Goal: Task Accomplishment & Management: Manage account settings

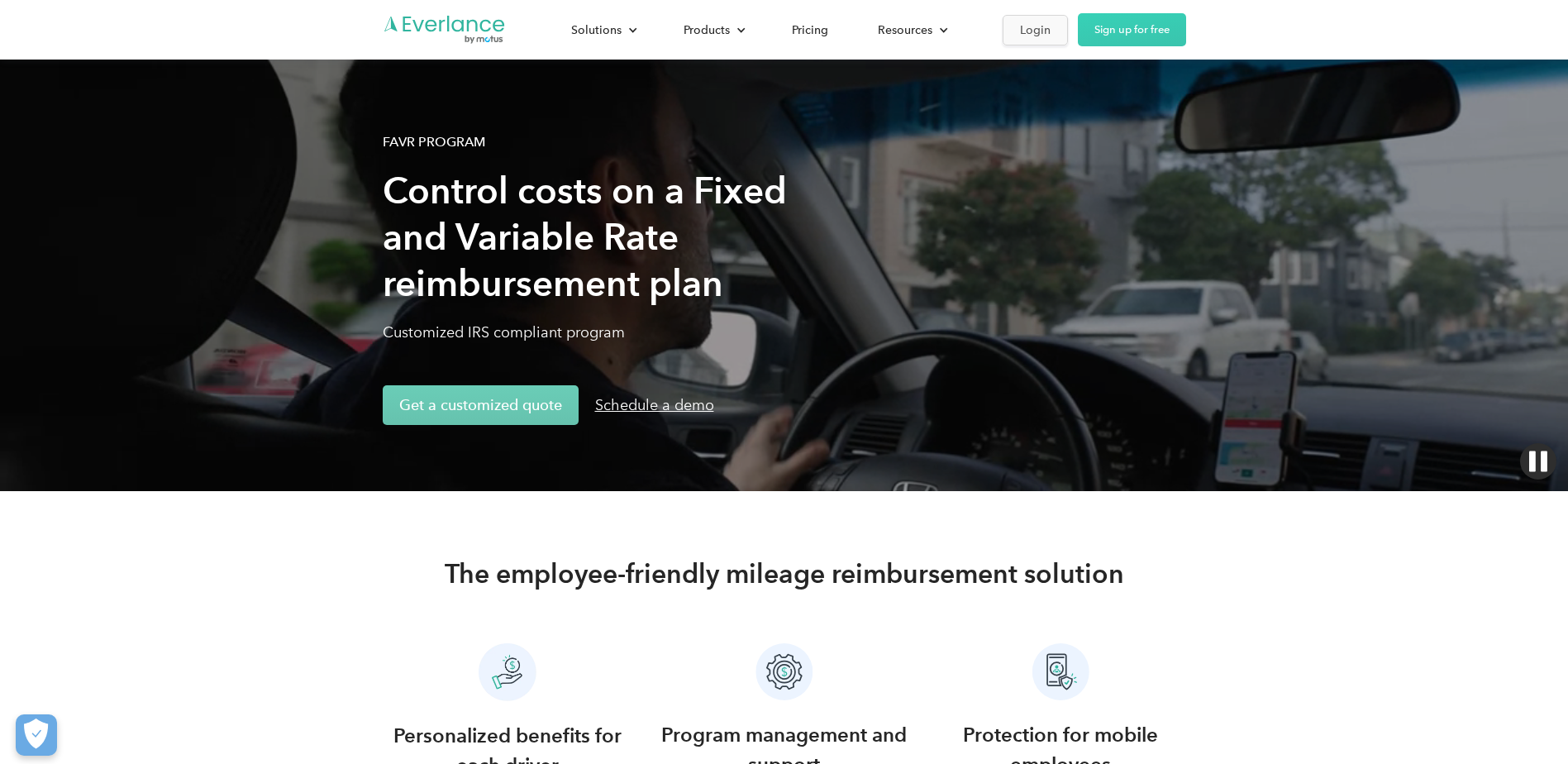
click at [1031, 31] on div "Login" at bounding box center [1035, 30] width 31 height 21
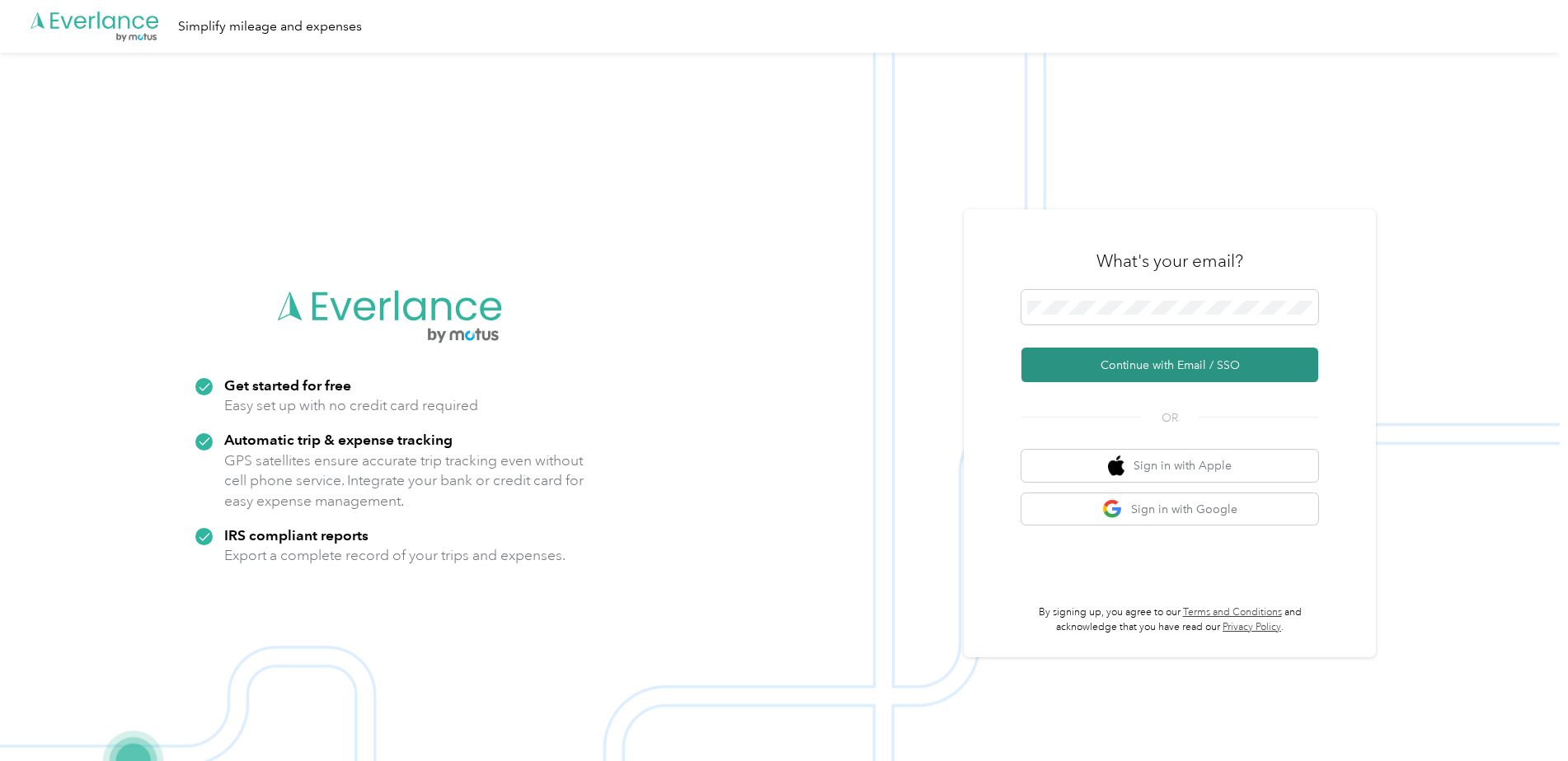
click at [1203, 368] on button "Continue with Email / SSO" at bounding box center [1169, 364] width 296 height 35
click at [1167, 359] on button "Continue with Email / SSO" at bounding box center [1169, 364] width 296 height 35
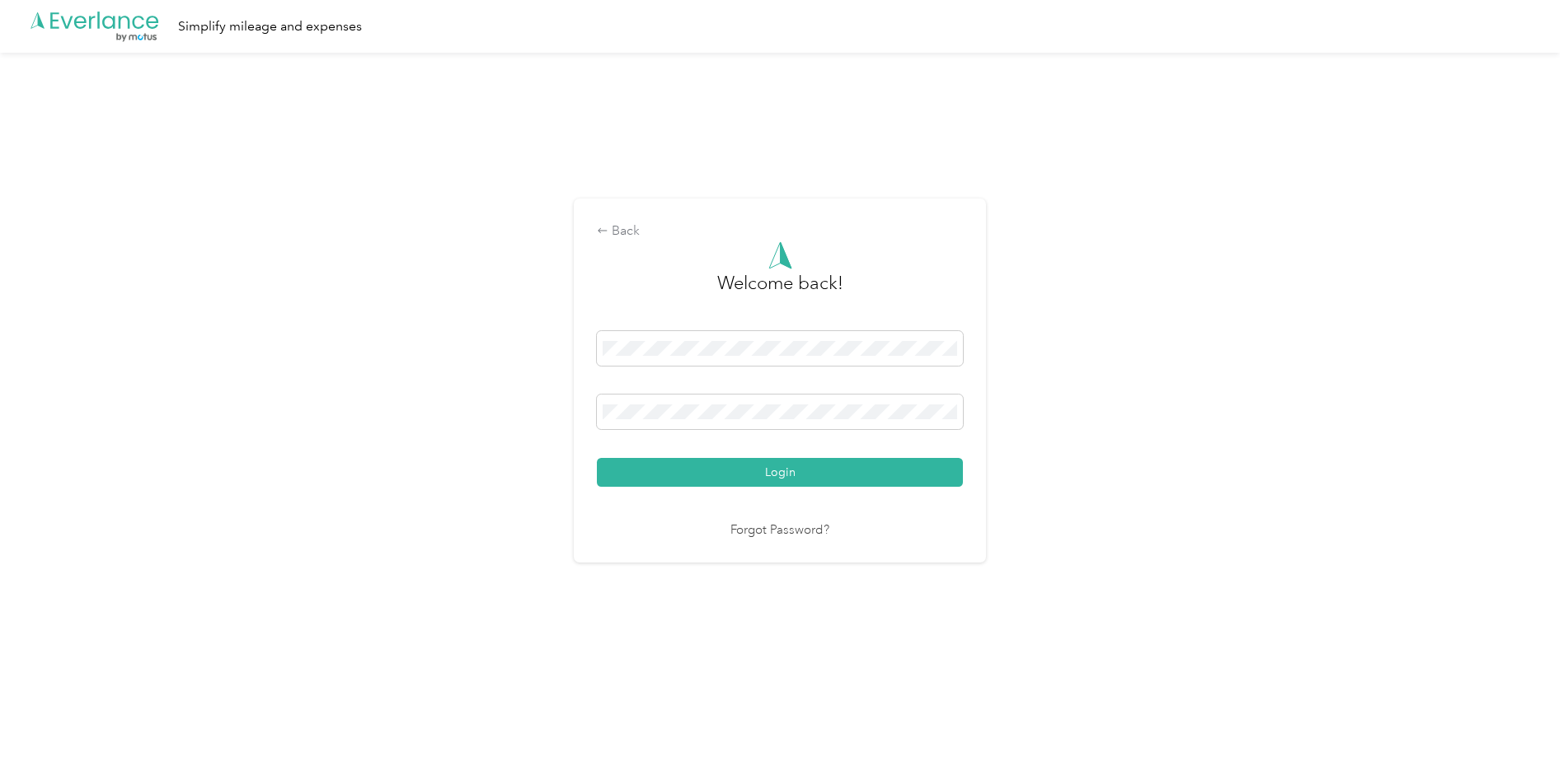
click at [838, 468] on button "Login" at bounding box center [780, 472] width 366 height 29
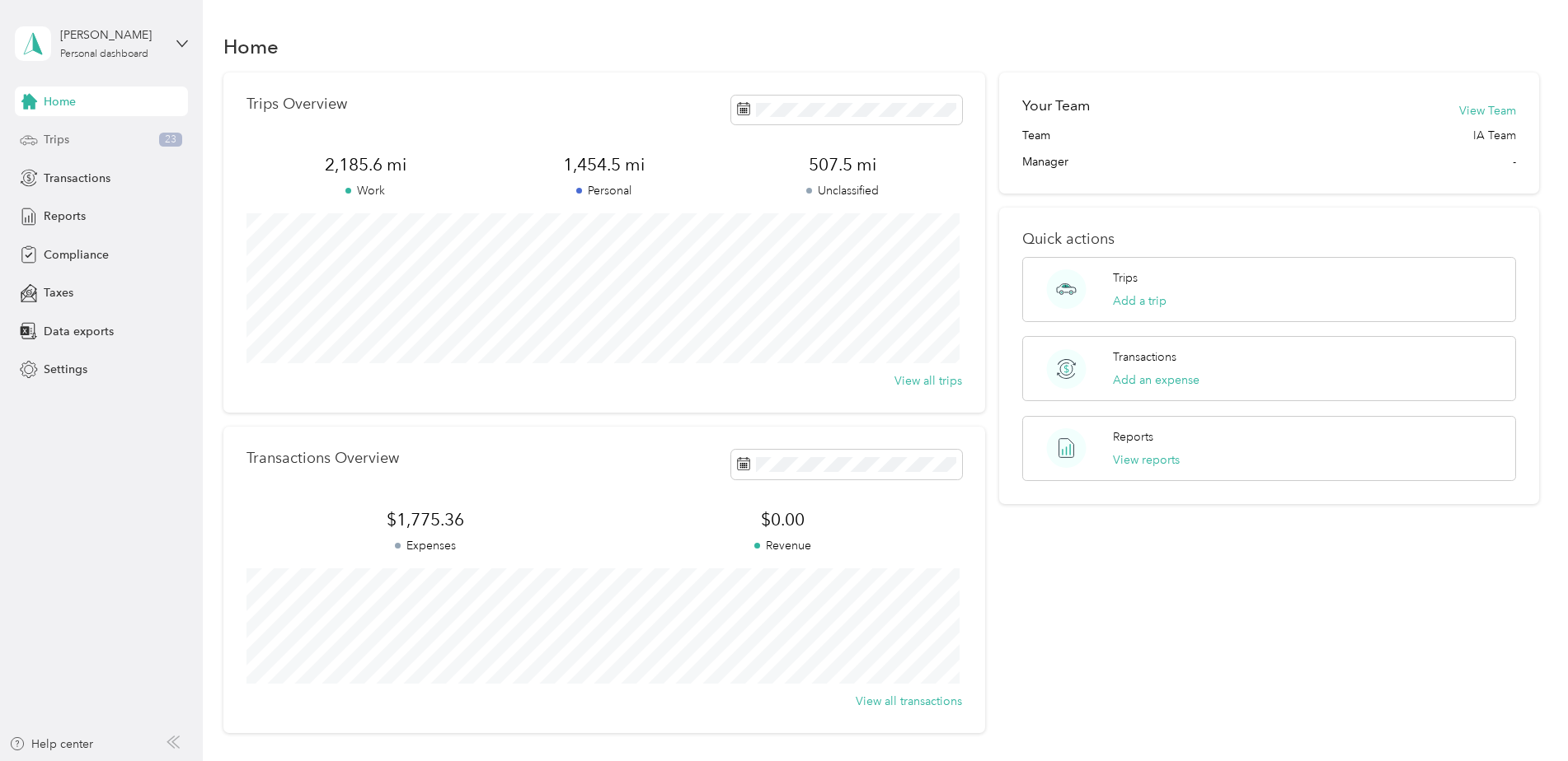
click at [118, 130] on div "Trips 23" at bounding box center [101, 140] width 173 height 30
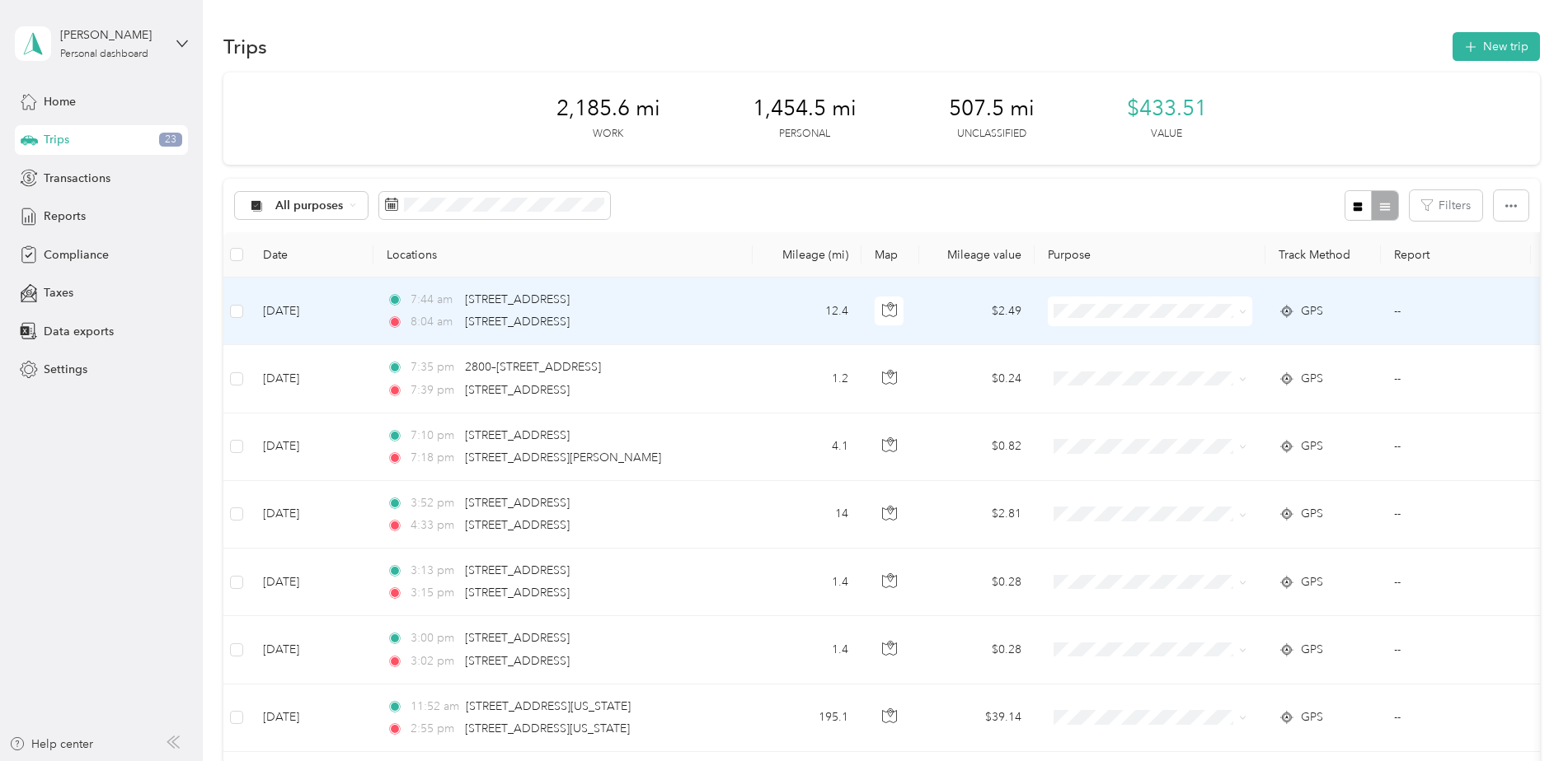
click at [1121, 364] on span "Personal" at bounding box center [1163, 368] width 152 height 17
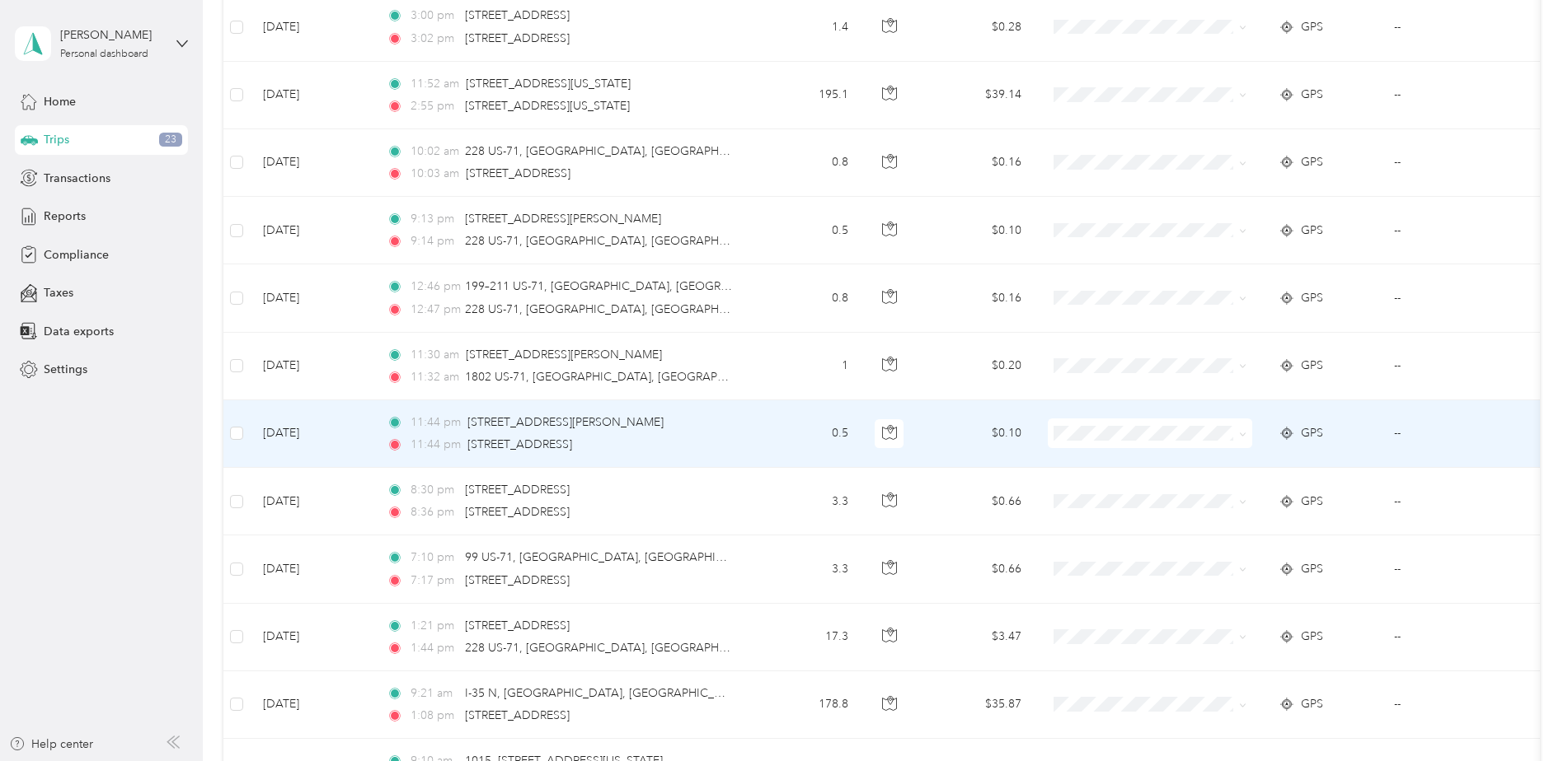
scroll to position [659, 0]
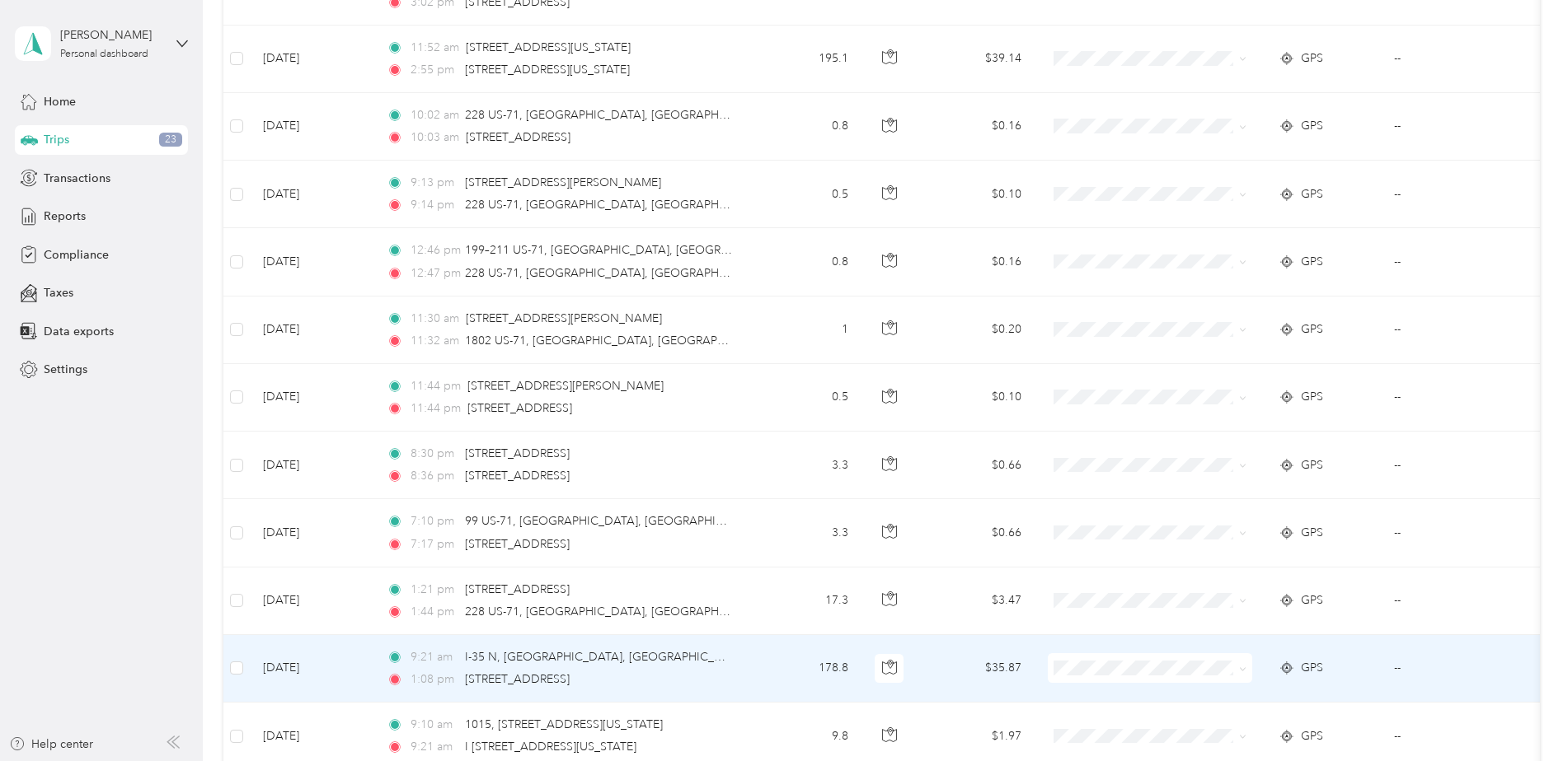
click at [1094, 652] on td at bounding box center [1149, 668] width 231 height 67
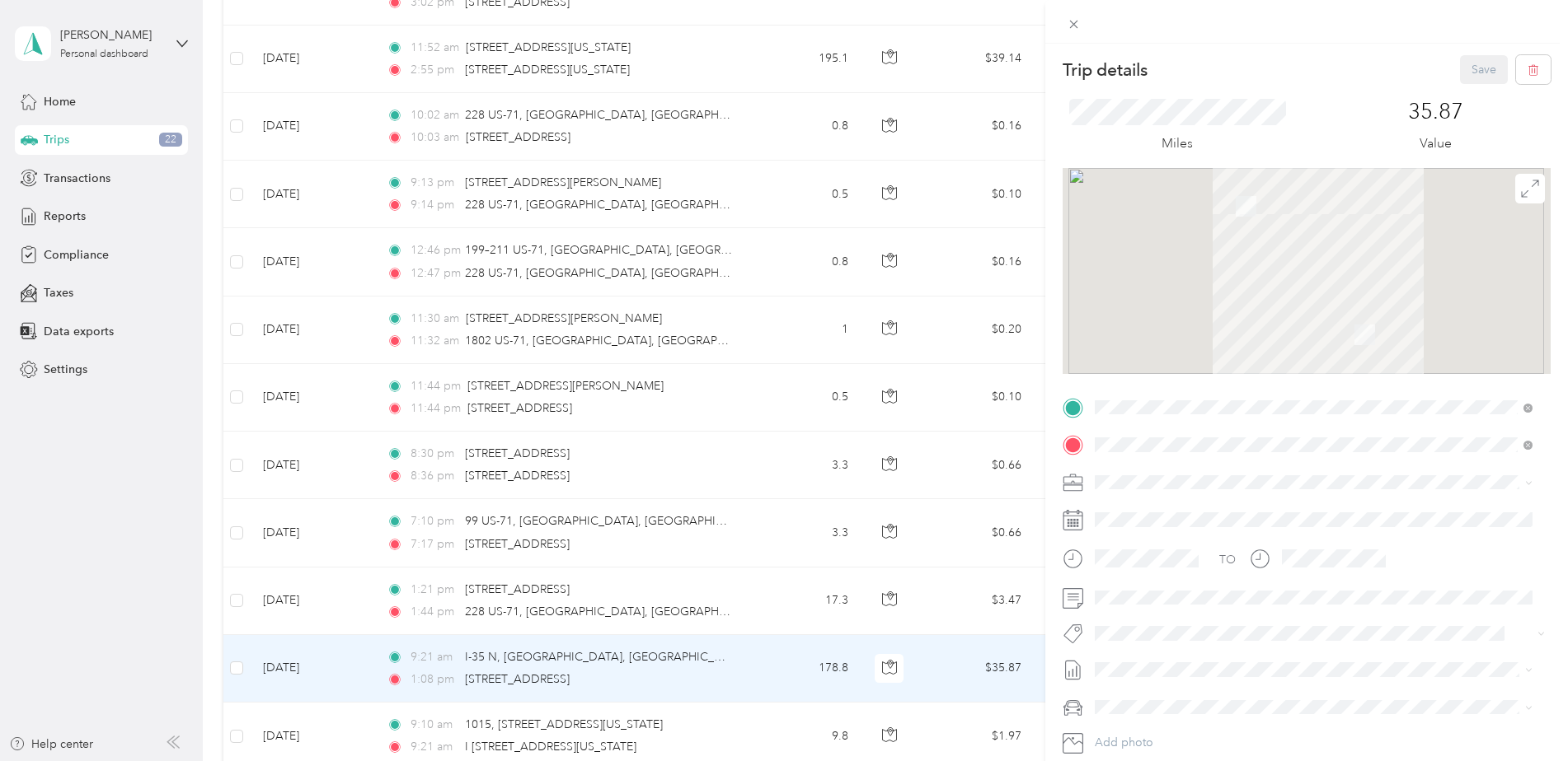
click at [997, 688] on div "Trip details Save This trip cannot be edited because it is either under review,…" at bounding box center [784, 380] width 1568 height 761
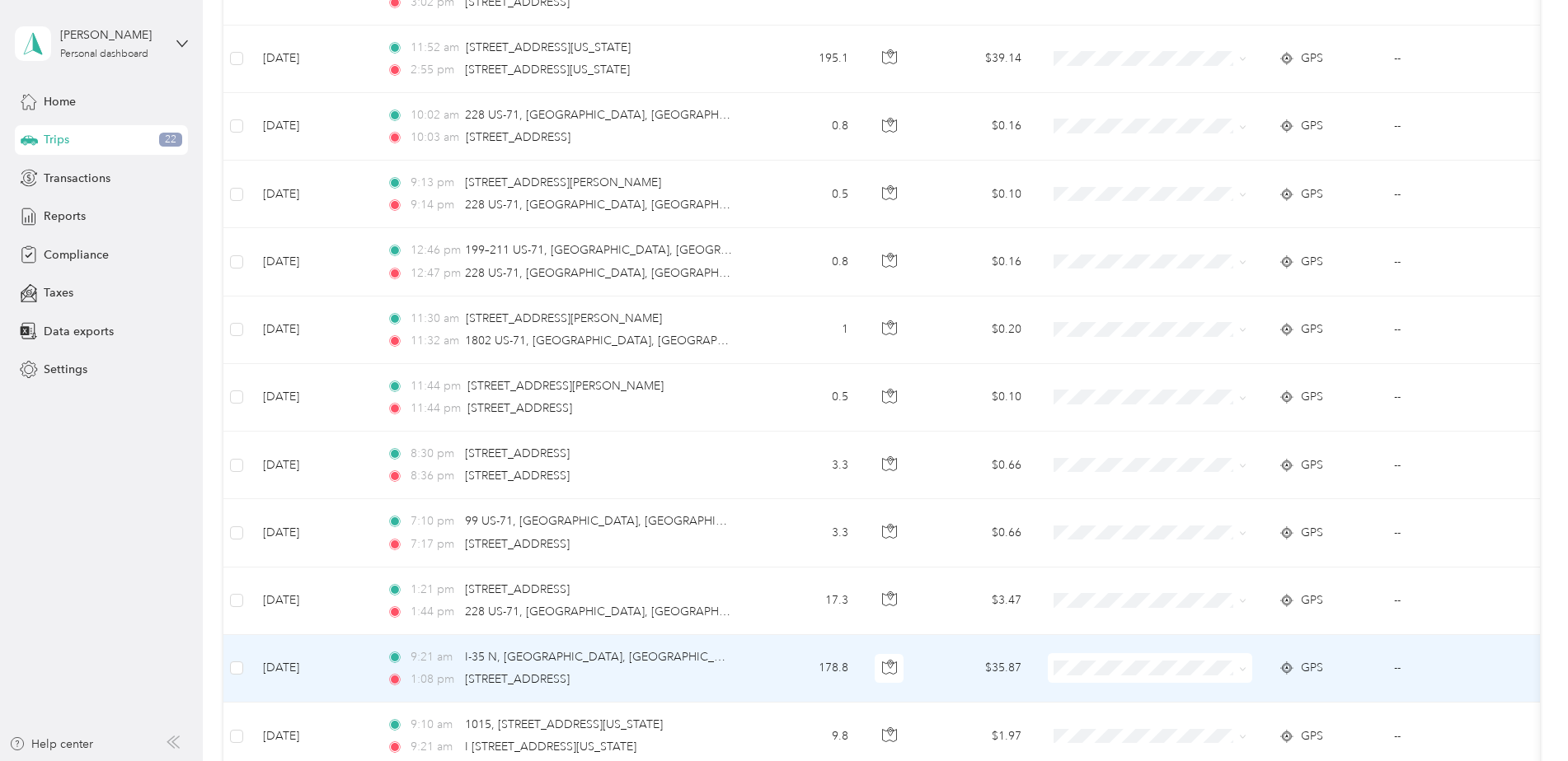
click at [1100, 658] on span at bounding box center [1150, 667] width 204 height 30
click at [1099, 690] on span "Ryder" at bounding box center [1163, 693] width 152 height 17
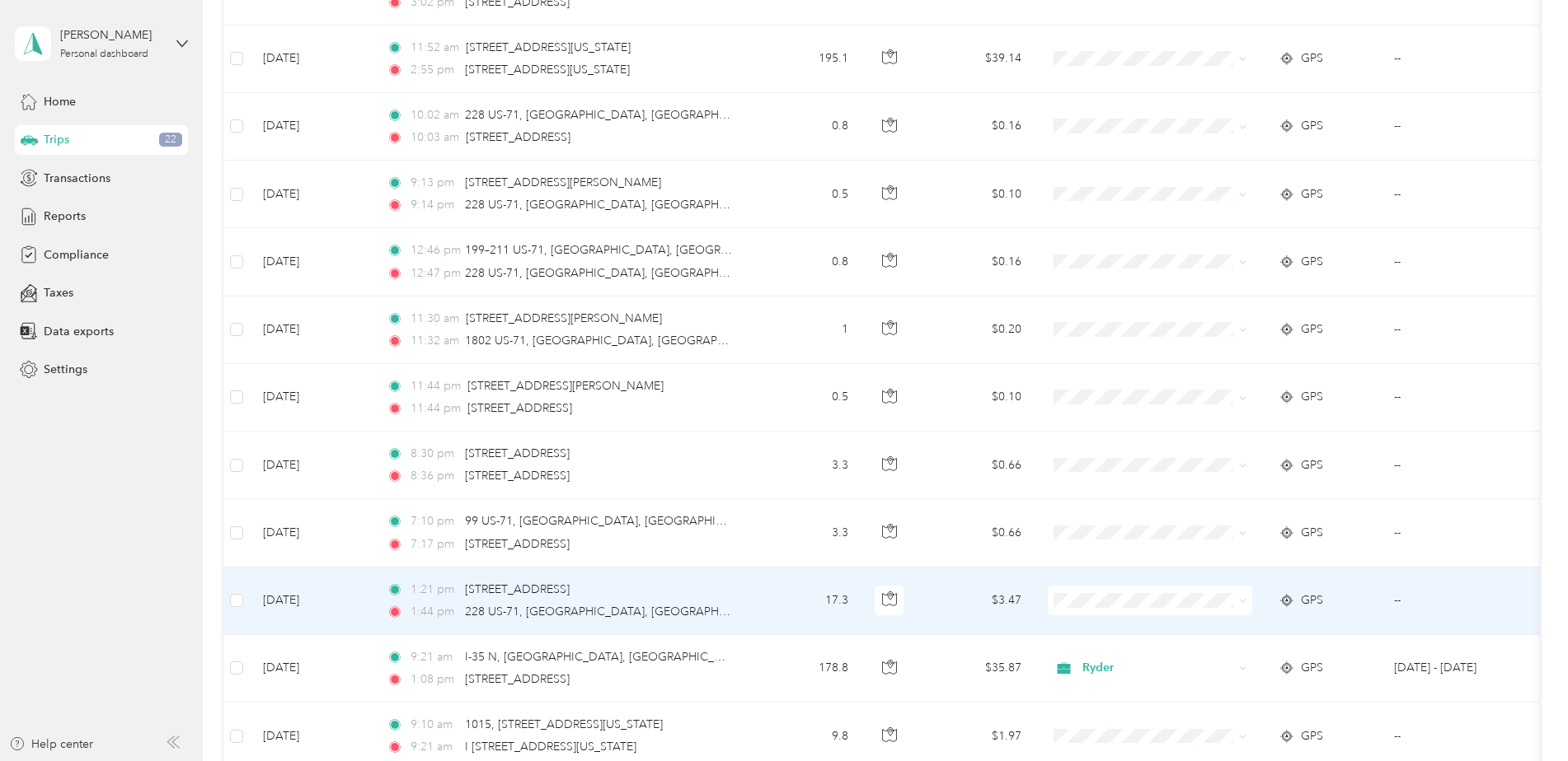
click at [1073, 593] on span at bounding box center [1150, 600] width 204 height 30
click at [1125, 660] on span "Personal" at bounding box center [1163, 660] width 152 height 17
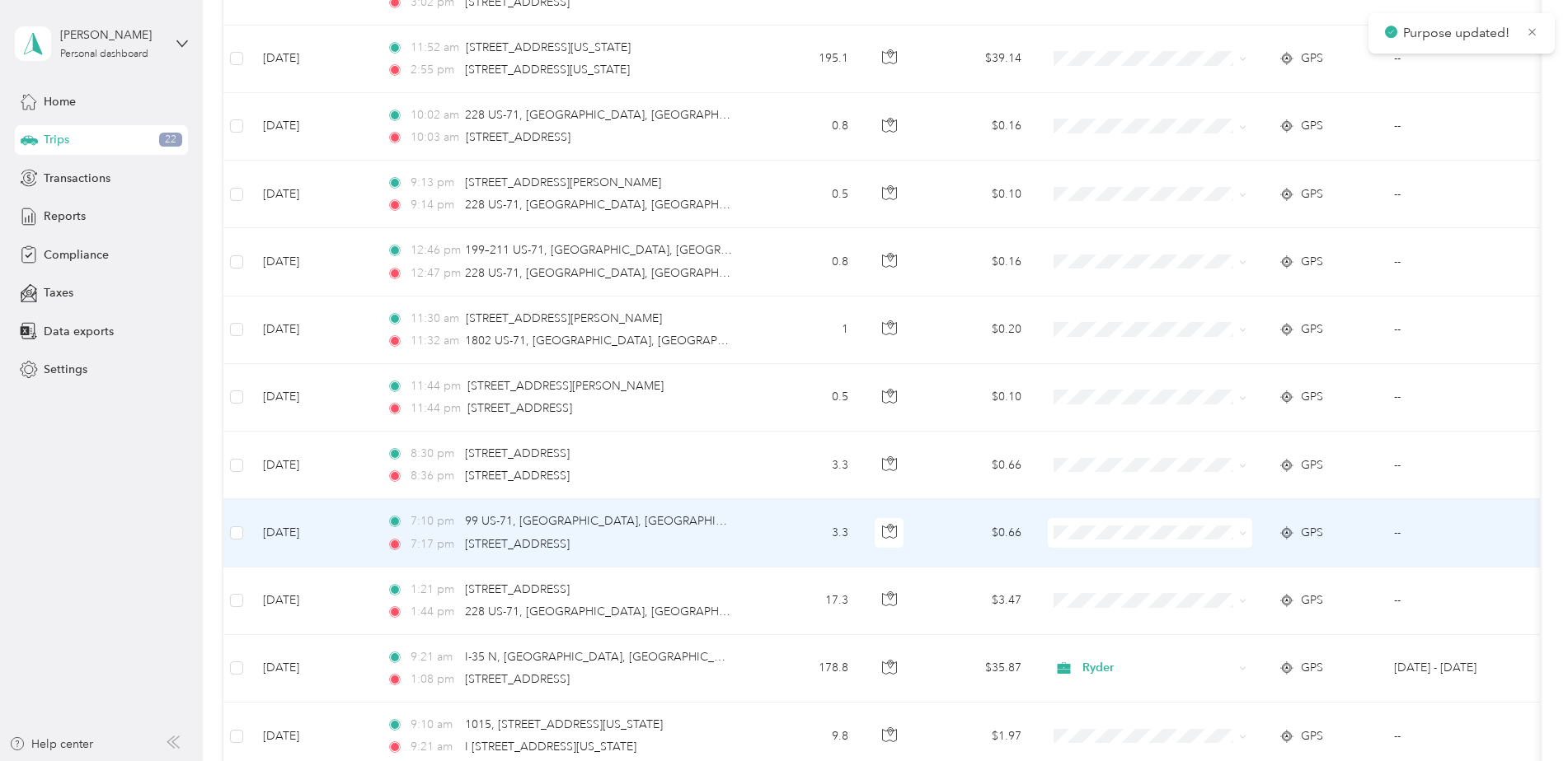
click at [1089, 541] on span at bounding box center [1150, 533] width 204 height 30
click at [1106, 592] on span "Personal" at bounding box center [1163, 592] width 152 height 17
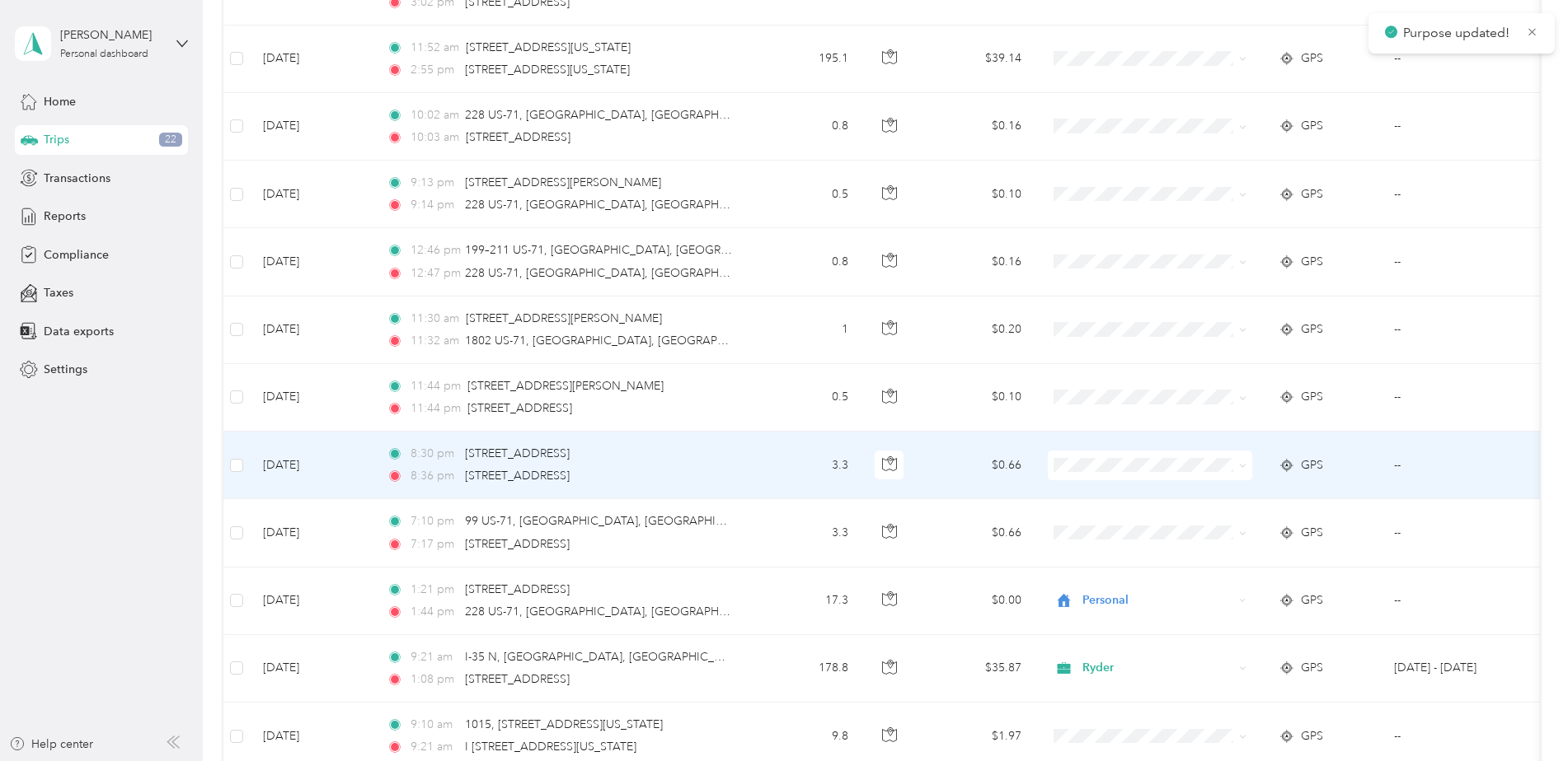
click at [1104, 524] on span "Personal" at bounding box center [1163, 520] width 152 height 17
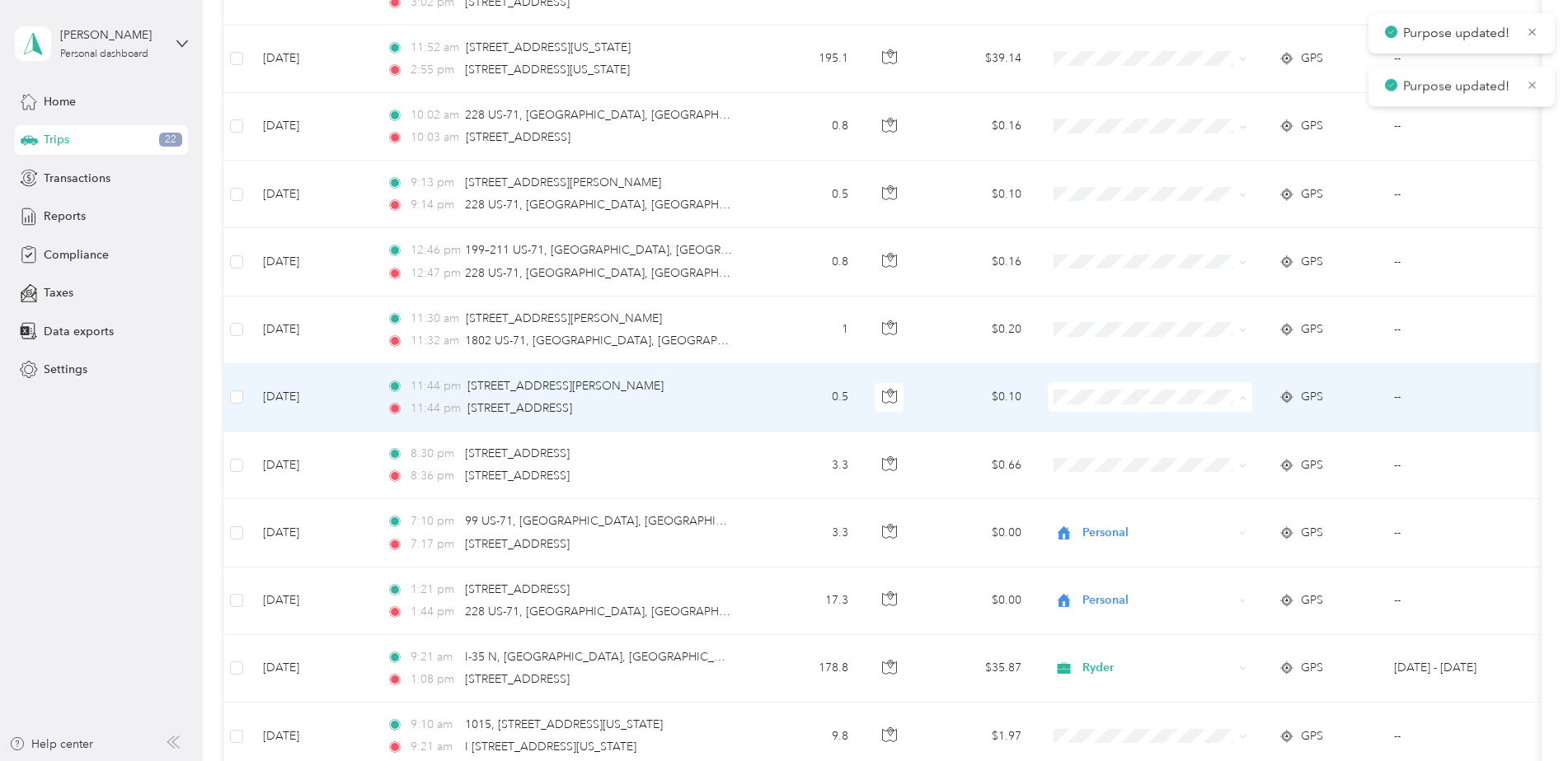
click at [1112, 453] on span "Personal" at bounding box center [1163, 456] width 152 height 17
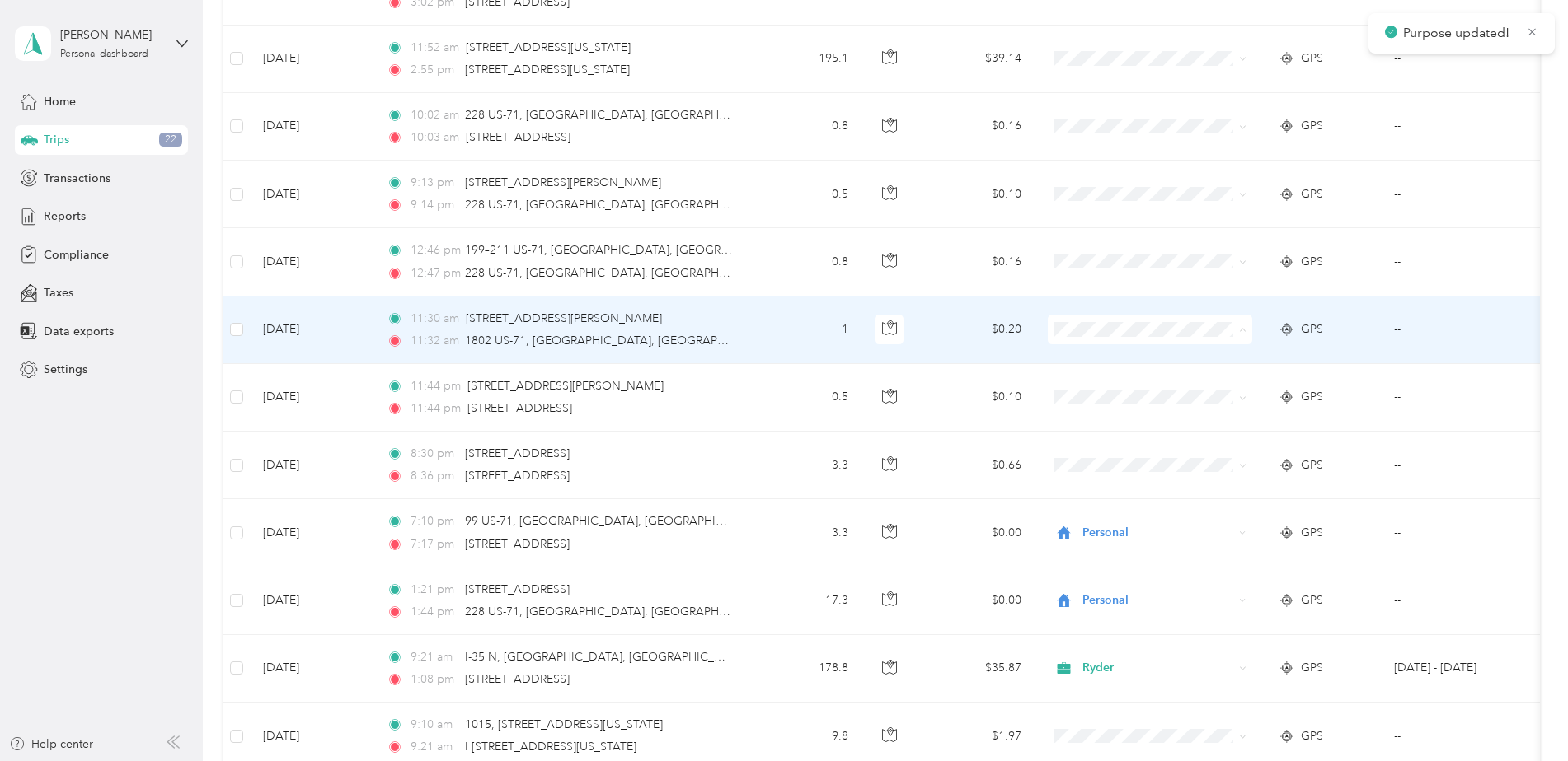
click at [1100, 391] on span "Personal" at bounding box center [1163, 389] width 152 height 17
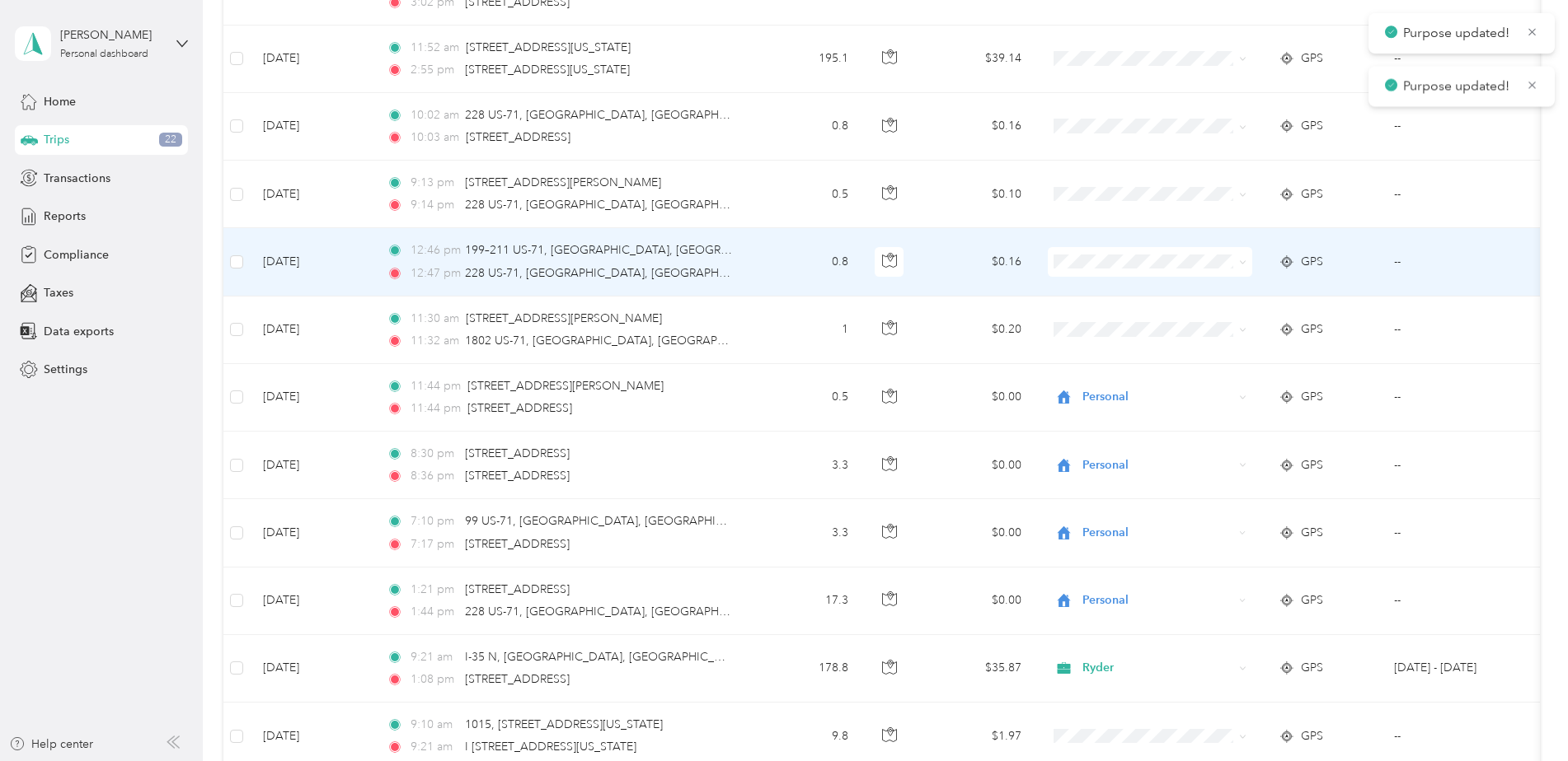
click at [1093, 252] on span at bounding box center [1150, 261] width 204 height 30
click at [1104, 318] on span "Personal" at bounding box center [1163, 322] width 152 height 17
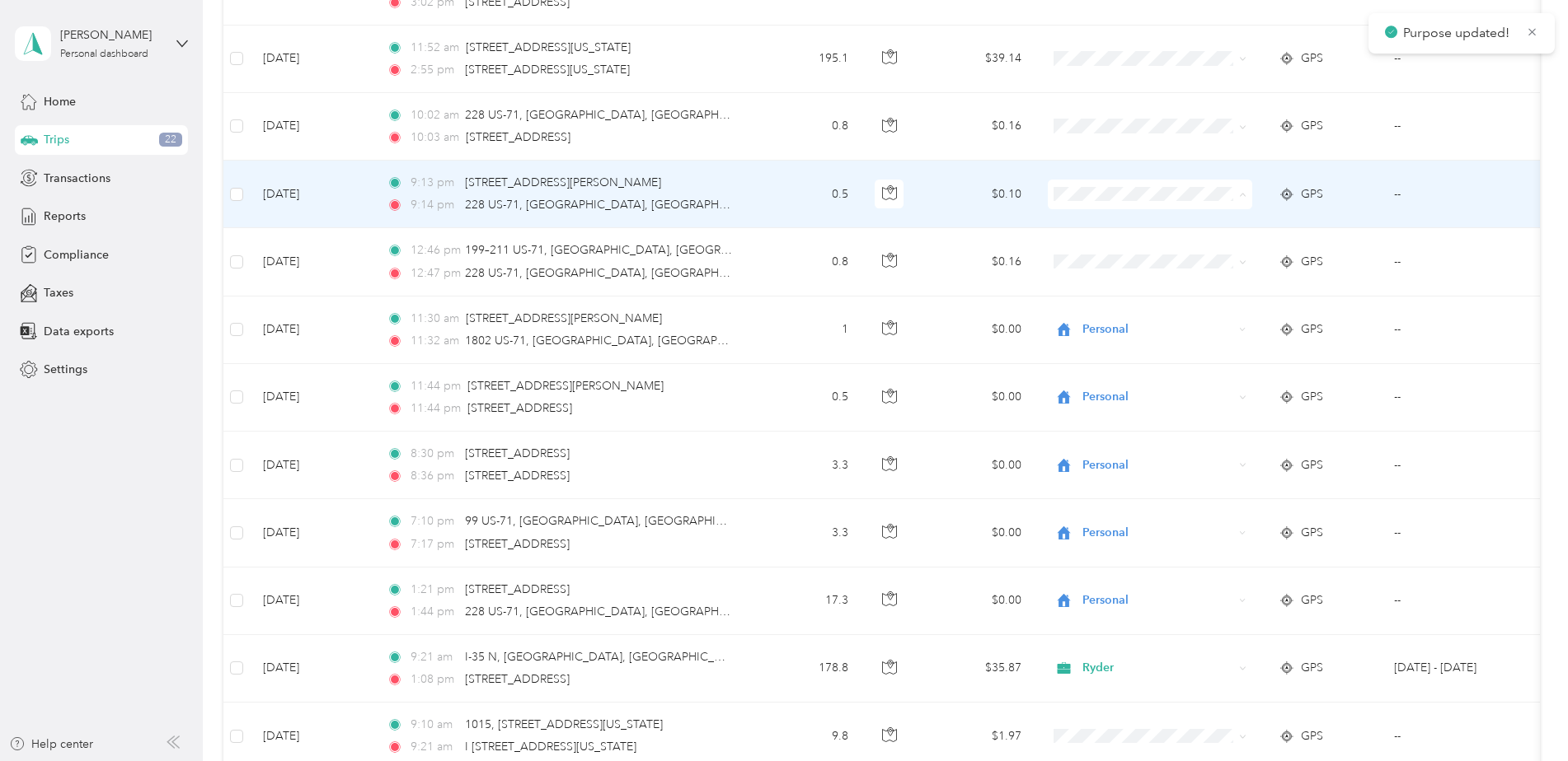
click at [1105, 245] on span "Personal" at bounding box center [1163, 254] width 152 height 17
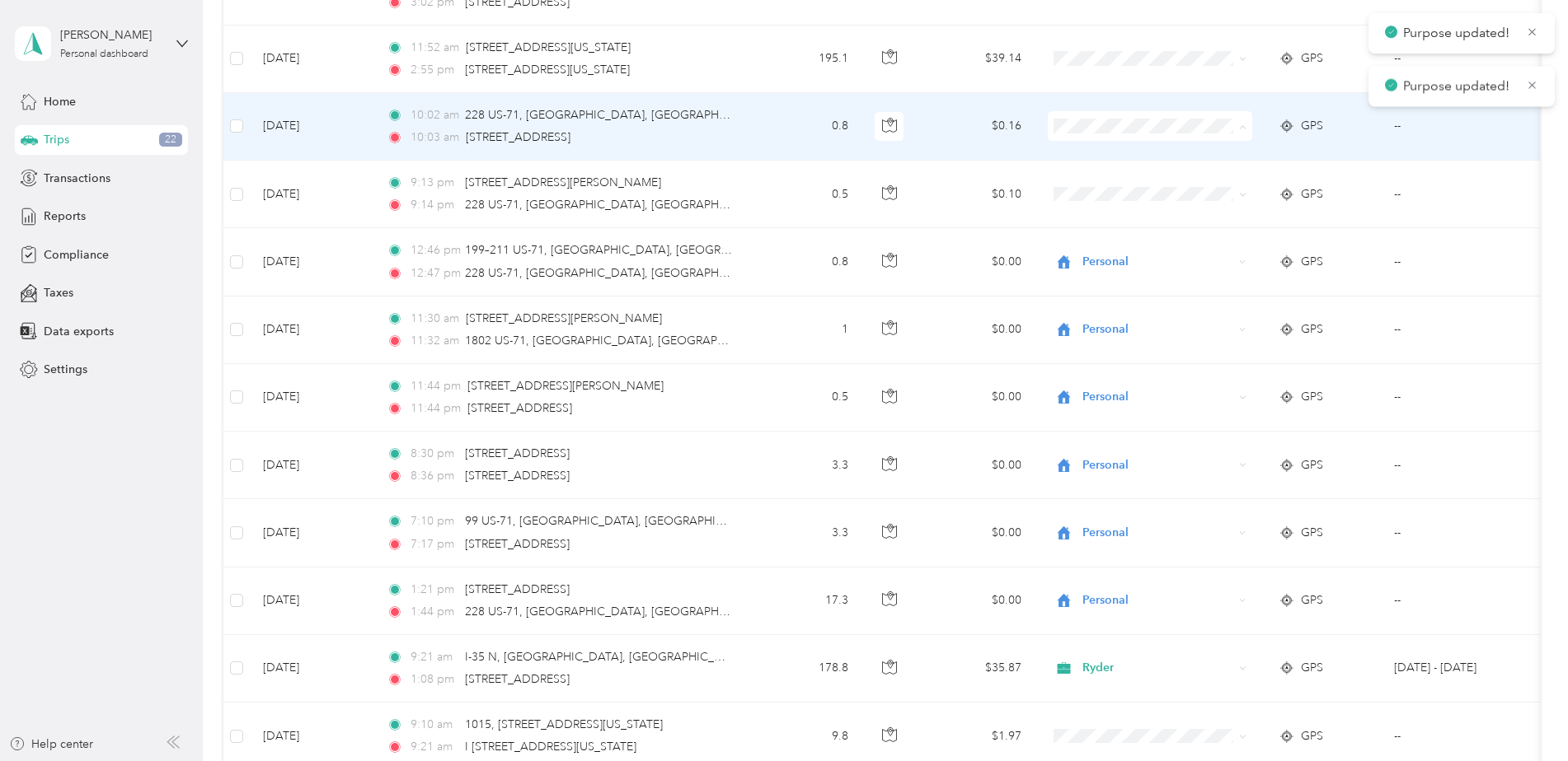
click at [1104, 180] on span "Personal" at bounding box center [1163, 186] width 152 height 17
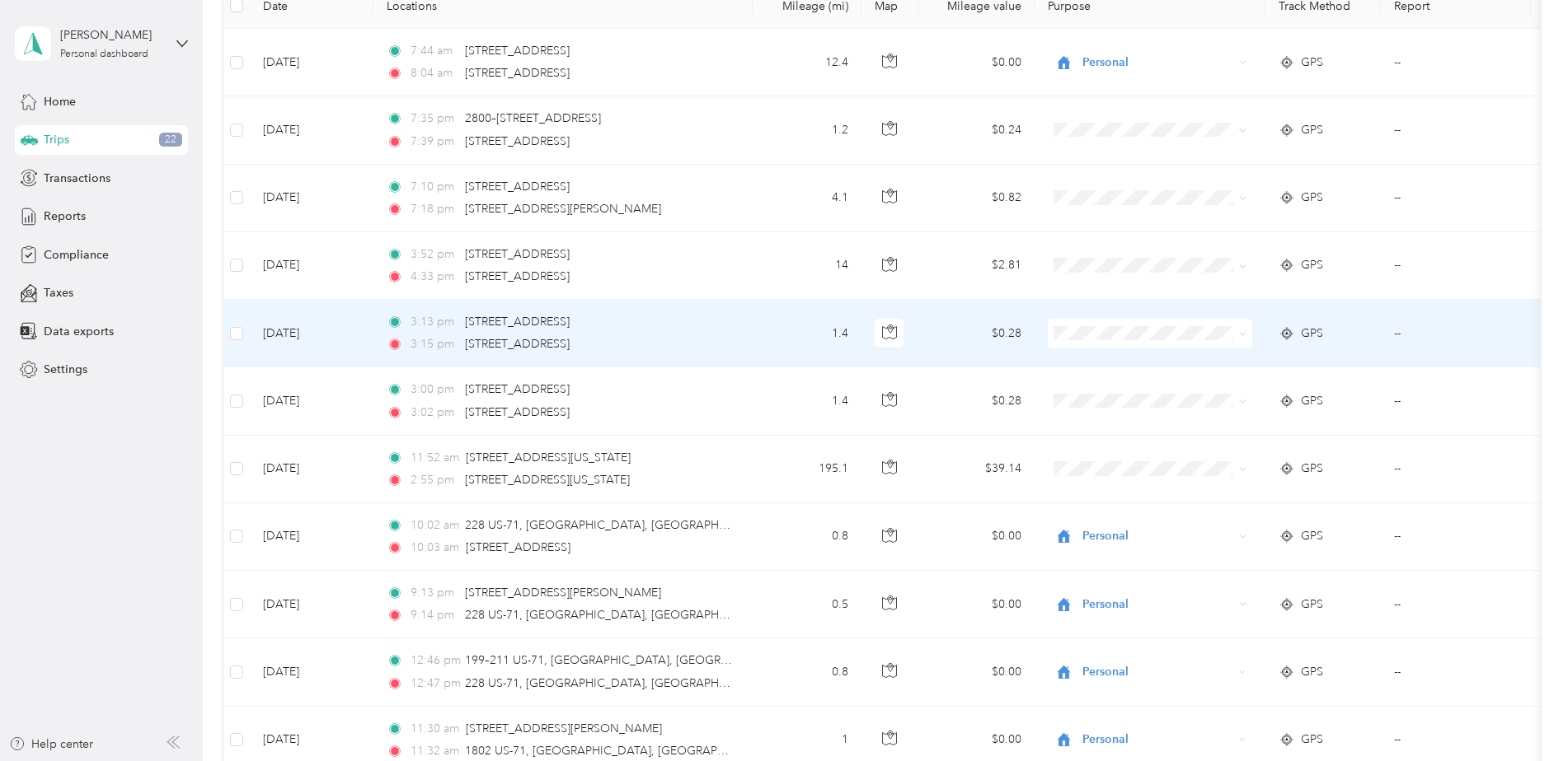
scroll to position [247, 0]
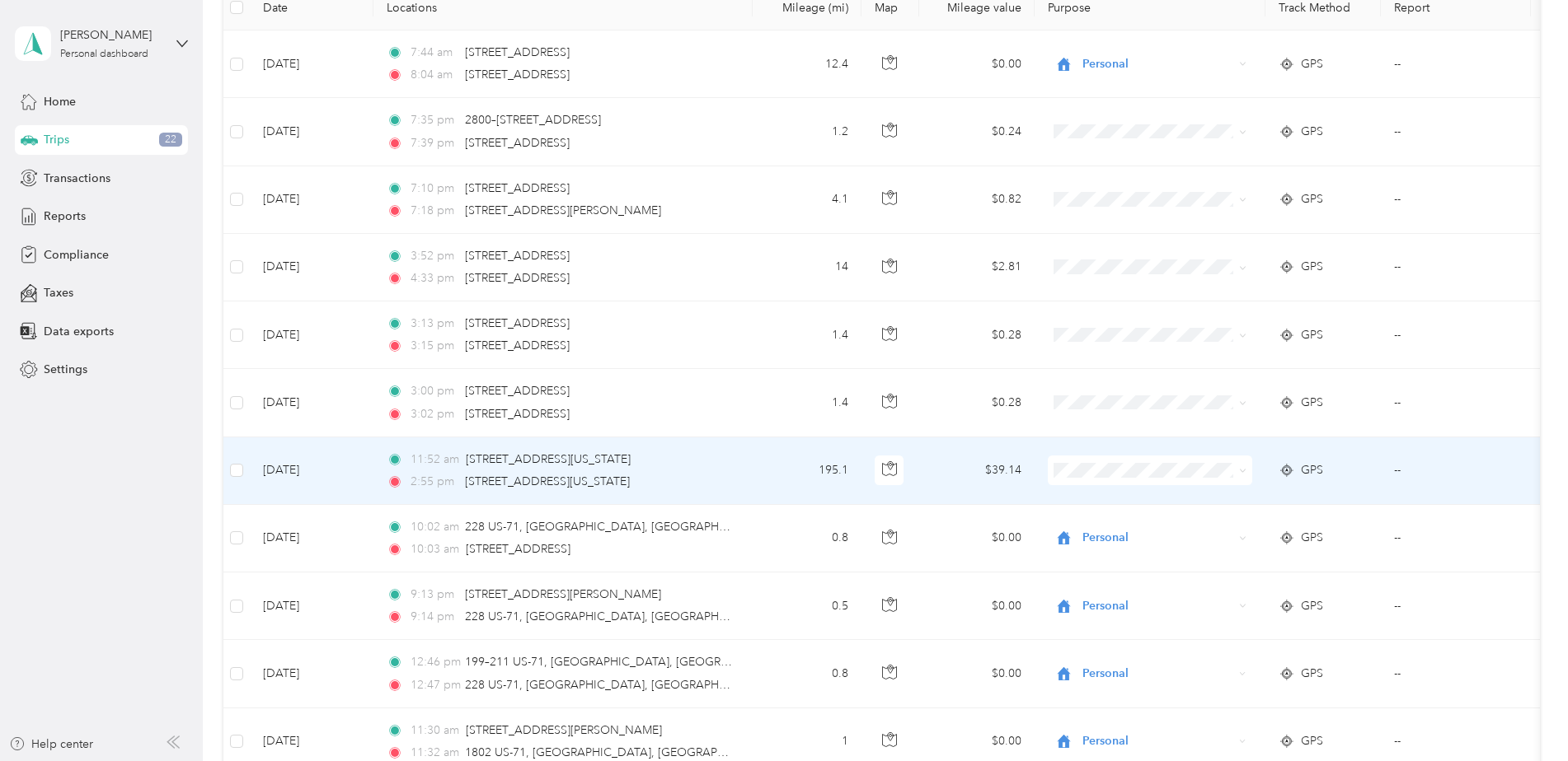
click at [761, 472] on td "195.1" at bounding box center [807, 471] width 109 height 67
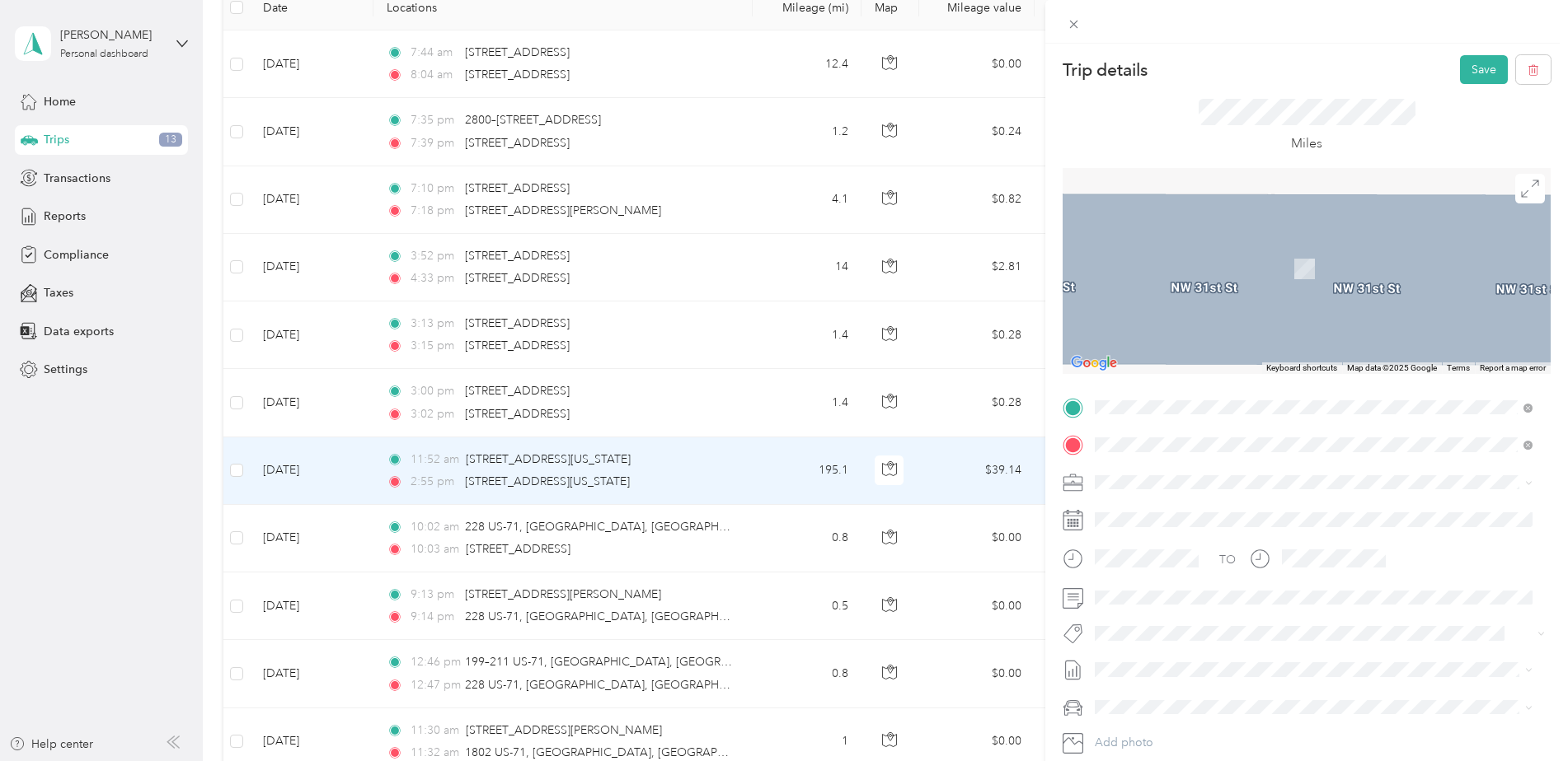
click at [1161, 465] on span "Spencer [US_STATE], [GEOGRAPHIC_DATA]" at bounding box center [1219, 474] width 186 height 29
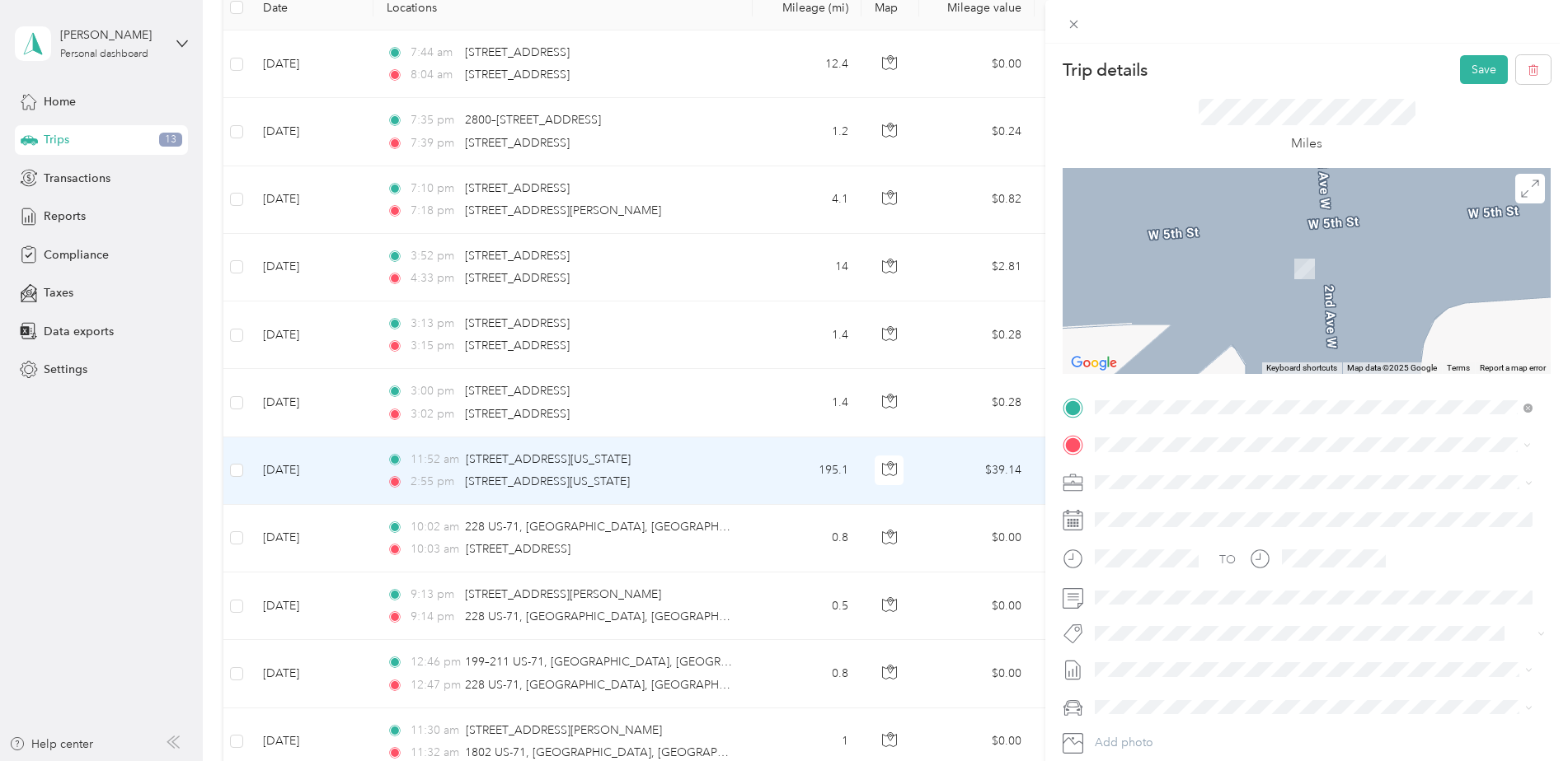
click at [1186, 490] on li "[GEOGRAPHIC_DATA][STREET_ADDRESS][US_STATE][GEOGRAPHIC_DATA]" at bounding box center [1312, 512] width 449 height 46
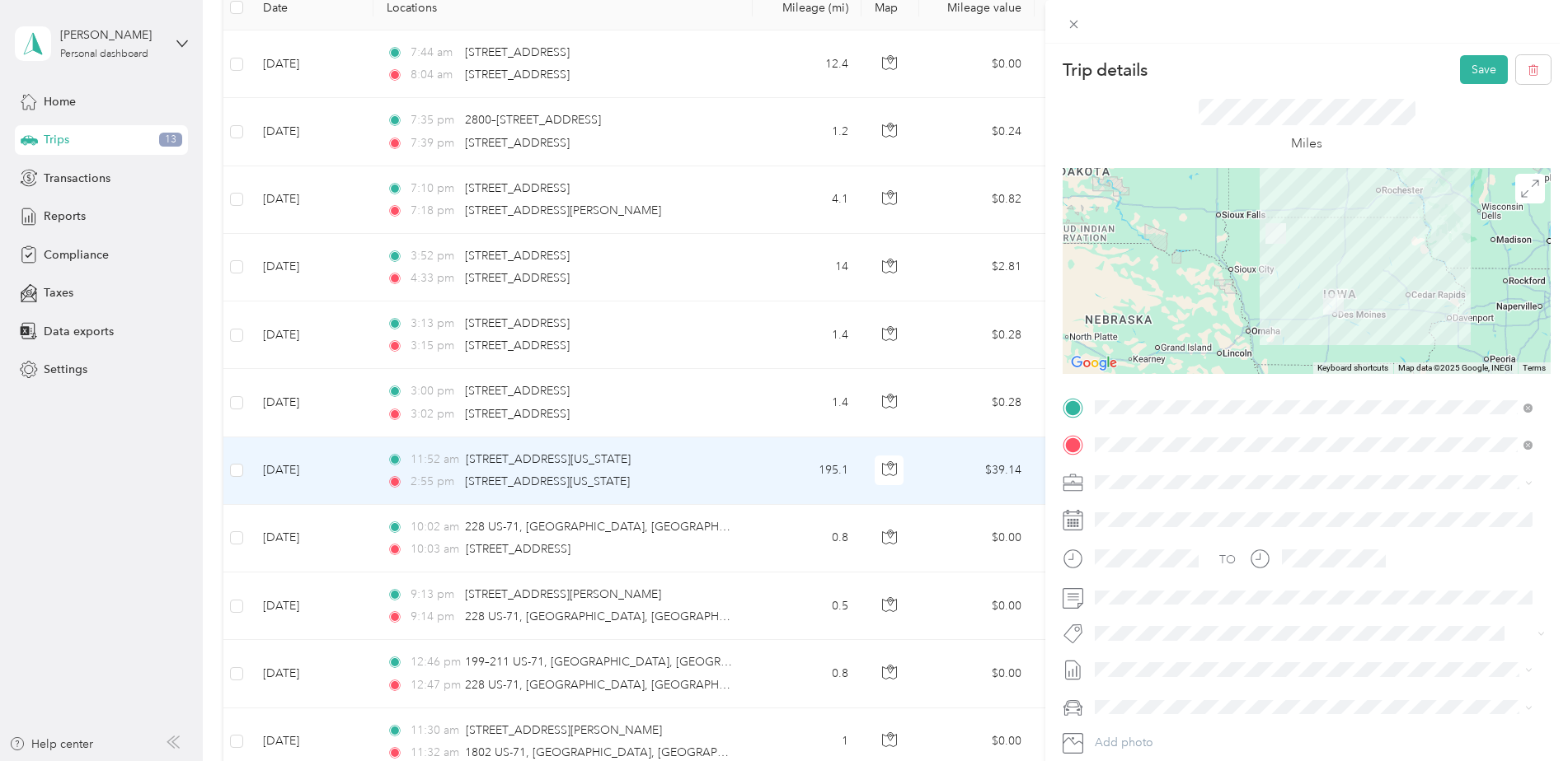
click at [1177, 520] on li "Ryder" at bounding box center [1312, 510] width 449 height 29
click at [1475, 67] on button "Save" at bounding box center [1484, 70] width 48 height 29
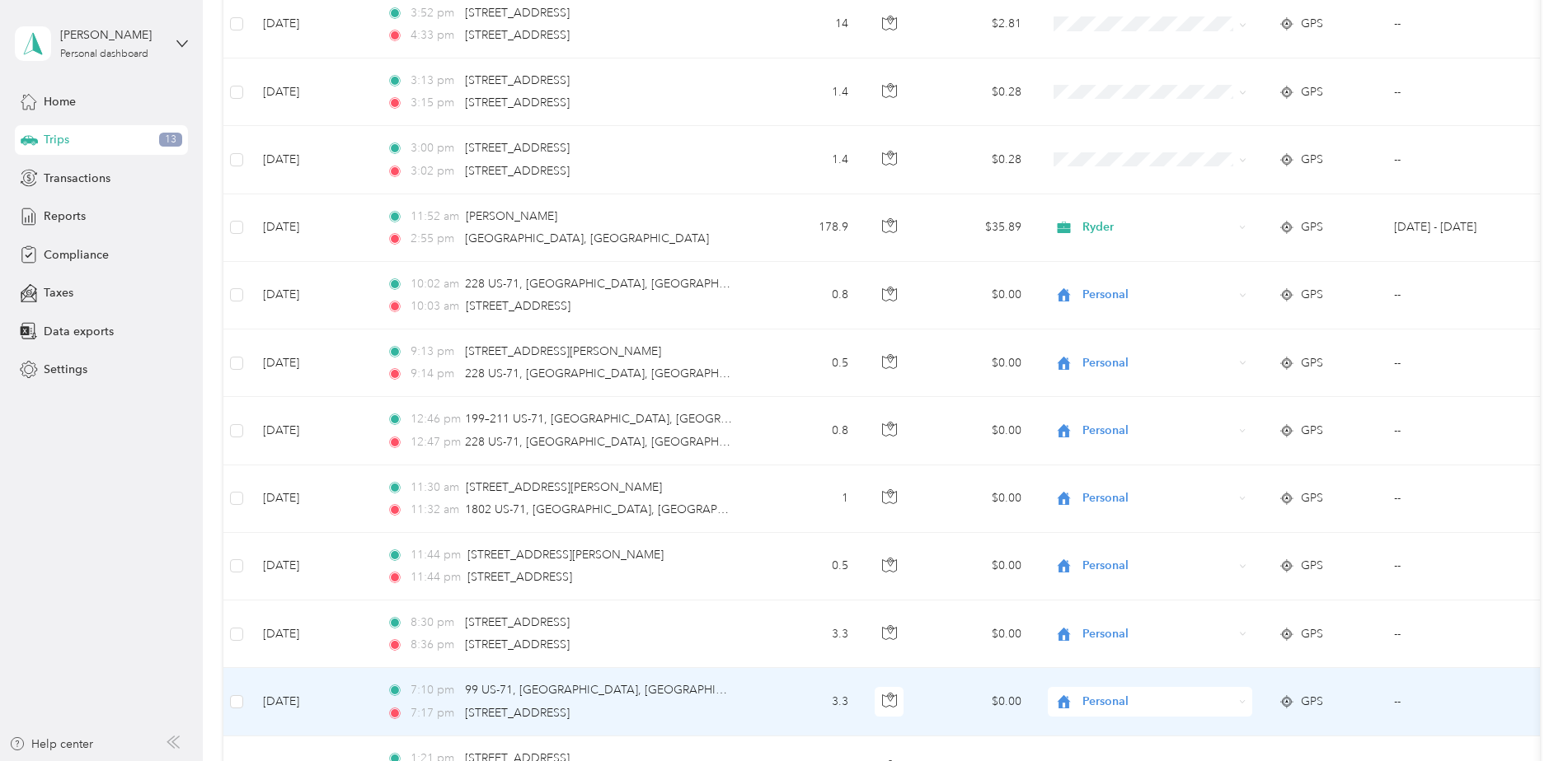
scroll to position [659, 0]
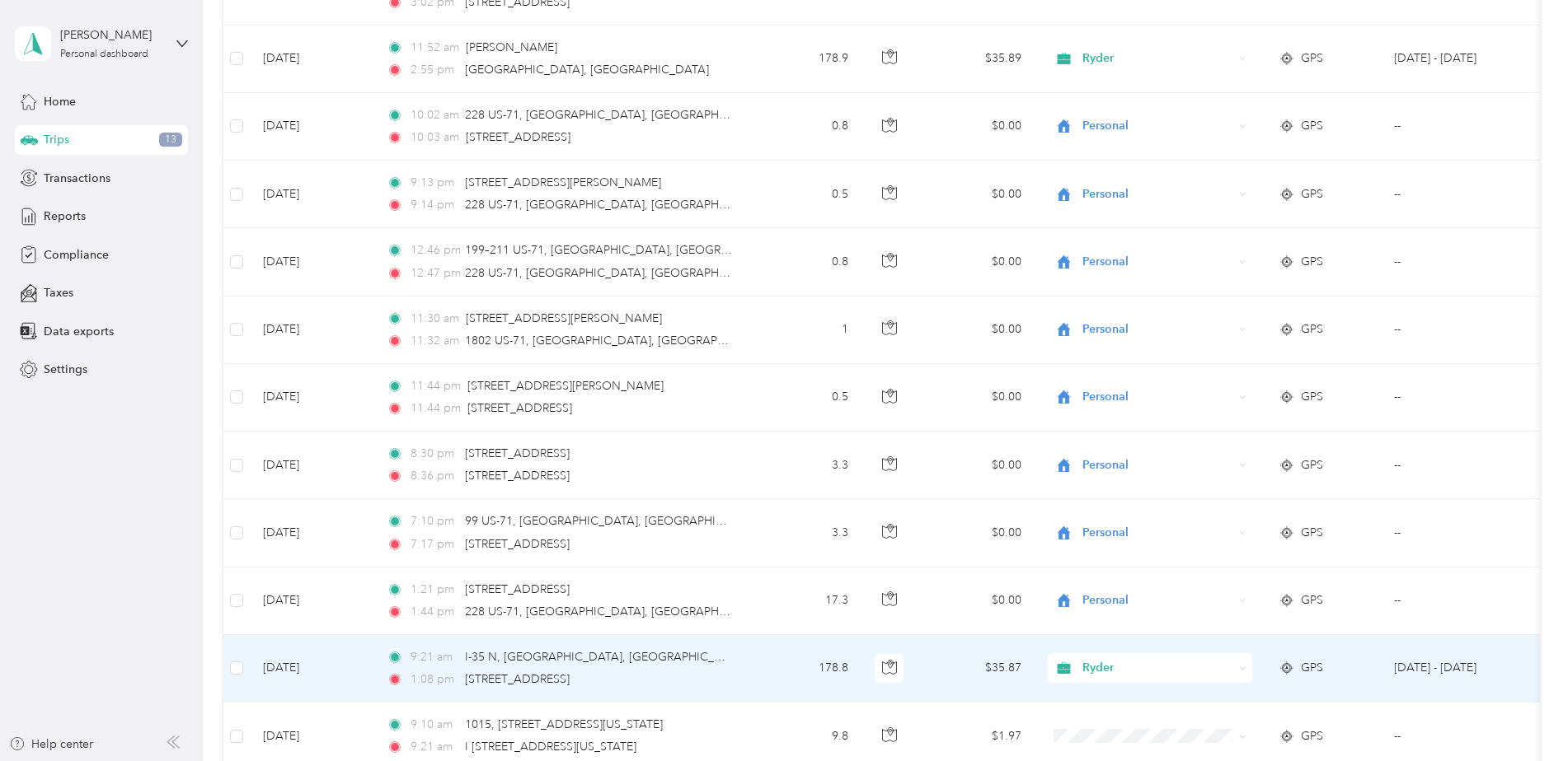
click at [960, 669] on td "$35.87" at bounding box center [976, 668] width 115 height 67
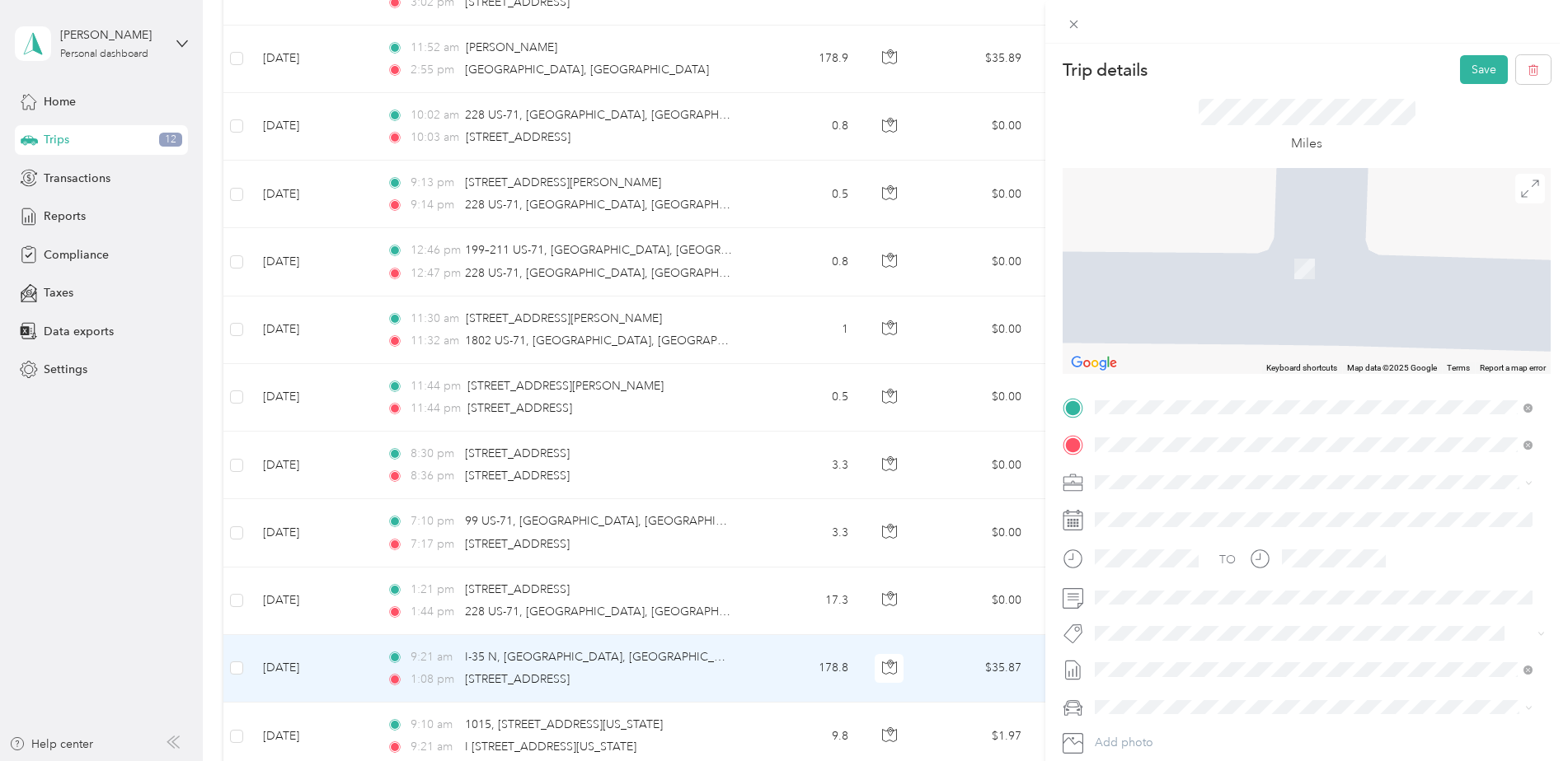
click at [1382, 474] on div "[GEOGRAPHIC_DATA][STREET_ADDRESS][US_STATE][GEOGRAPHIC_DATA]" at bounding box center [1313, 473] width 426 height 35
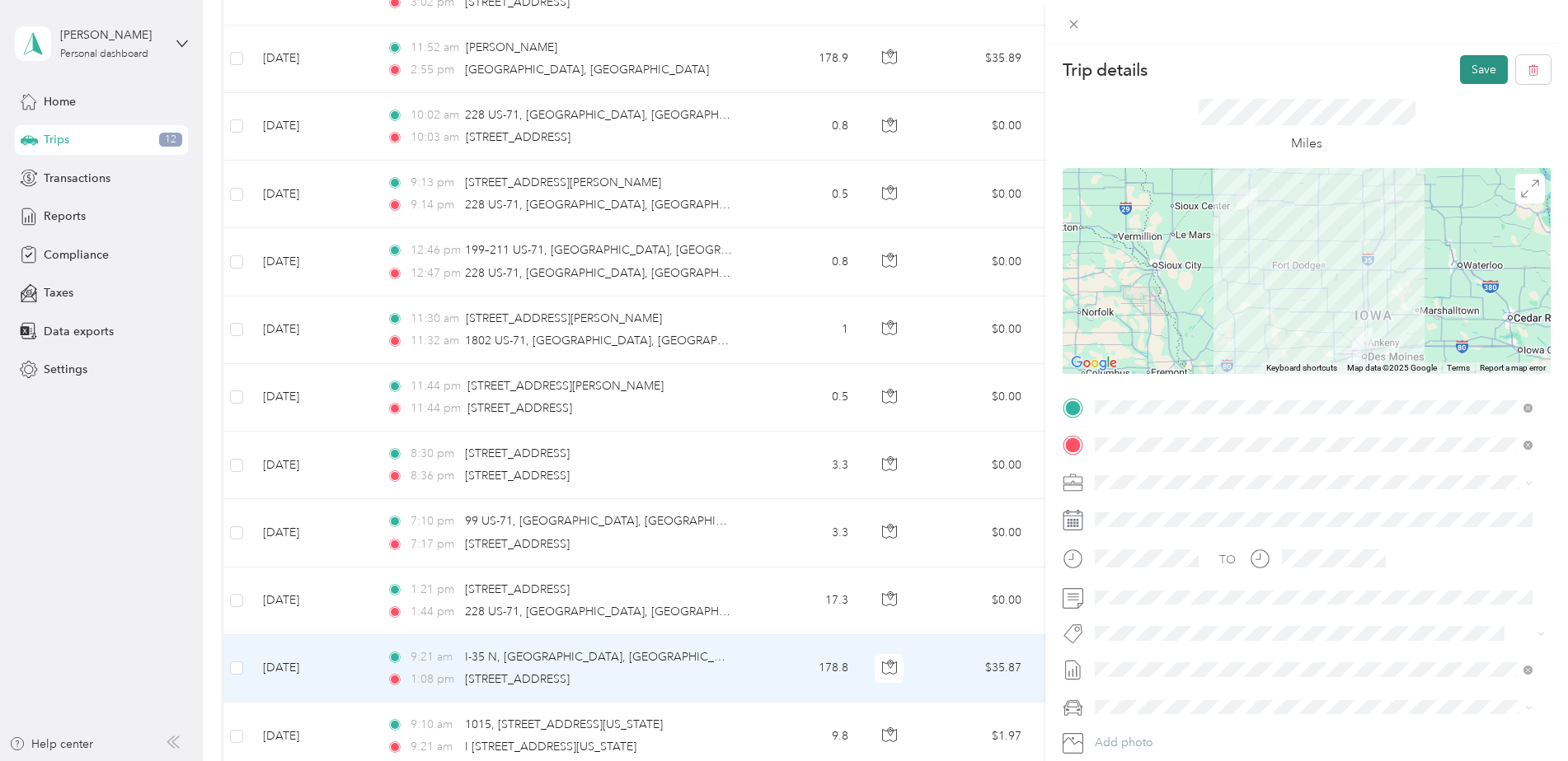
click at [1469, 73] on button "Save" at bounding box center [1484, 70] width 48 height 29
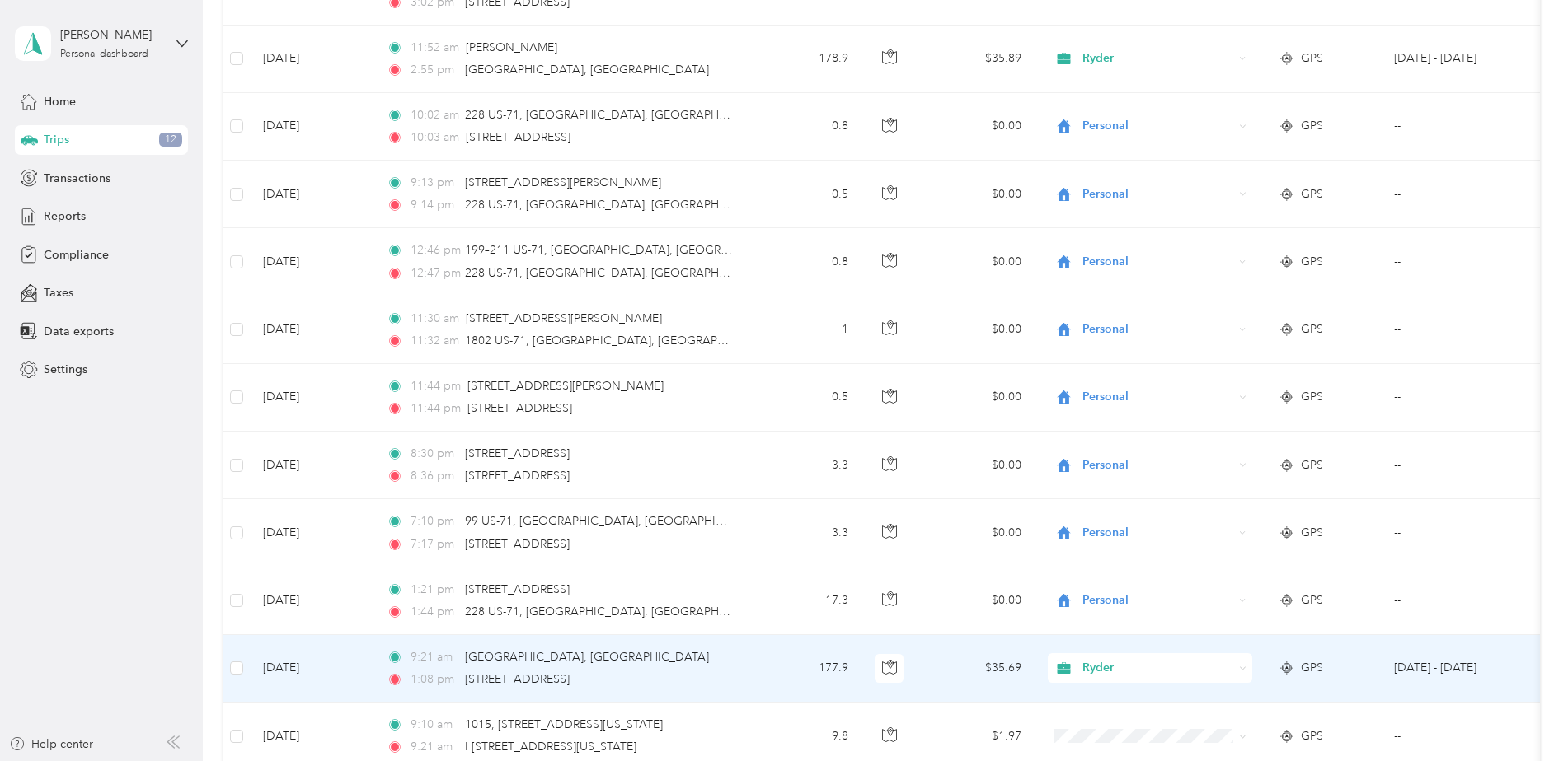
scroll to position [824, 0]
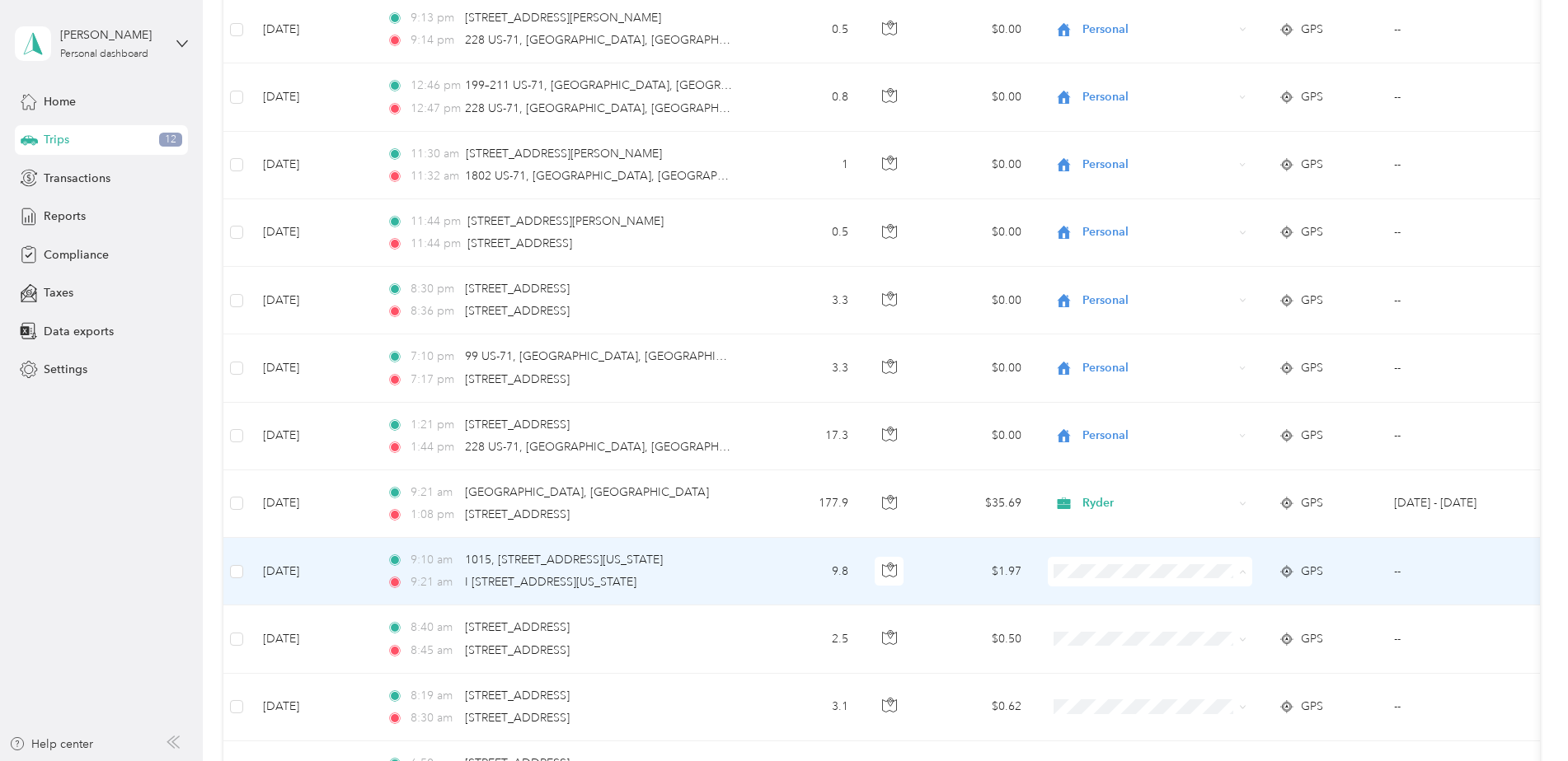
click at [1102, 632] on span "Personal" at bounding box center [1163, 632] width 152 height 17
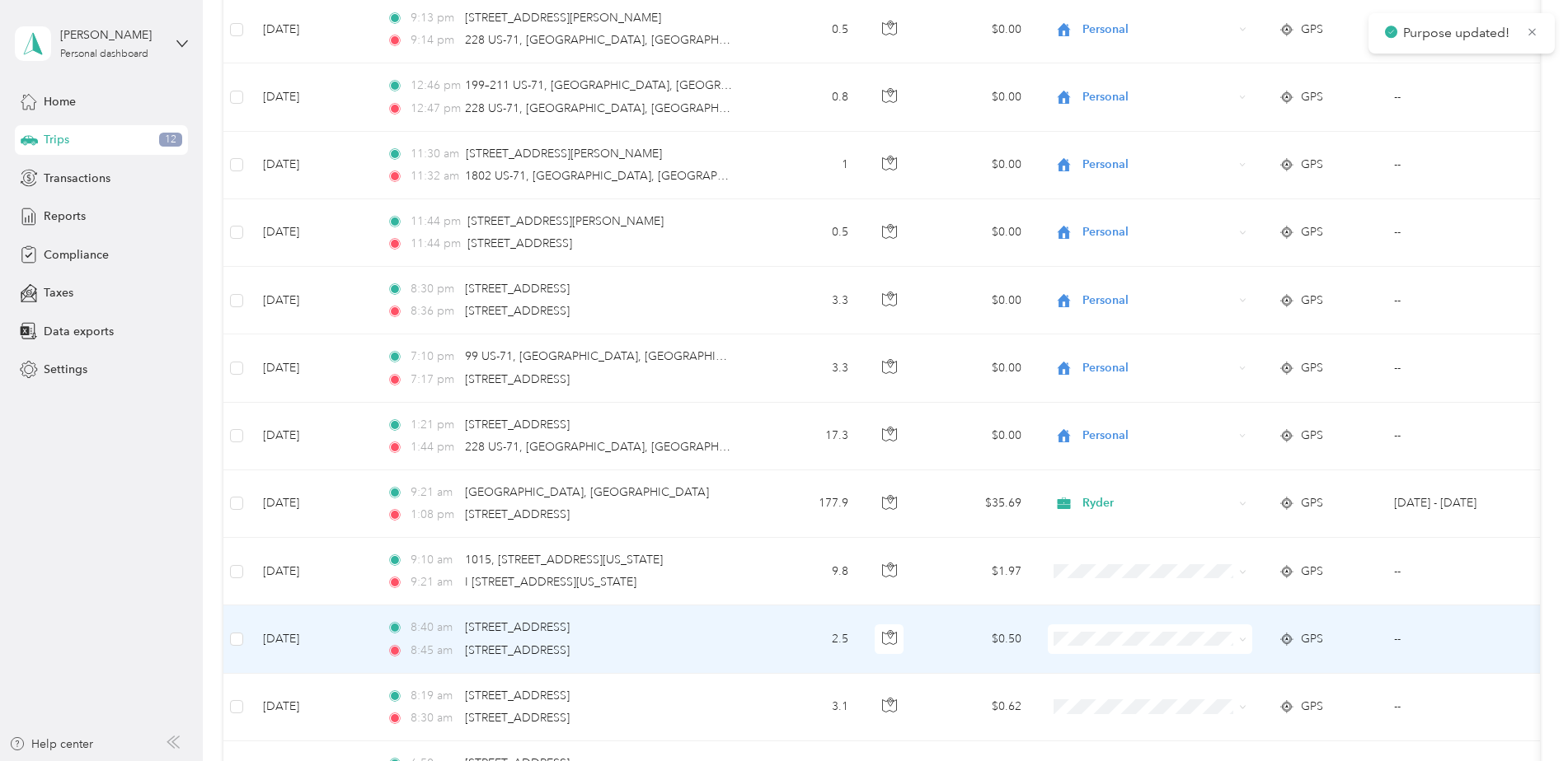
click at [1105, 628] on span at bounding box center [1150, 639] width 204 height 30
click at [1117, 696] on span "Personal" at bounding box center [1163, 699] width 152 height 17
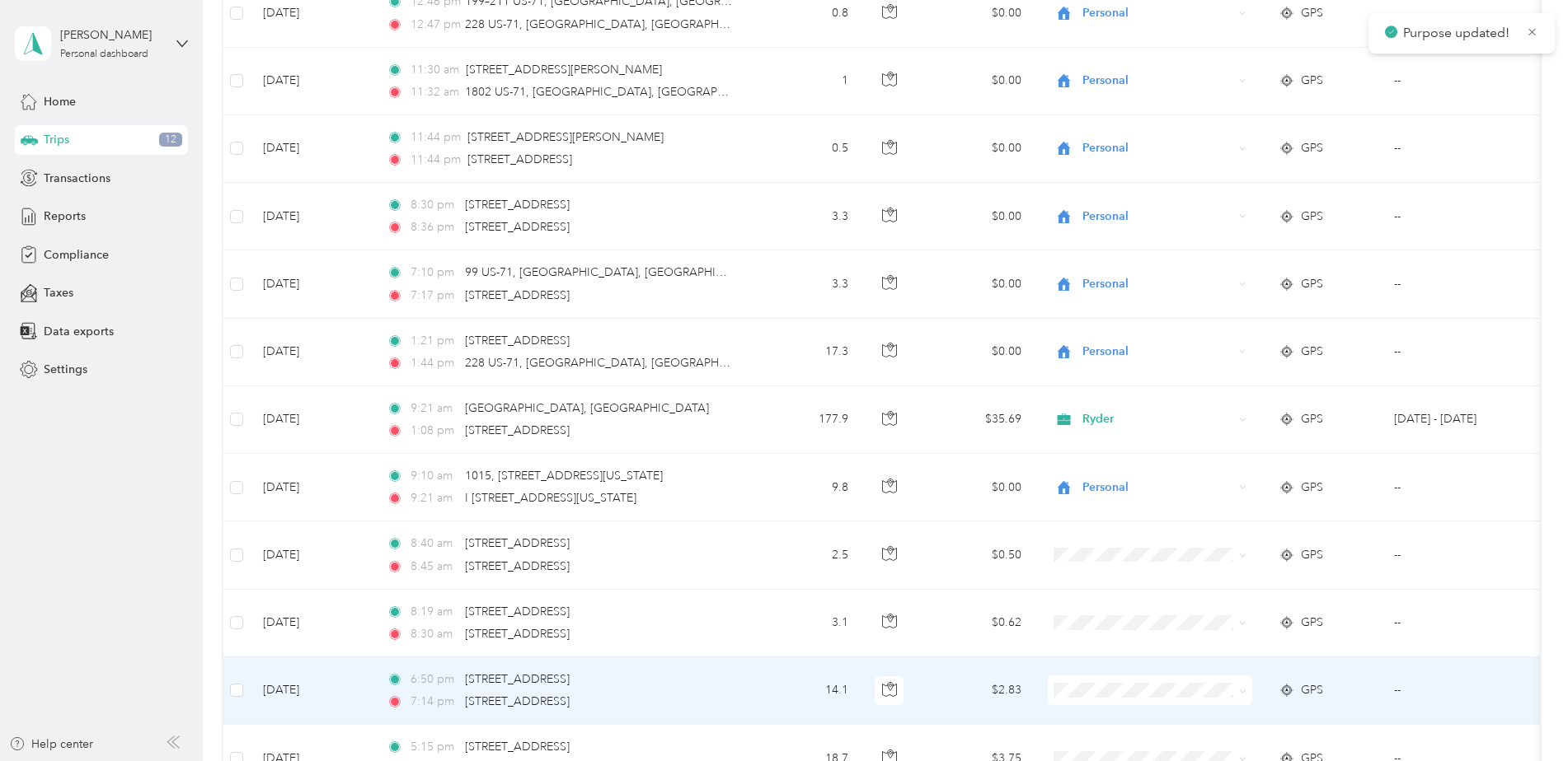
scroll to position [988, 0]
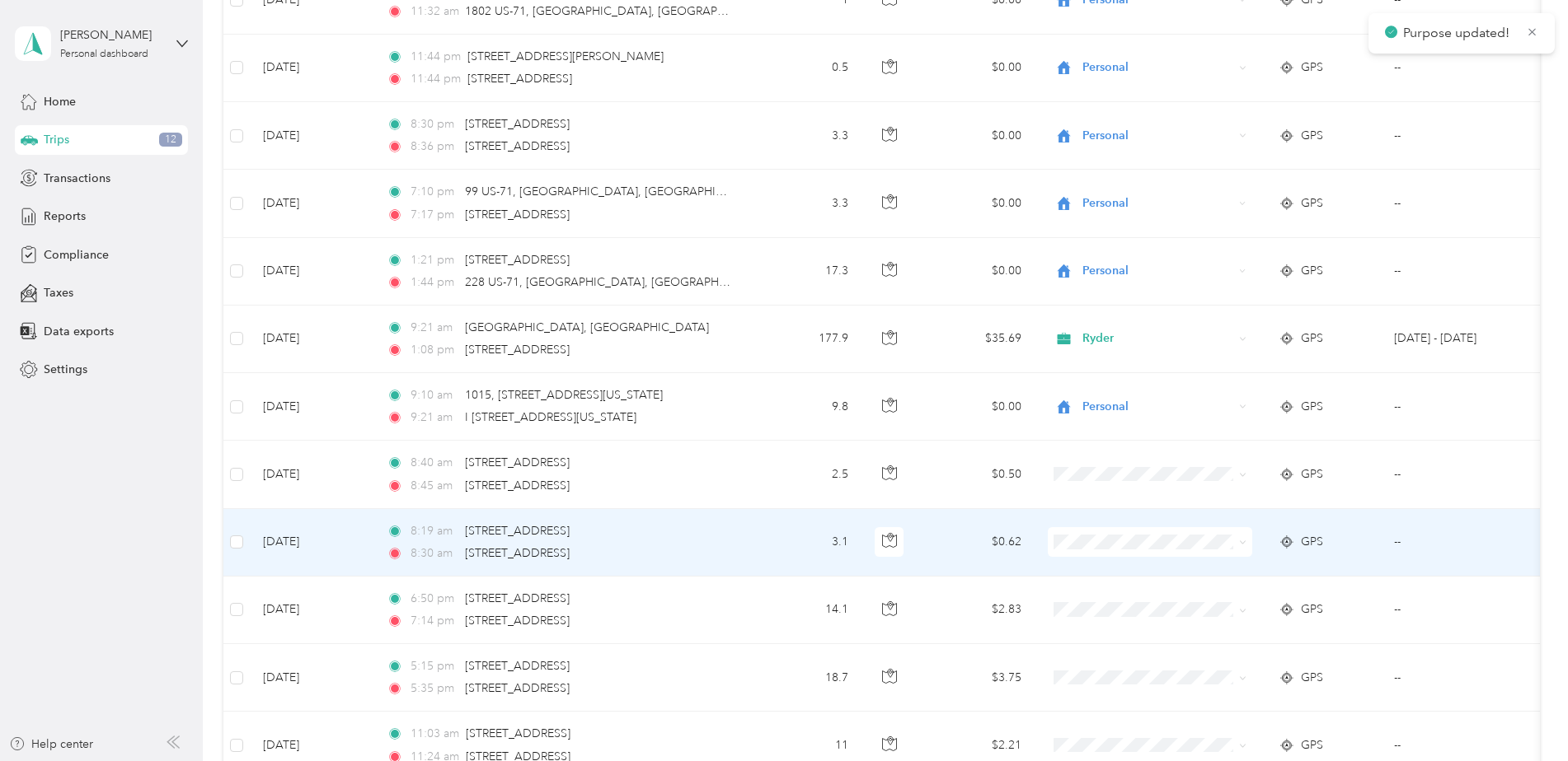
click at [1083, 548] on span at bounding box center [1150, 541] width 204 height 30
click at [1106, 598] on span "Personal" at bounding box center [1163, 602] width 152 height 17
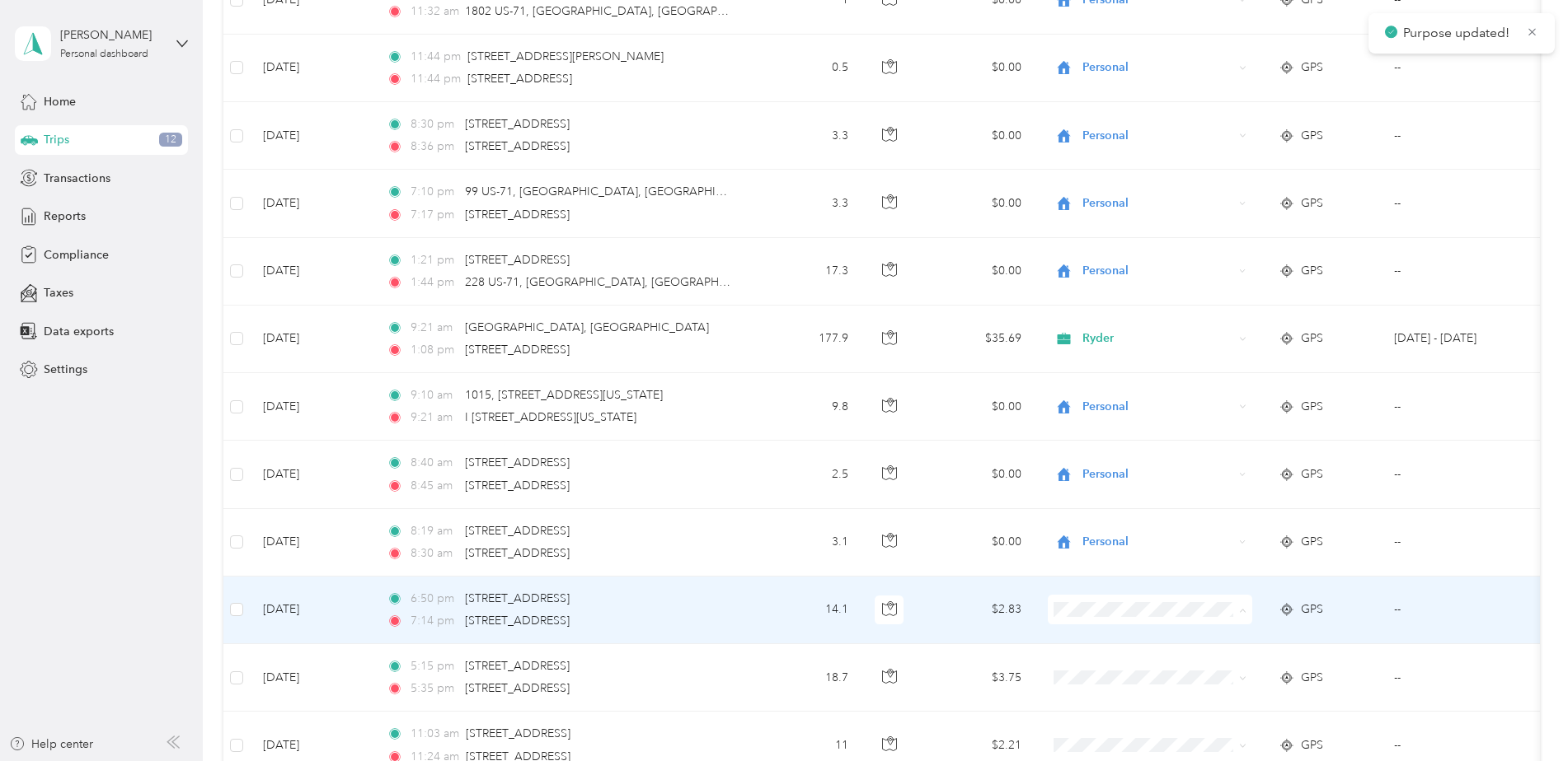
click at [1107, 663] on span "Personal" at bounding box center [1163, 669] width 152 height 17
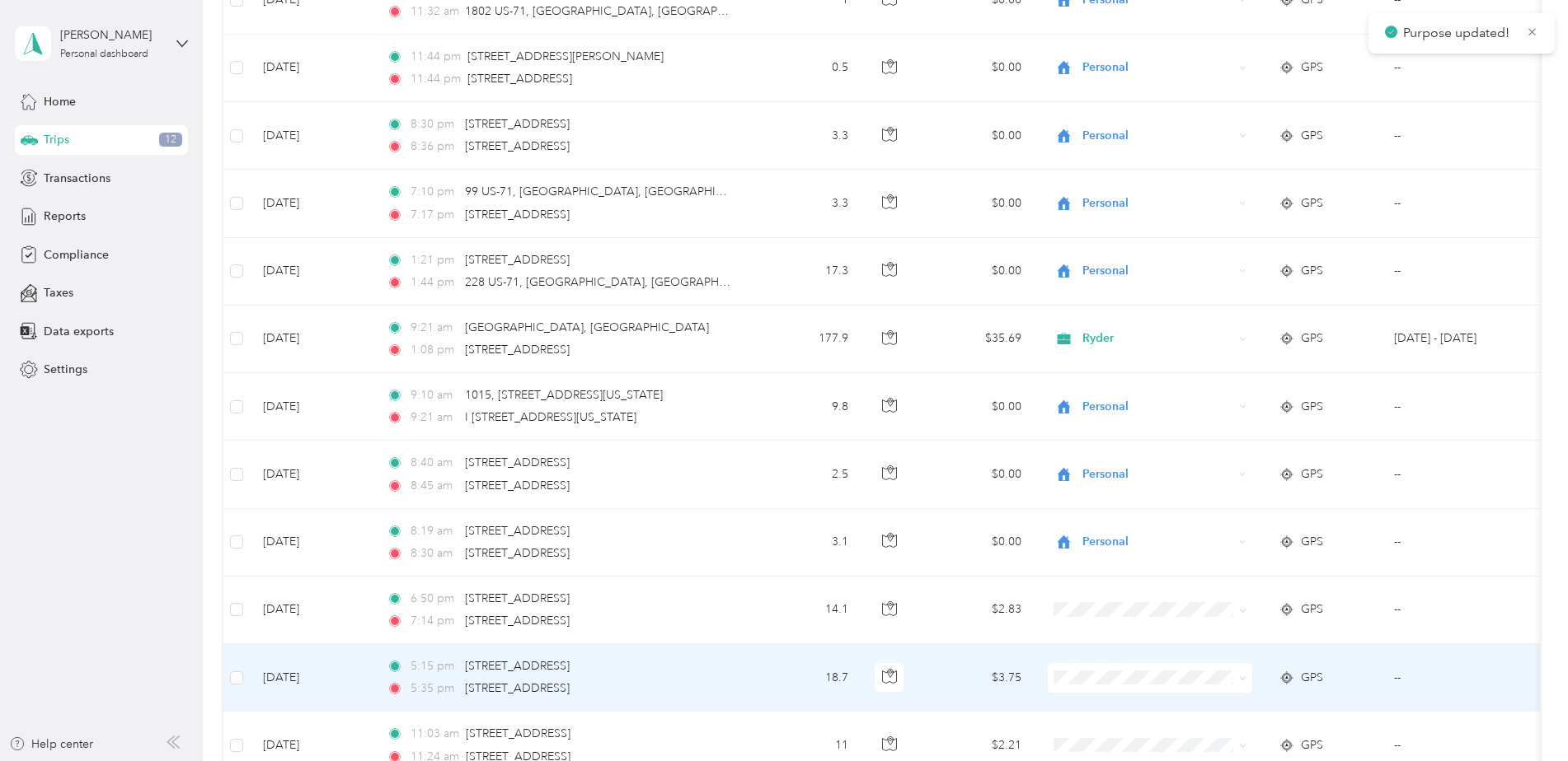
click at [1126, 733] on span "Personal" at bounding box center [1163, 730] width 152 height 17
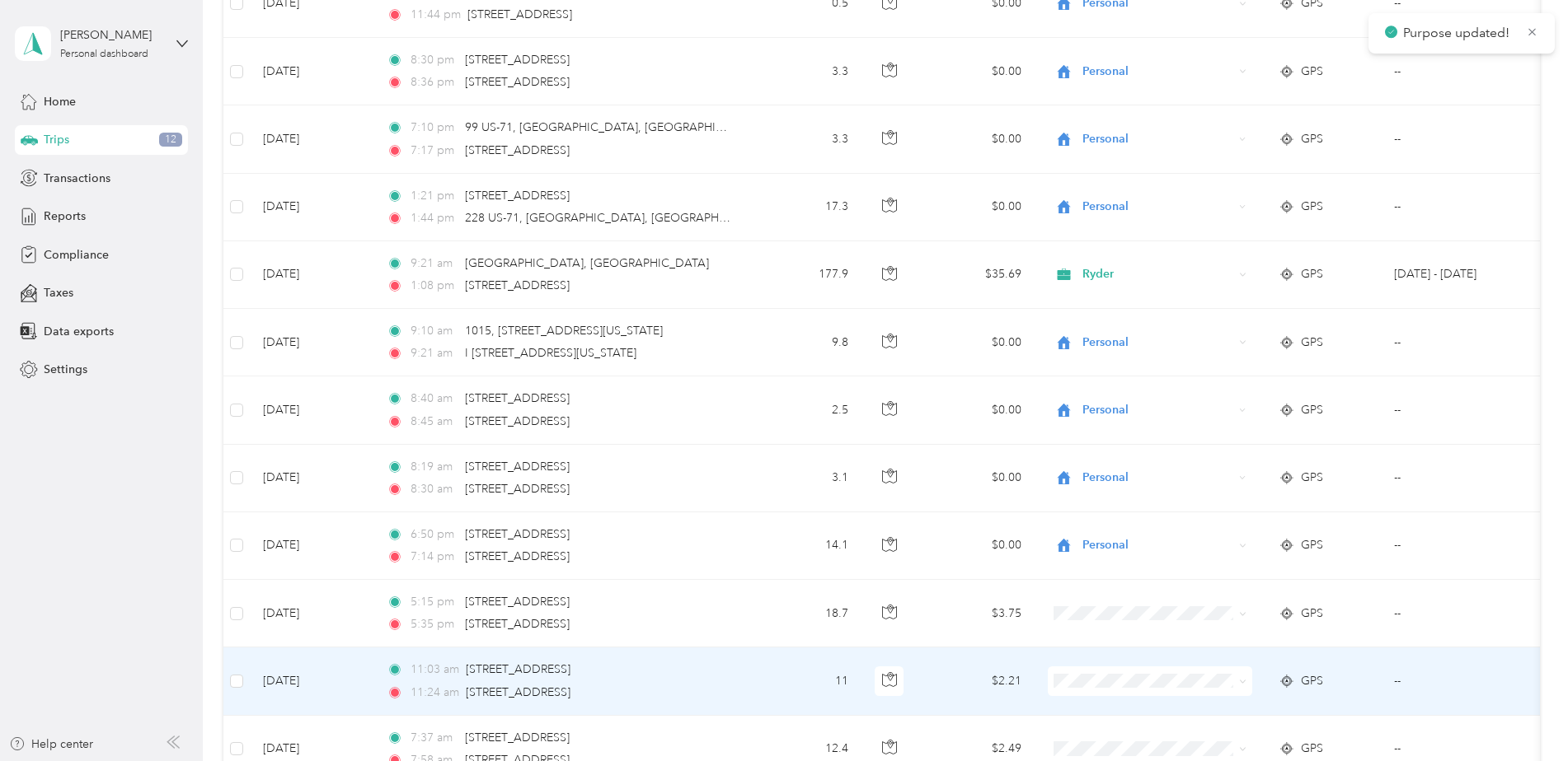
scroll to position [1153, 0]
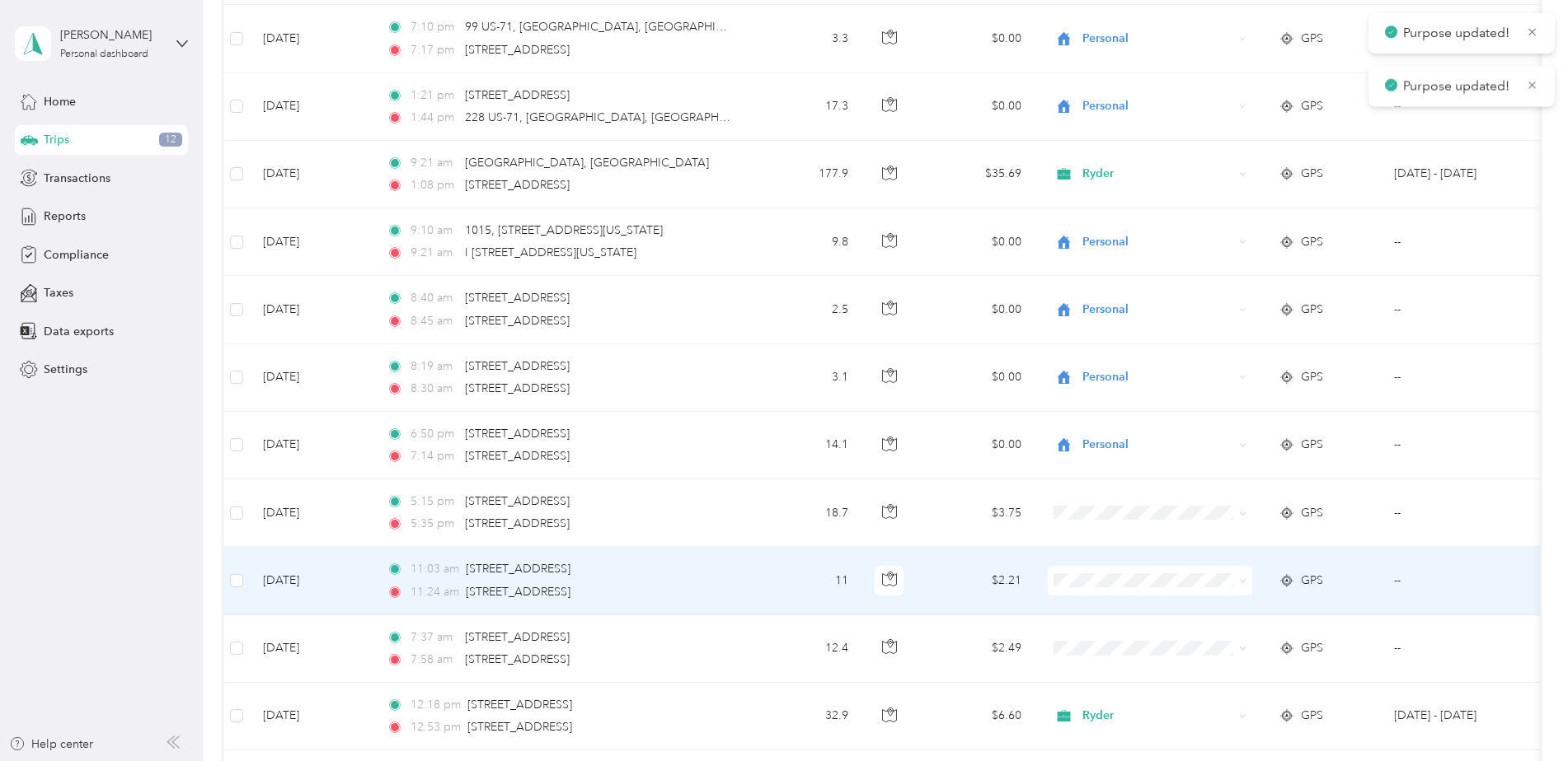
click at [1083, 558] on td at bounding box center [1149, 581] width 231 height 67
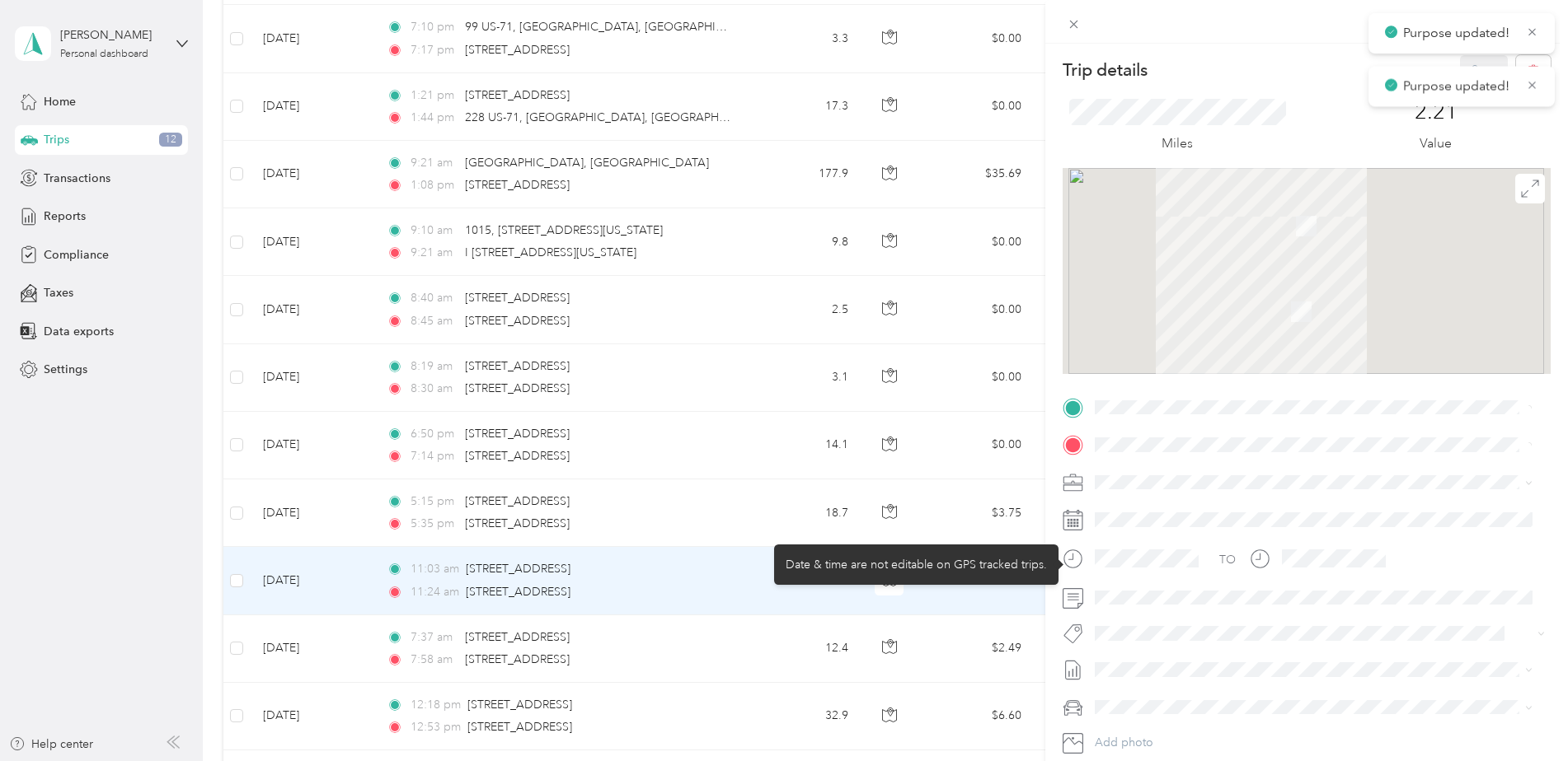
click at [1087, 574] on div at bounding box center [1133, 564] width 141 height 40
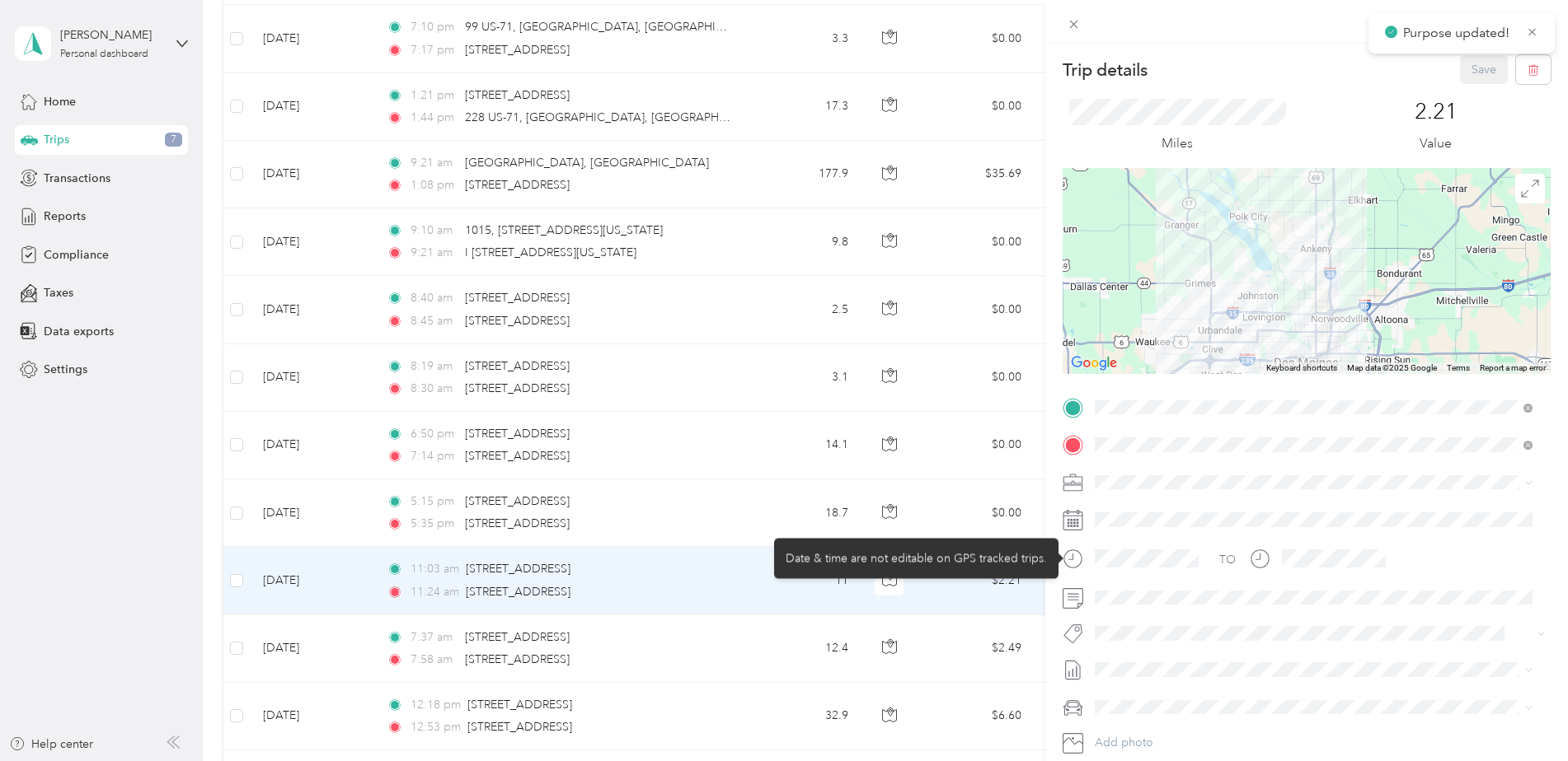
click at [965, 612] on div "Trip details Save This trip cannot be edited because it is either under review,…" at bounding box center [784, 380] width 1568 height 761
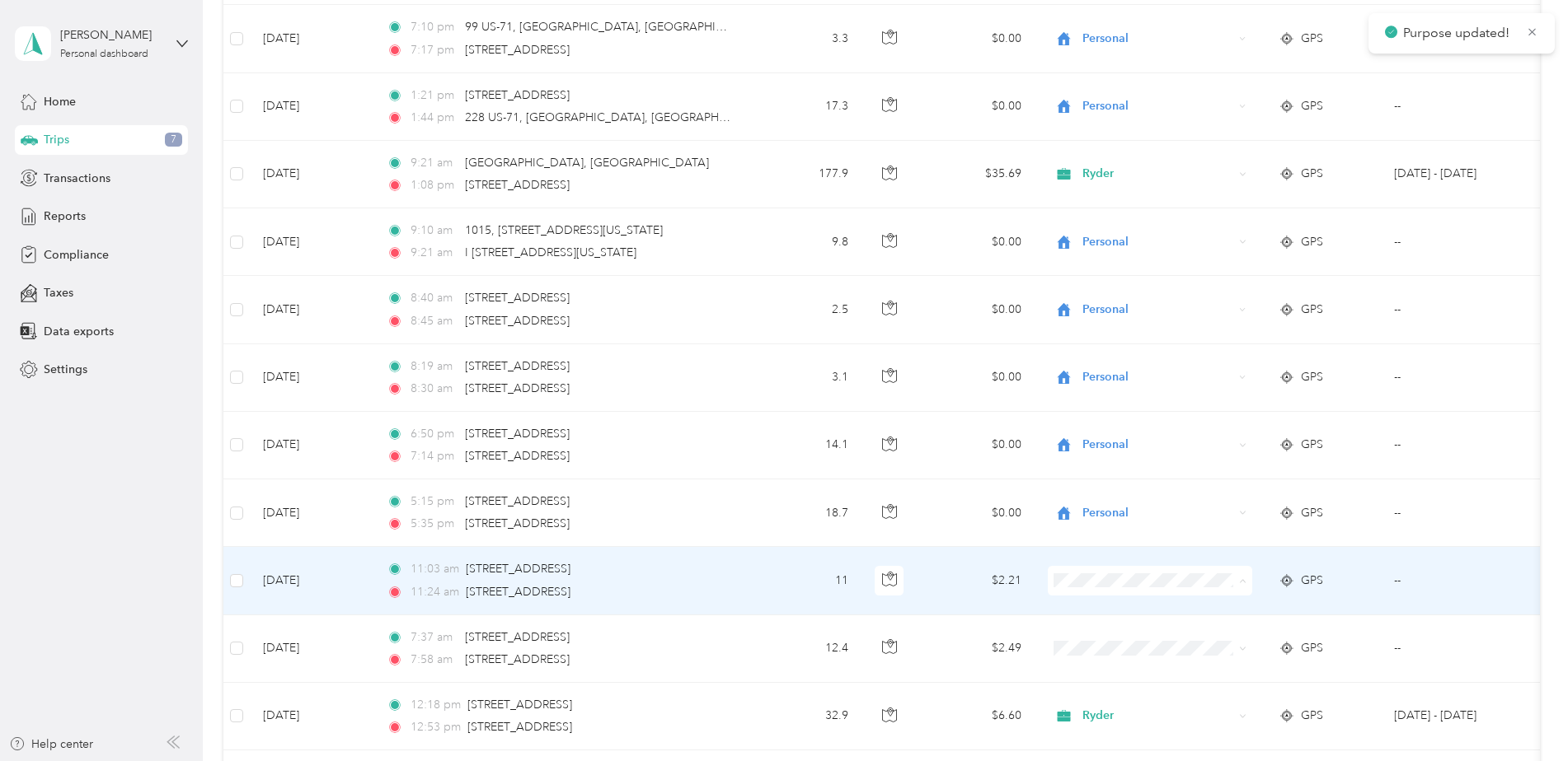
click at [1069, 637] on icon at bounding box center [1069, 639] width 20 height 13
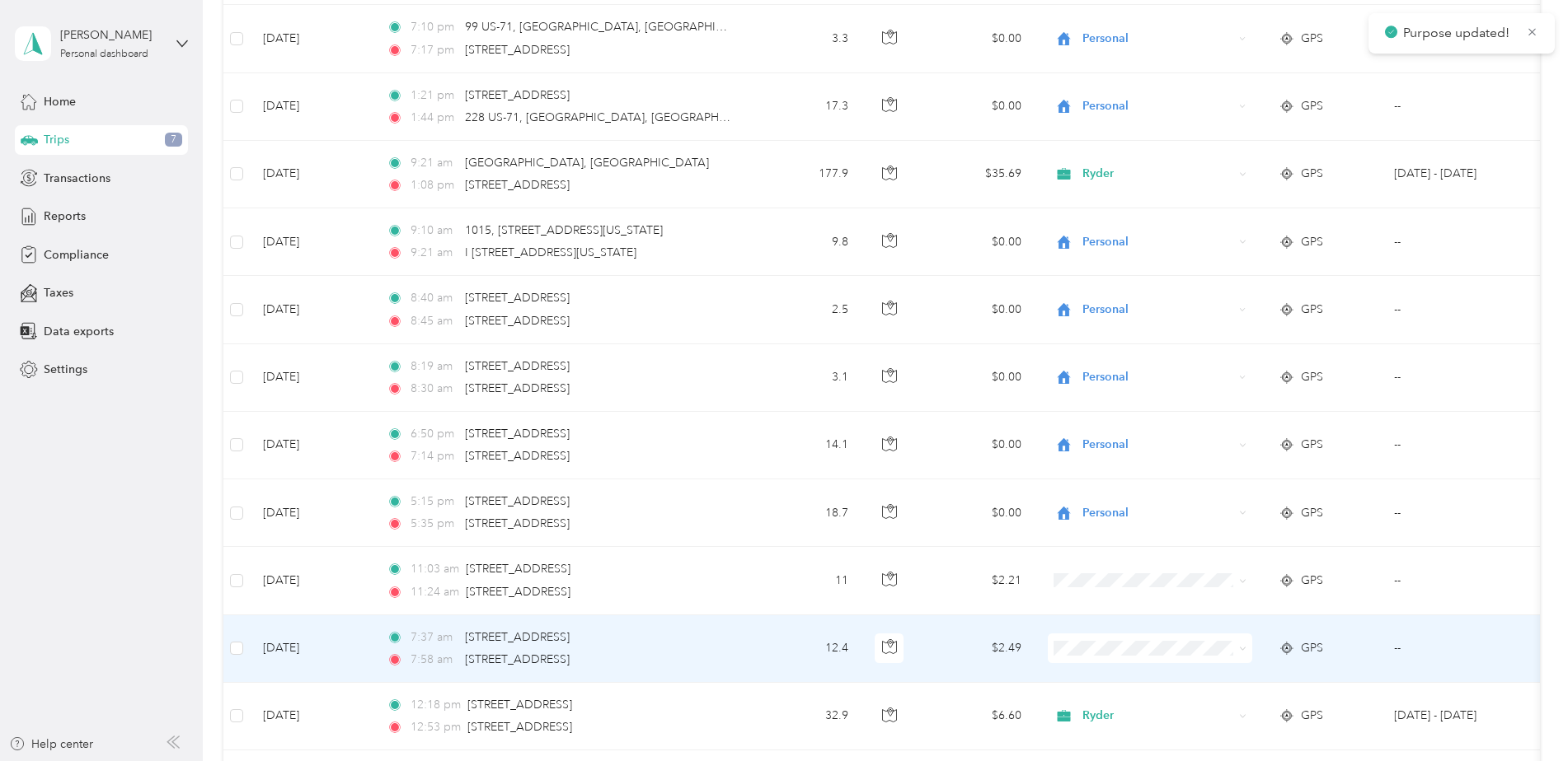
click at [1090, 639] on span at bounding box center [1150, 648] width 204 height 30
click at [1098, 637] on span at bounding box center [1150, 648] width 204 height 30
click at [1104, 709] on span "Personal" at bounding box center [1163, 708] width 152 height 17
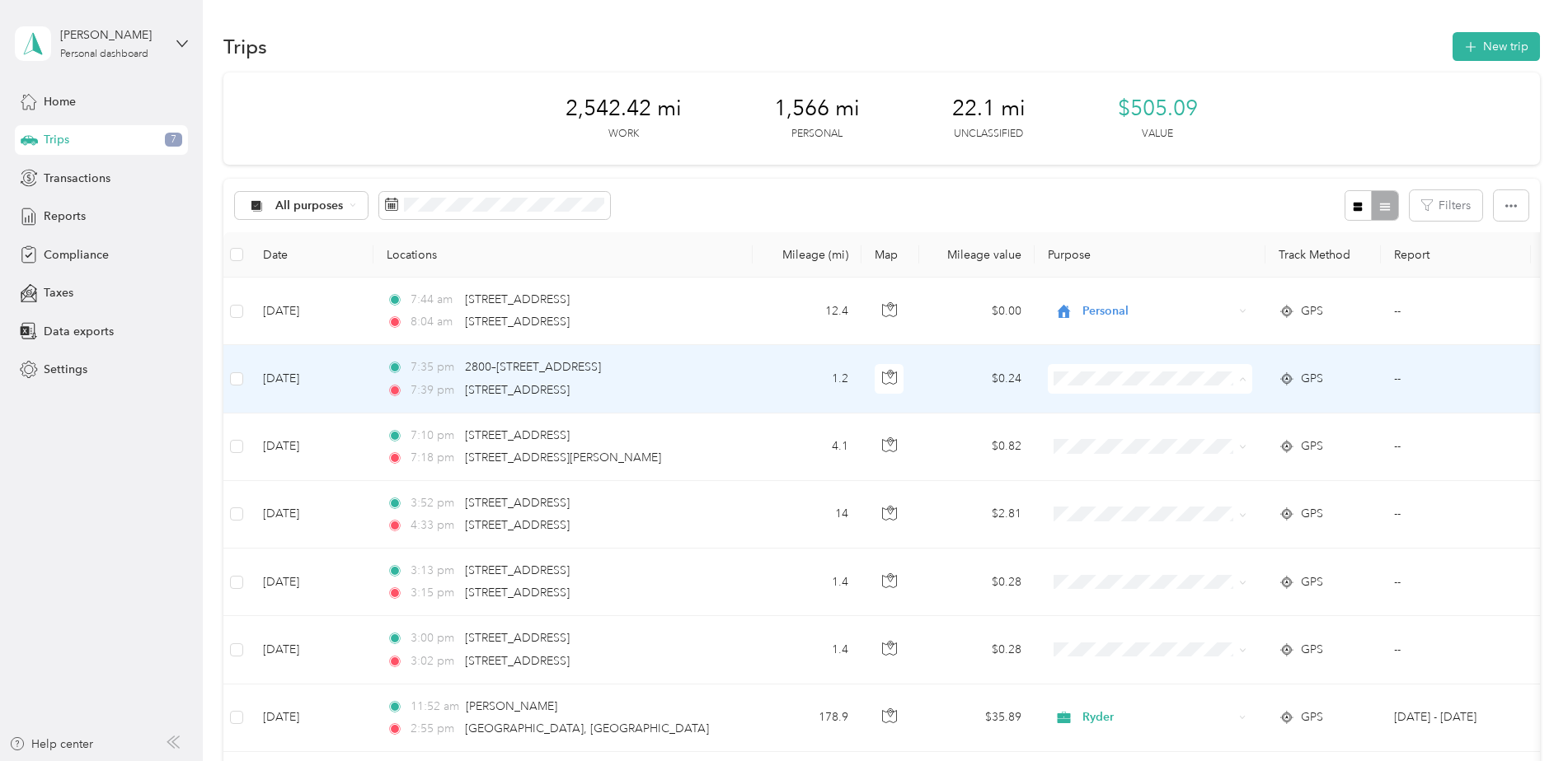
drag, startPoint x: 1114, startPoint y: 369, endPoint x: 1084, endPoint y: 443, distance: 79.8
click at [1084, 443] on li "Personal" at bounding box center [1150, 438] width 204 height 29
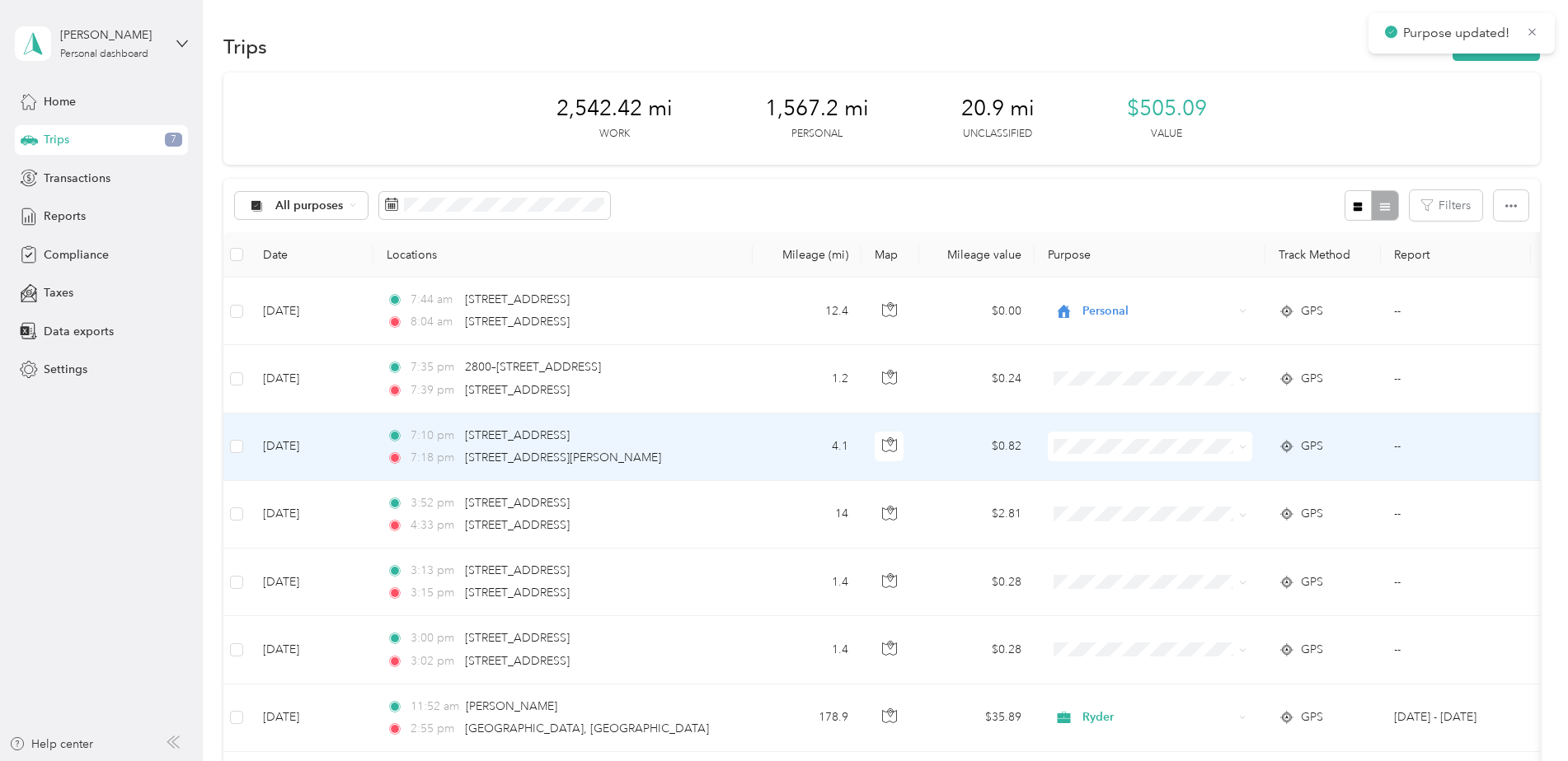
click at [1094, 500] on span "Personal" at bounding box center [1163, 502] width 152 height 17
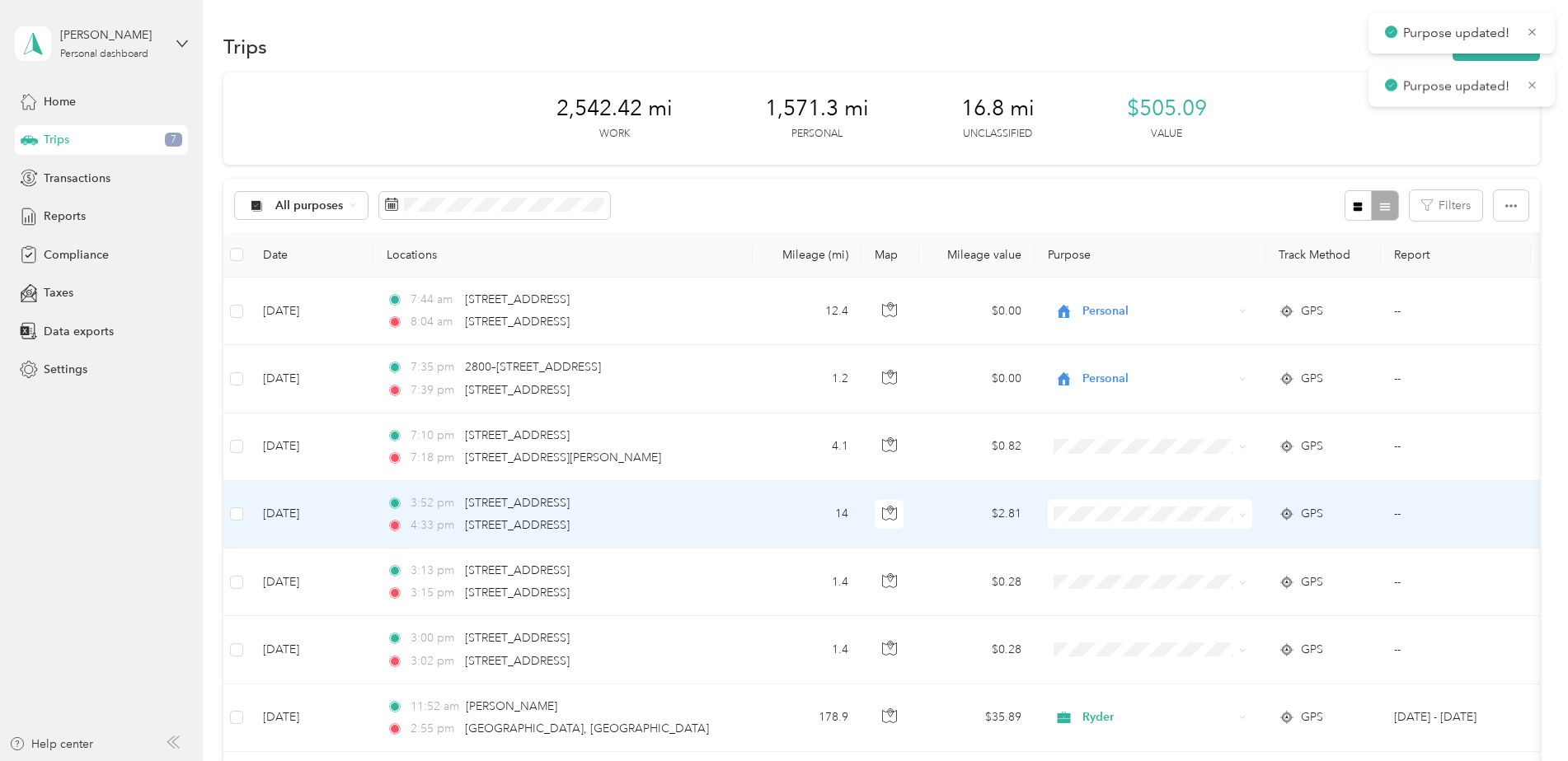
click at [1107, 568] on span "Personal" at bounding box center [1163, 570] width 152 height 17
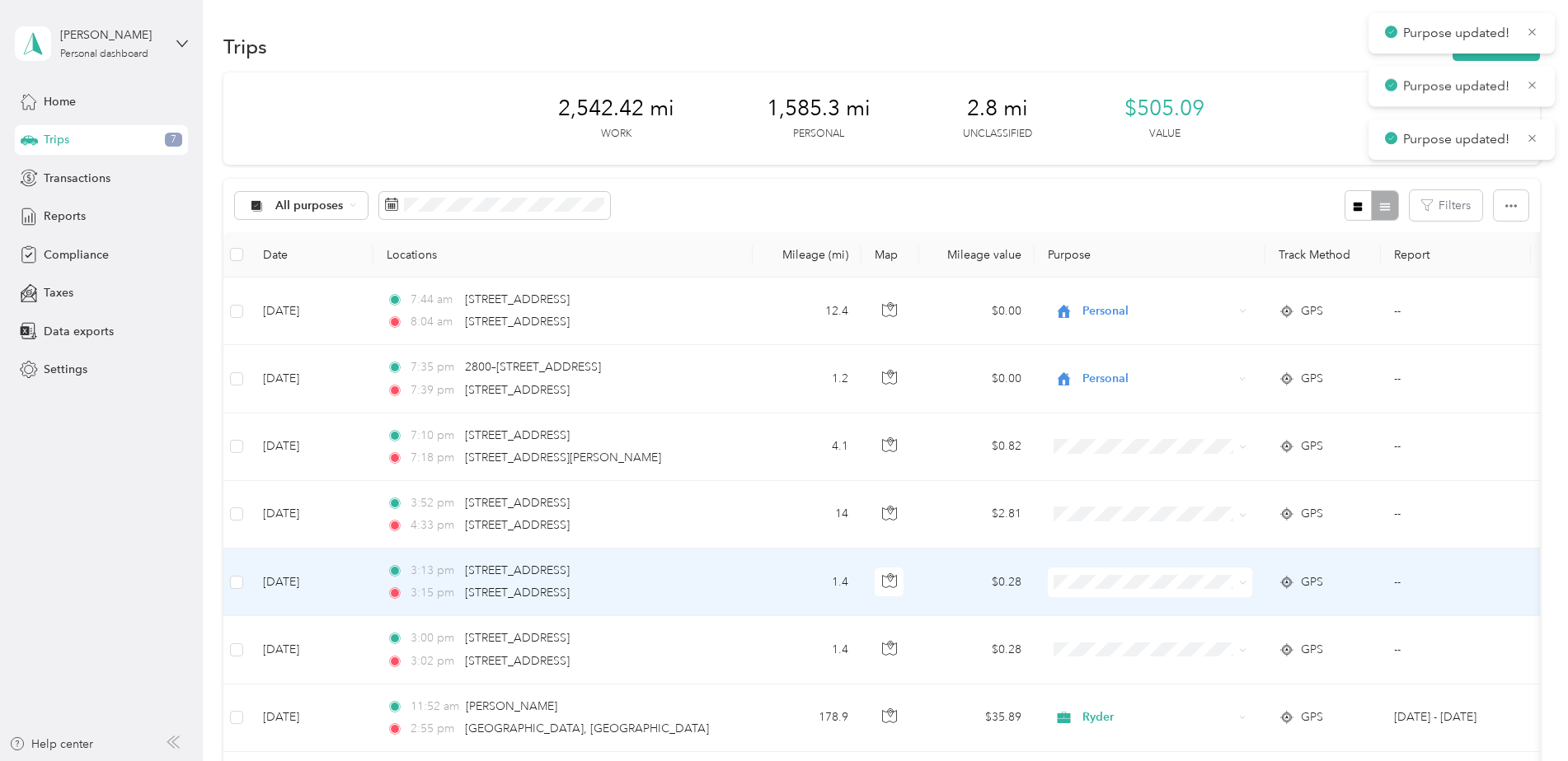
click at [1115, 632] on li "Personal" at bounding box center [1150, 638] width 204 height 29
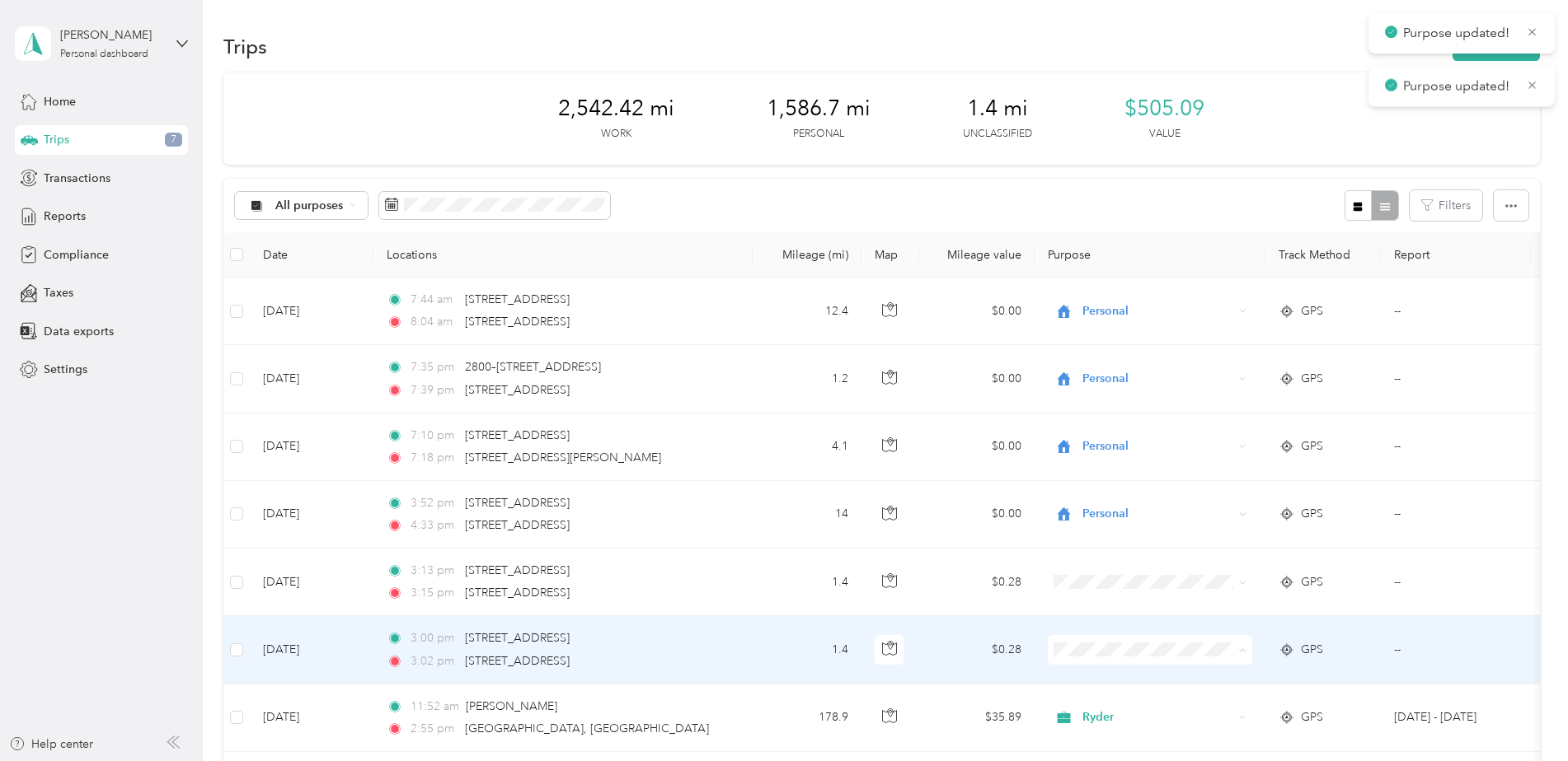
click at [1115, 700] on li "Personal" at bounding box center [1150, 710] width 204 height 29
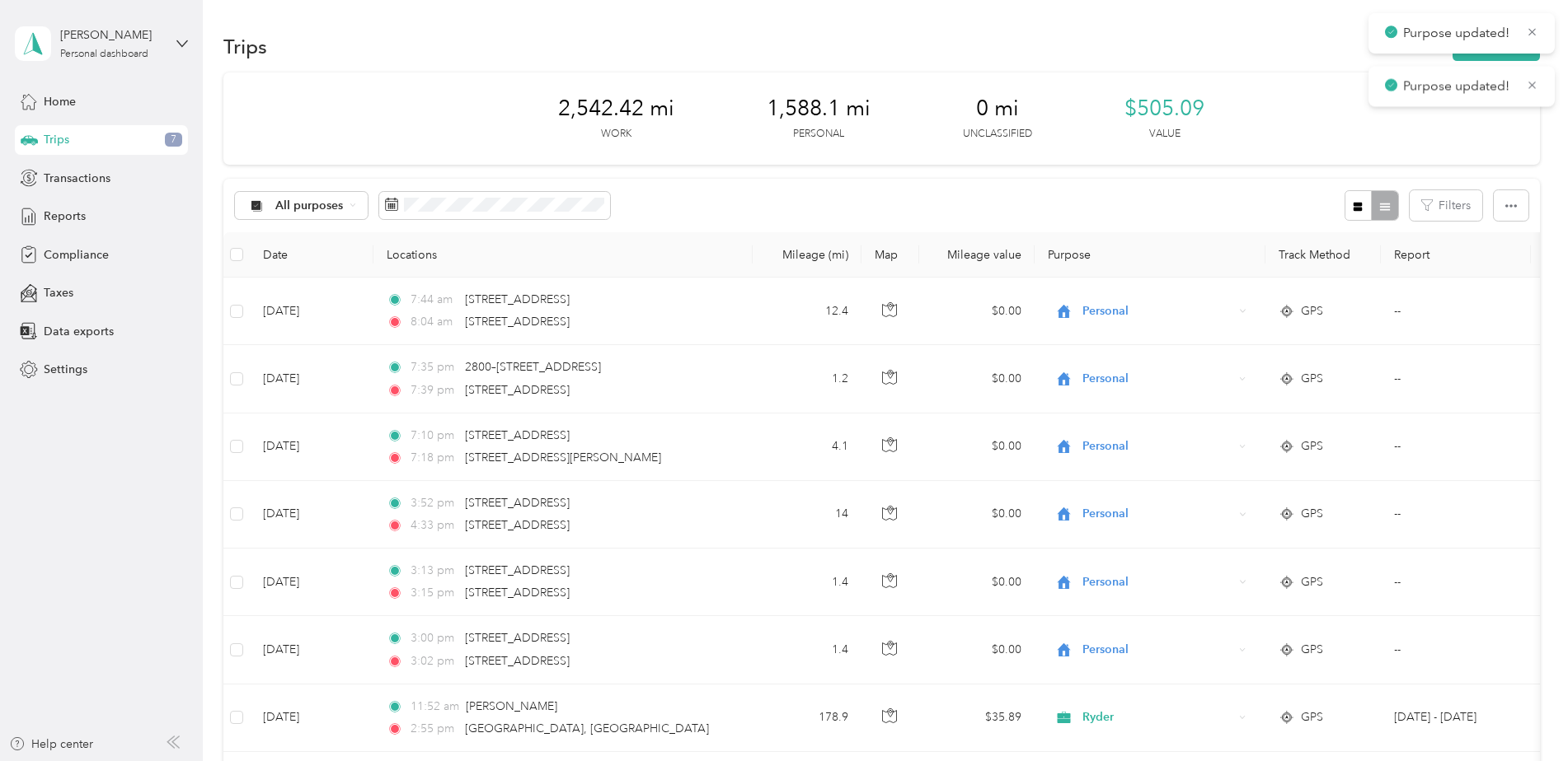
click at [459, 75] on div "2,542.42 mi Work 1,588.1 mi Personal 0 mi Unclassified $505.09 Value" at bounding box center [881, 118] width 1316 height 92
click at [44, 105] on span "Home" at bounding box center [60, 101] width 32 height 17
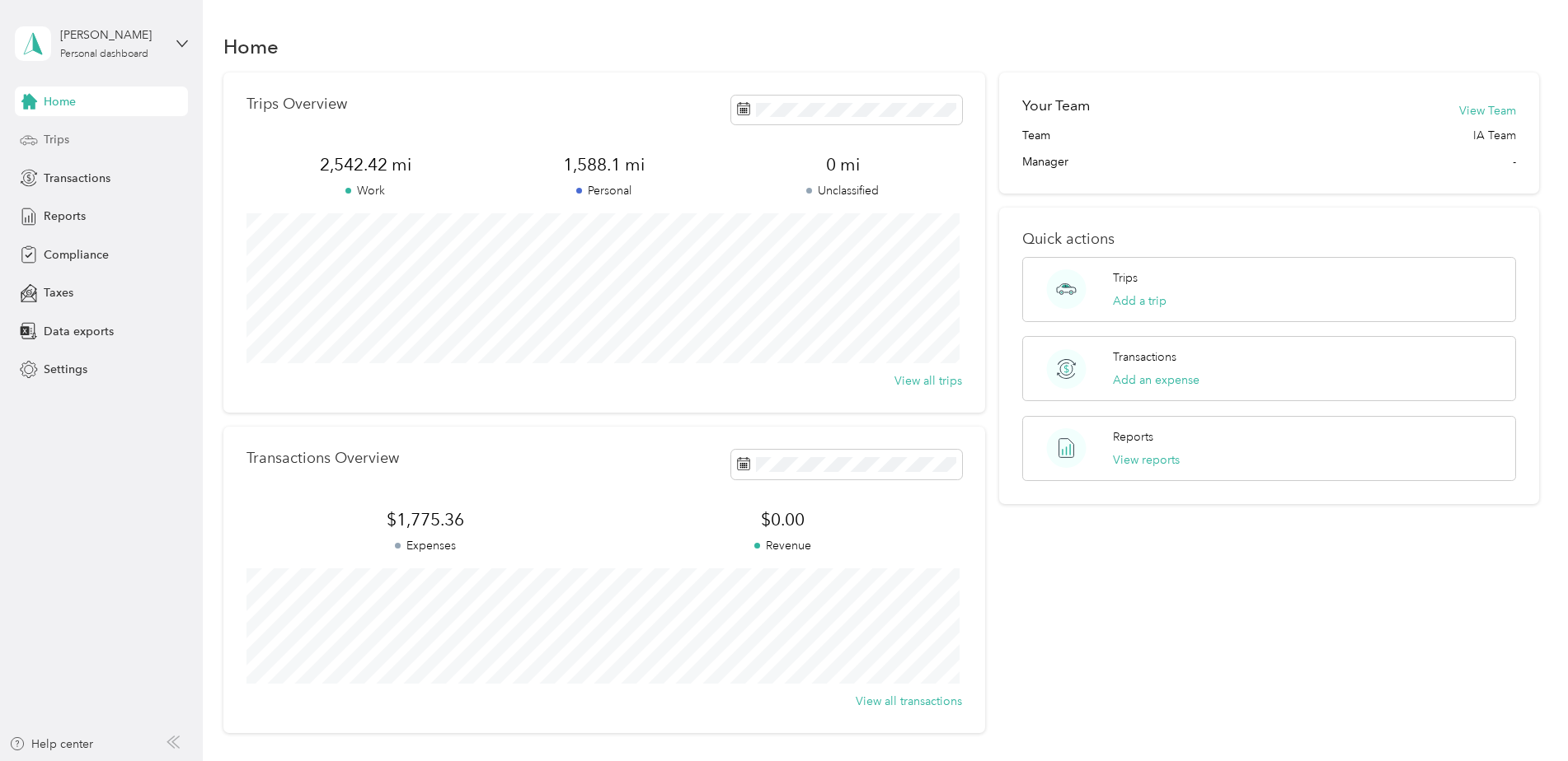
click at [94, 140] on div "Trips" at bounding box center [101, 140] width 173 height 30
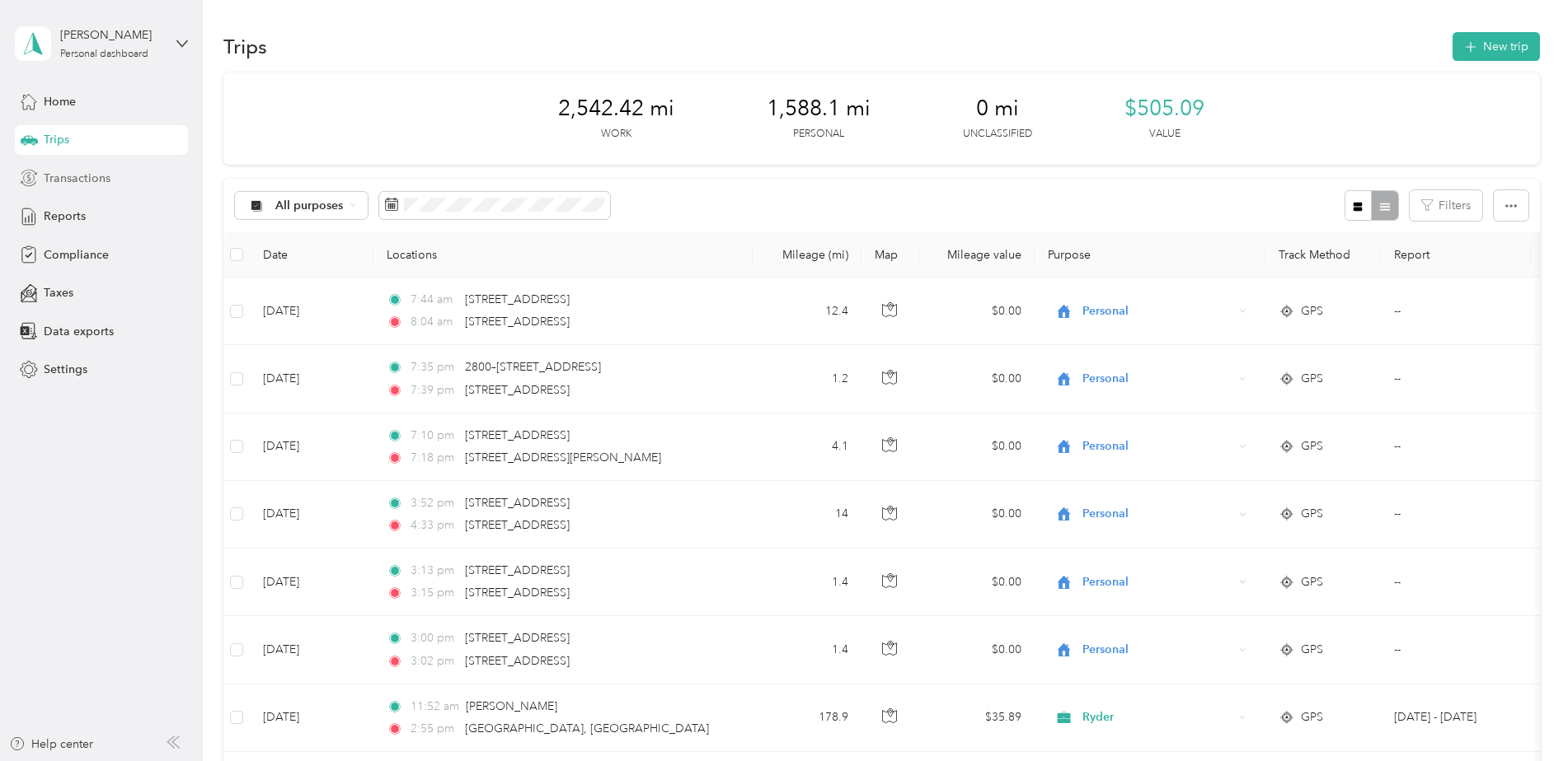
click at [87, 178] on span "Transactions" at bounding box center [77, 178] width 66 height 17
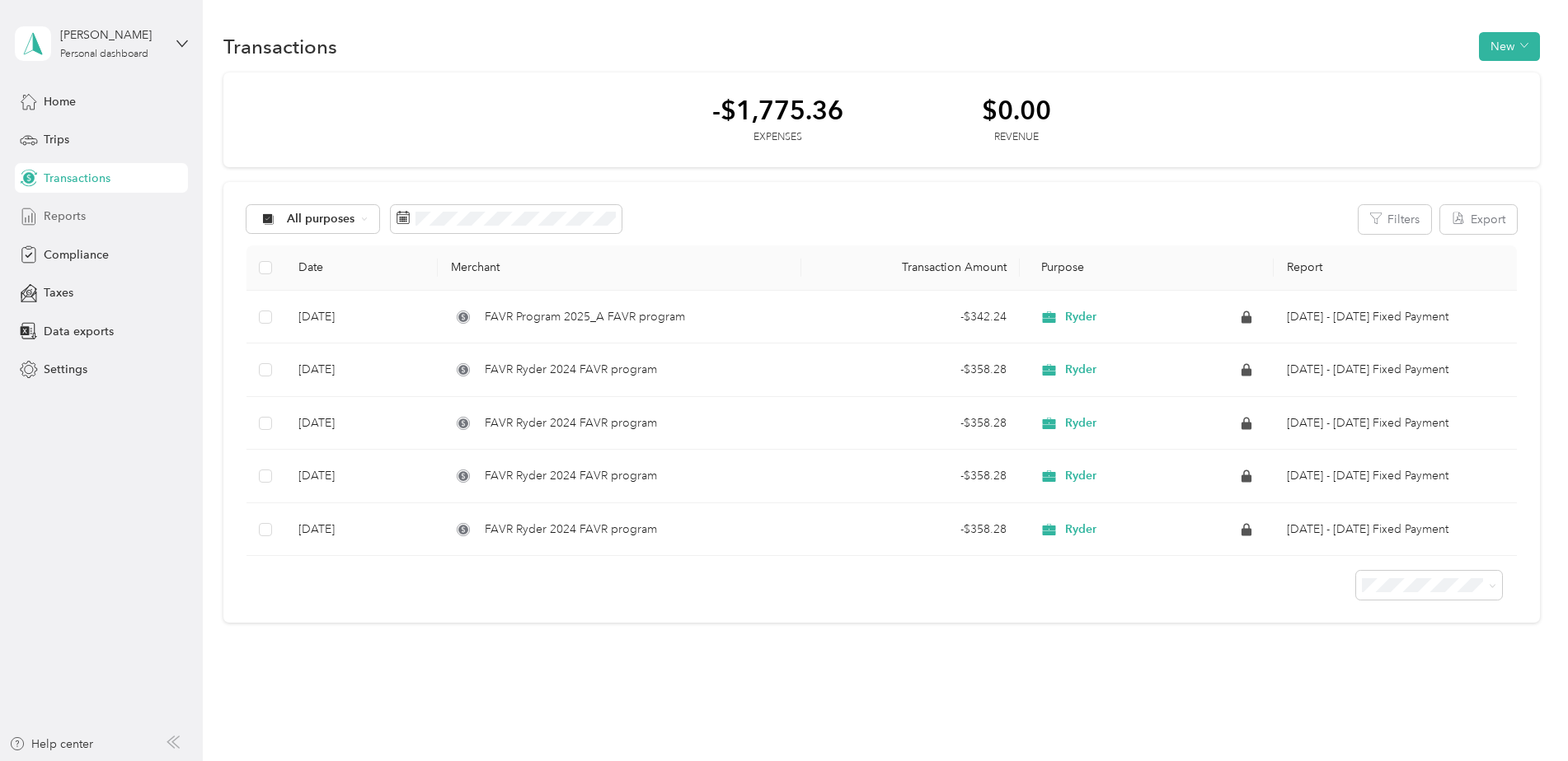
click at [89, 216] on div "Reports" at bounding box center [101, 216] width 173 height 30
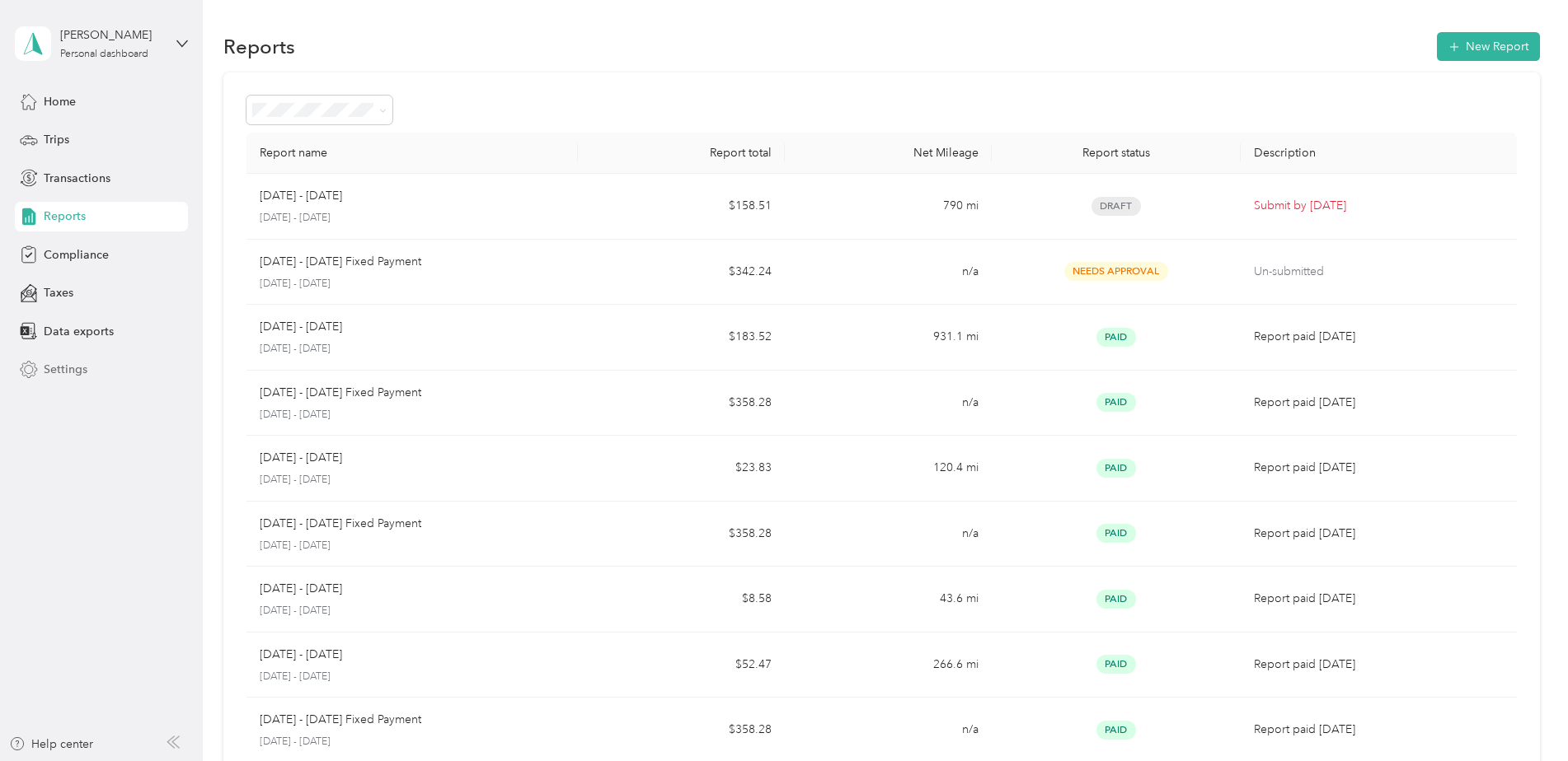
click at [92, 368] on div "Settings" at bounding box center [101, 369] width 173 height 30
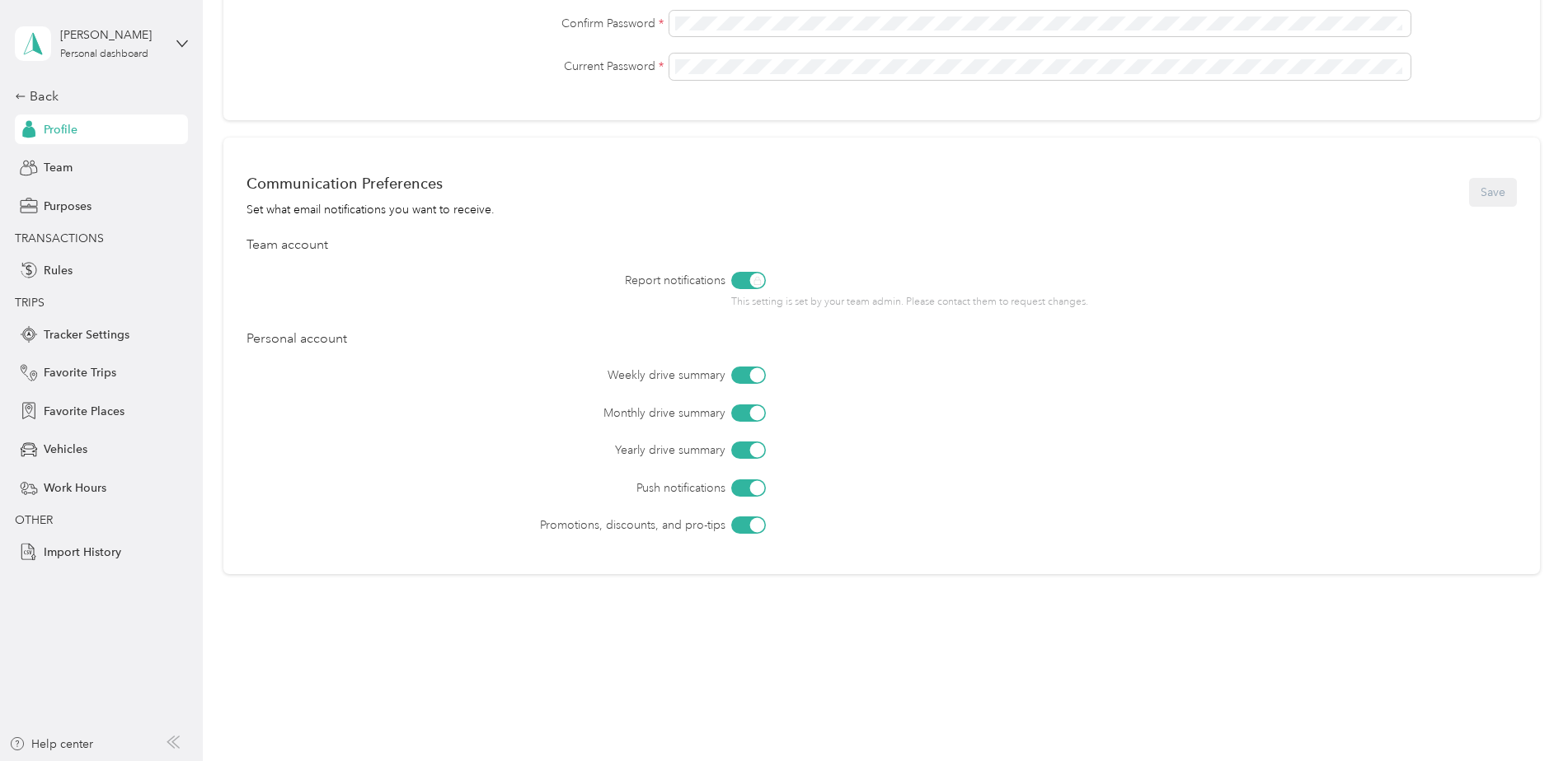
scroll to position [552, 0]
click at [89, 482] on span "Work Hours" at bounding box center [75, 488] width 63 height 17
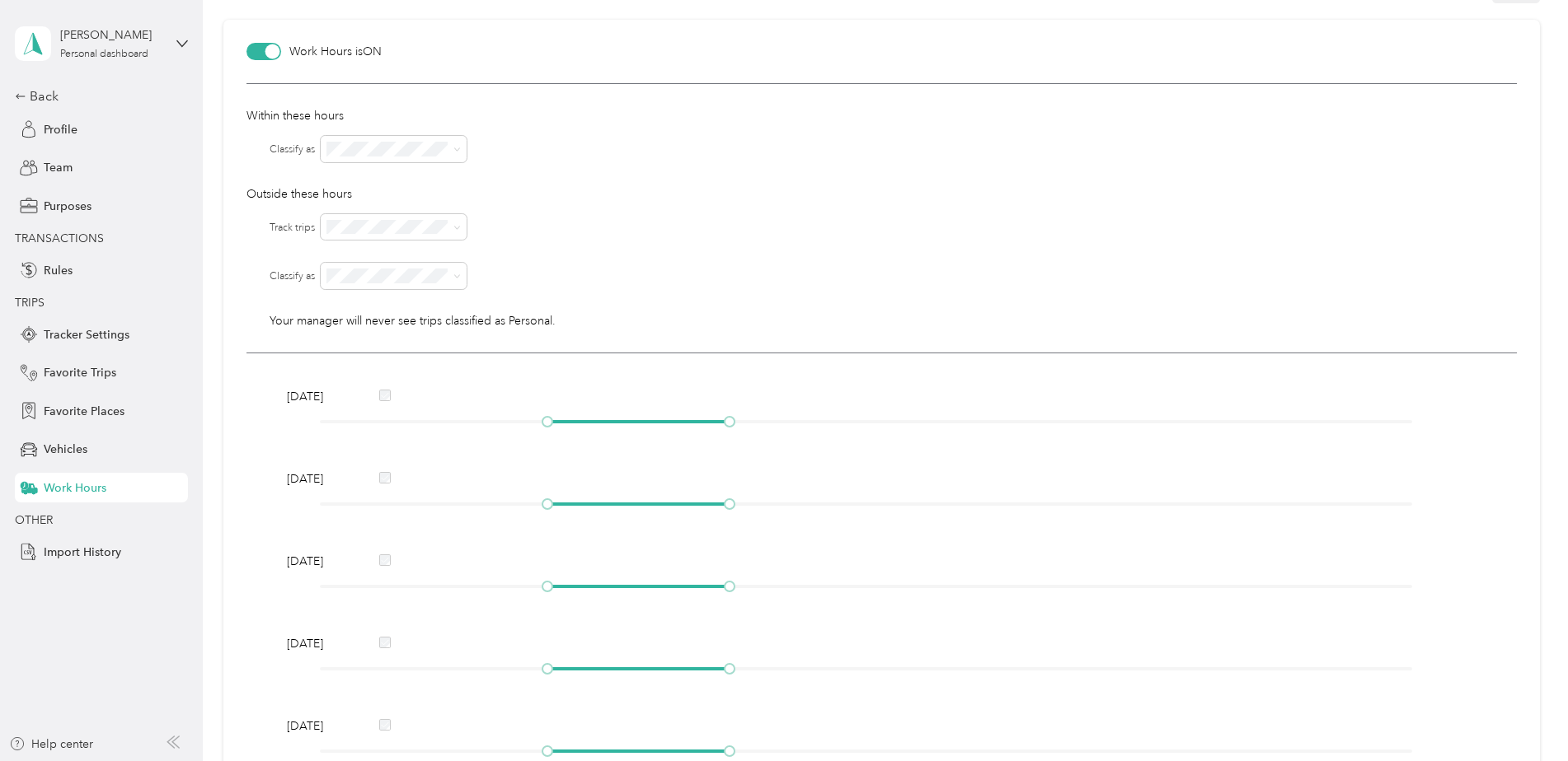
scroll to position [77, 0]
click at [407, 287] on div "No" at bounding box center [394, 287] width 123 height 17
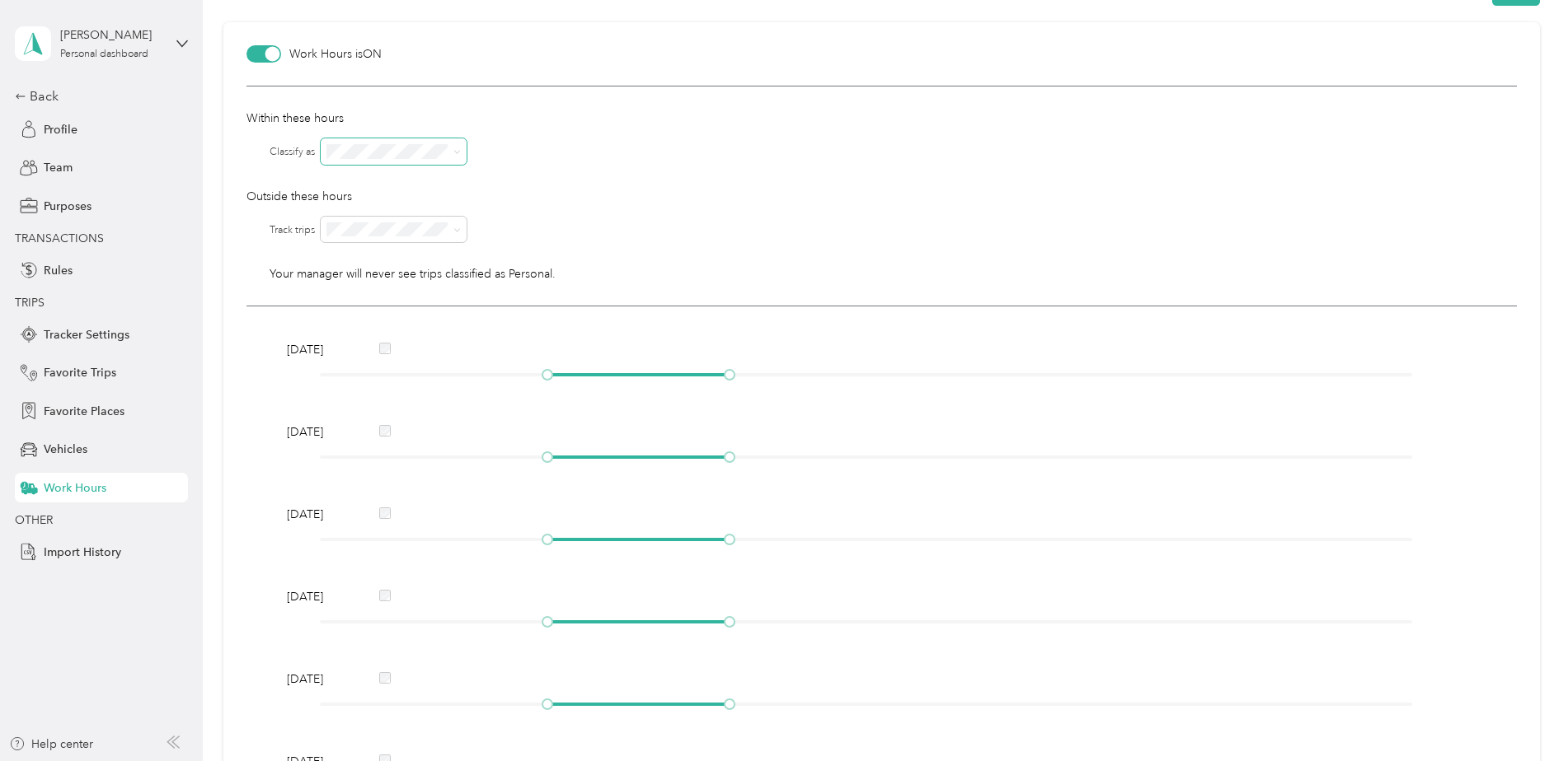
click at [451, 156] on span at bounding box center [453, 152] width 13 height 12
click at [580, 145] on div at bounding box center [918, 152] width 1196 height 26
click at [587, 147] on div at bounding box center [918, 152] width 1196 height 26
drag, startPoint x: 669, startPoint y: 202, endPoint x: 680, endPoint y: 202, distance: 11.0
click at [671, 201] on p "Outside these hours" at bounding box center [881, 197] width 1270 height 17
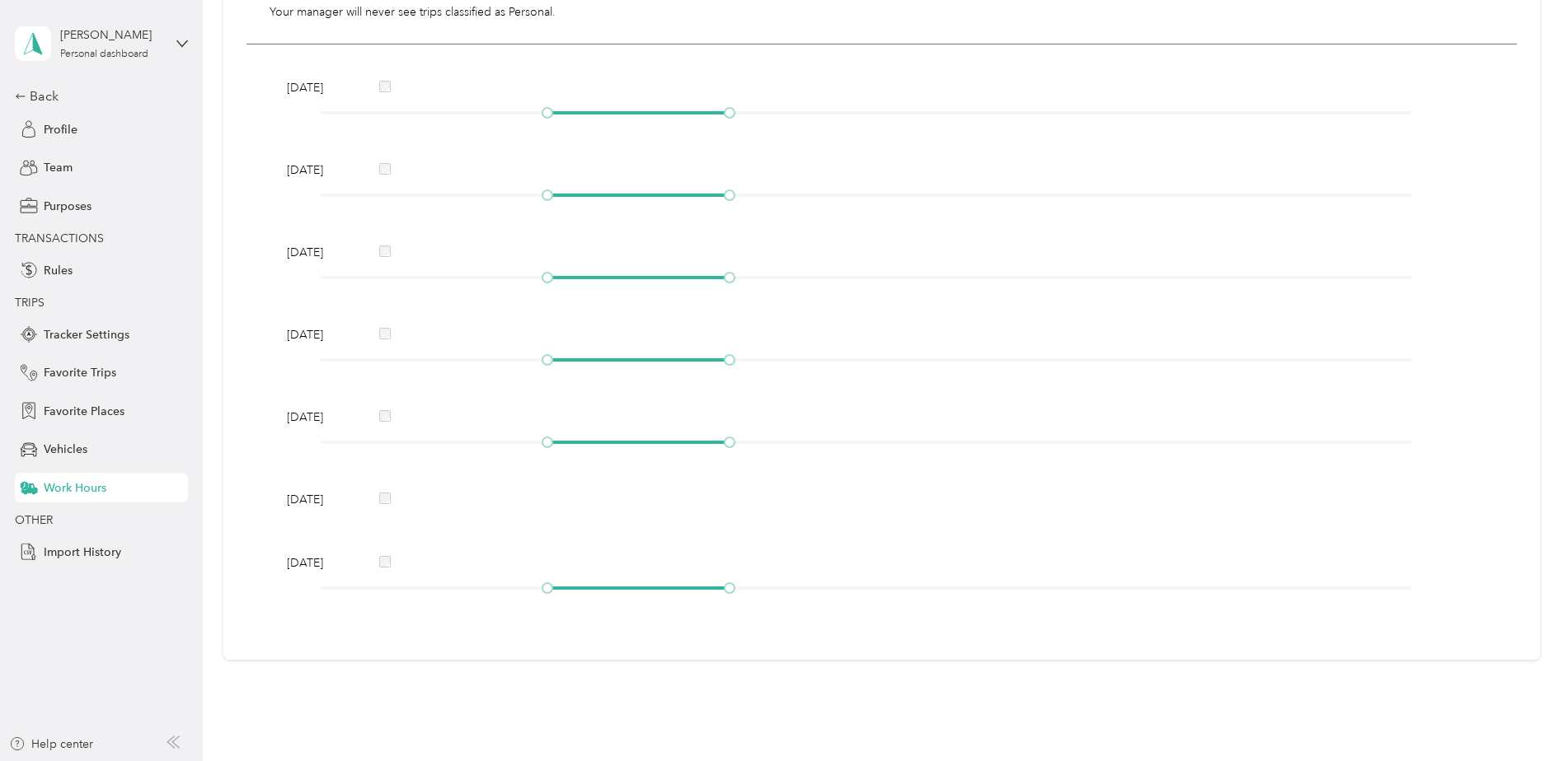
scroll to position [340, 0]
click at [388, 568] on div at bounding box center [385, 563] width 12 height 14
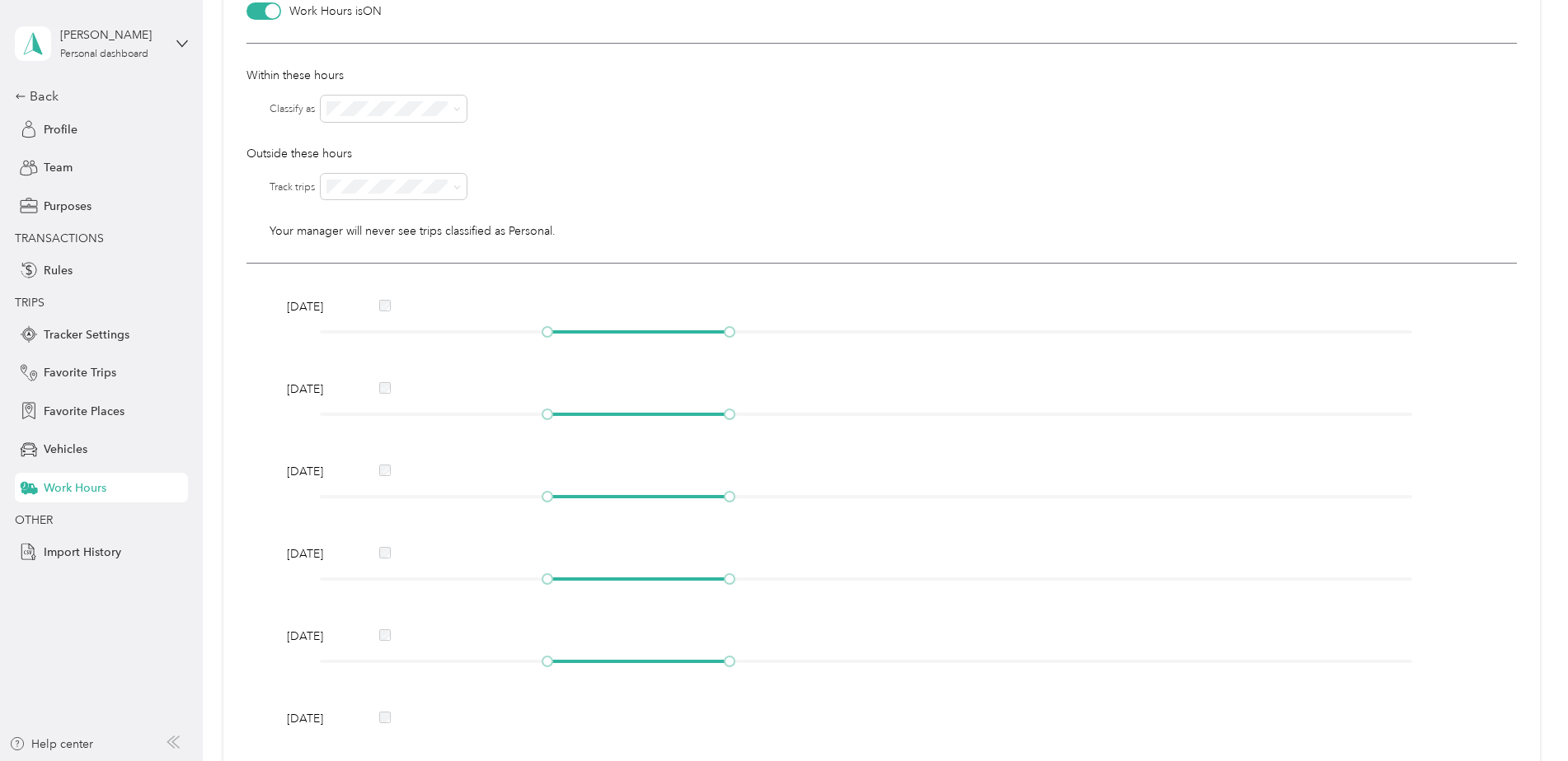
scroll to position [73, 0]
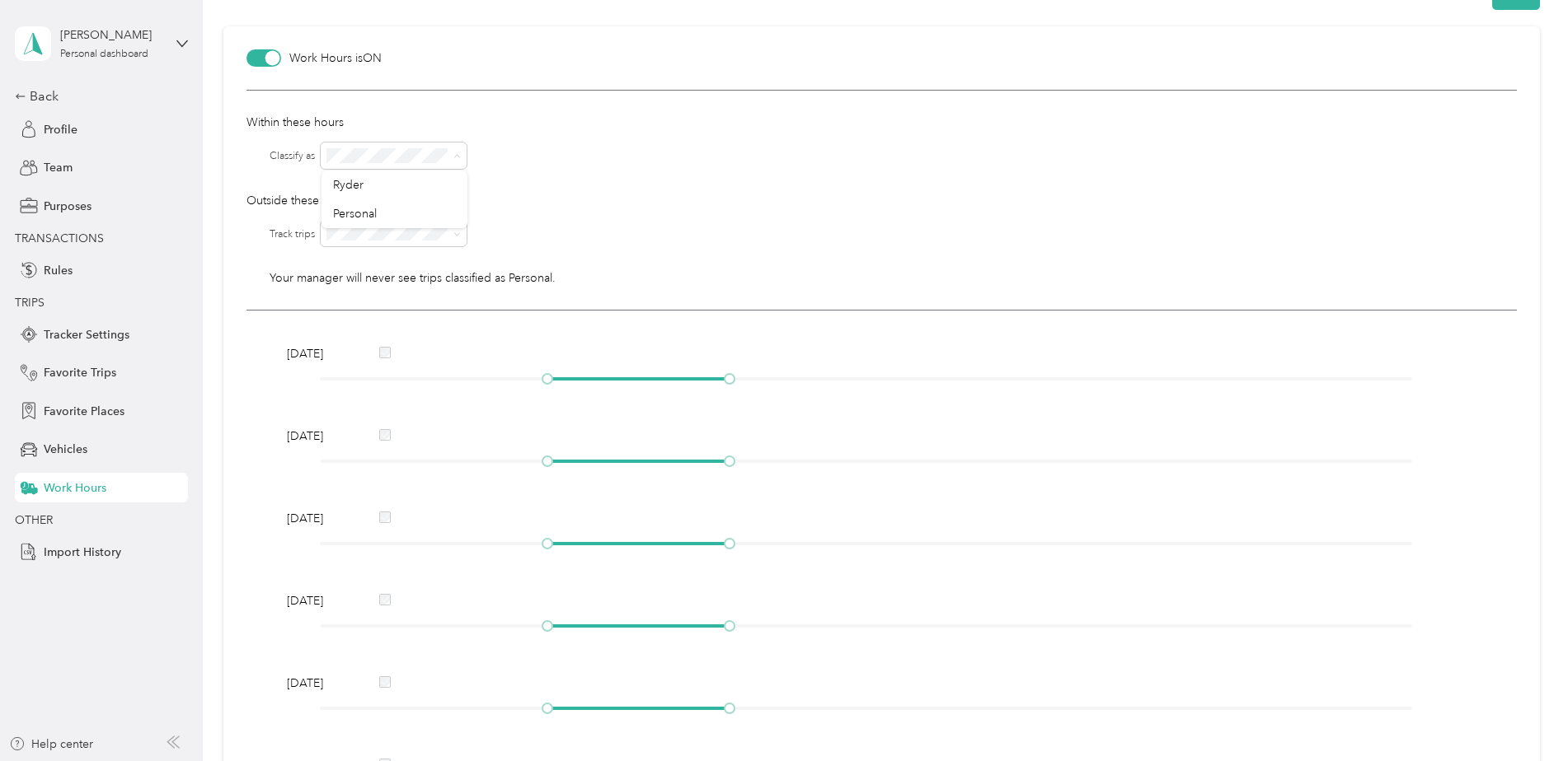
click at [560, 150] on div at bounding box center [918, 155] width 1196 height 26
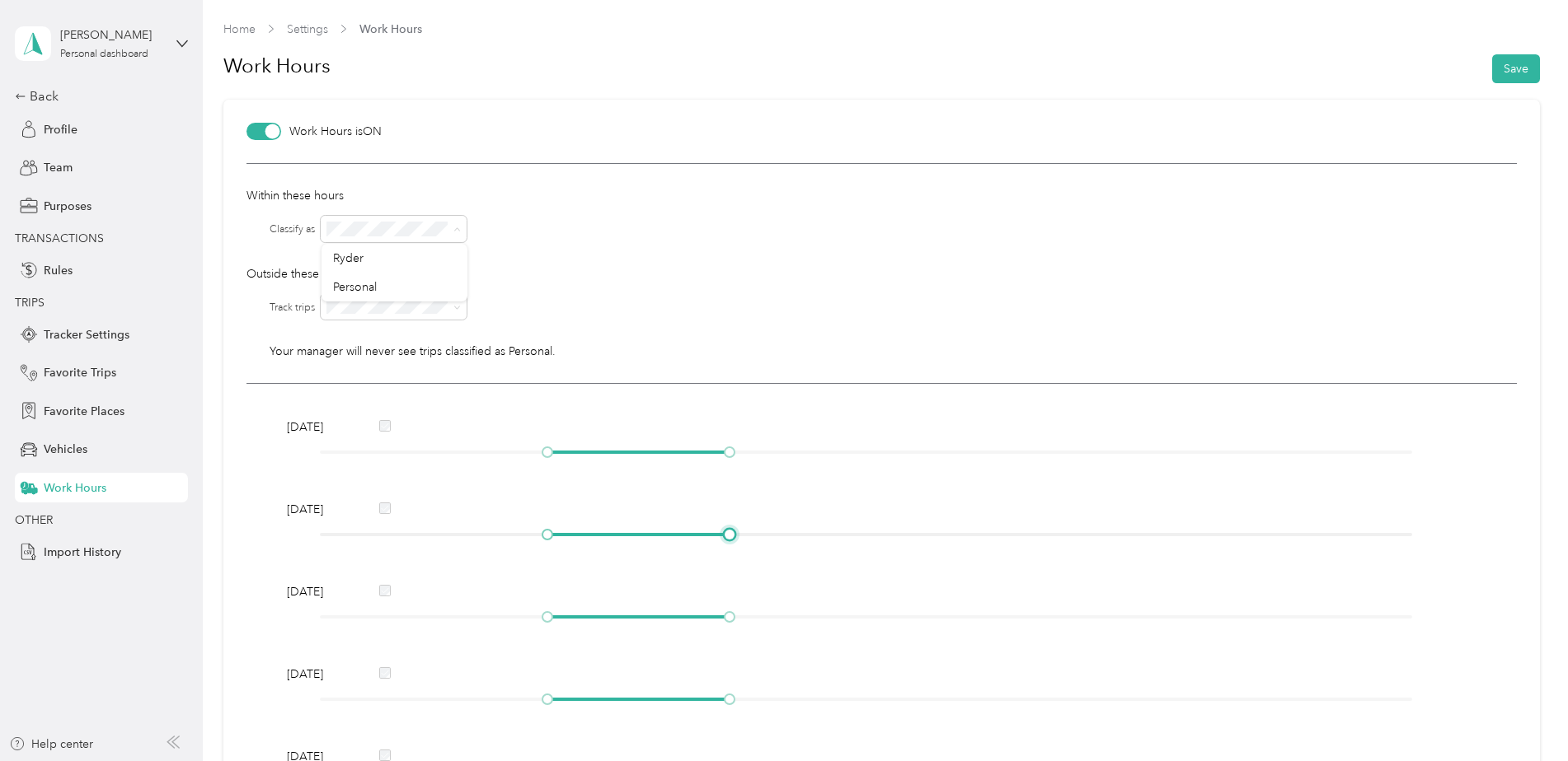
click at [663, 536] on div at bounding box center [865, 535] width 1092 height 10
drag, startPoint x: 663, startPoint y: 536, endPoint x: 727, endPoint y: 536, distance: 64.0
click at [727, 536] on div at bounding box center [730, 535] width 9 height 9
drag, startPoint x: 736, startPoint y: 536, endPoint x: 1055, endPoint y: 549, distance: 319.3
click at [1055, 549] on div "[DATE] [DATE] [DATE] [DATE] [DATE] [DATE] [DATE]" at bounding box center [881, 671] width 1270 height 574
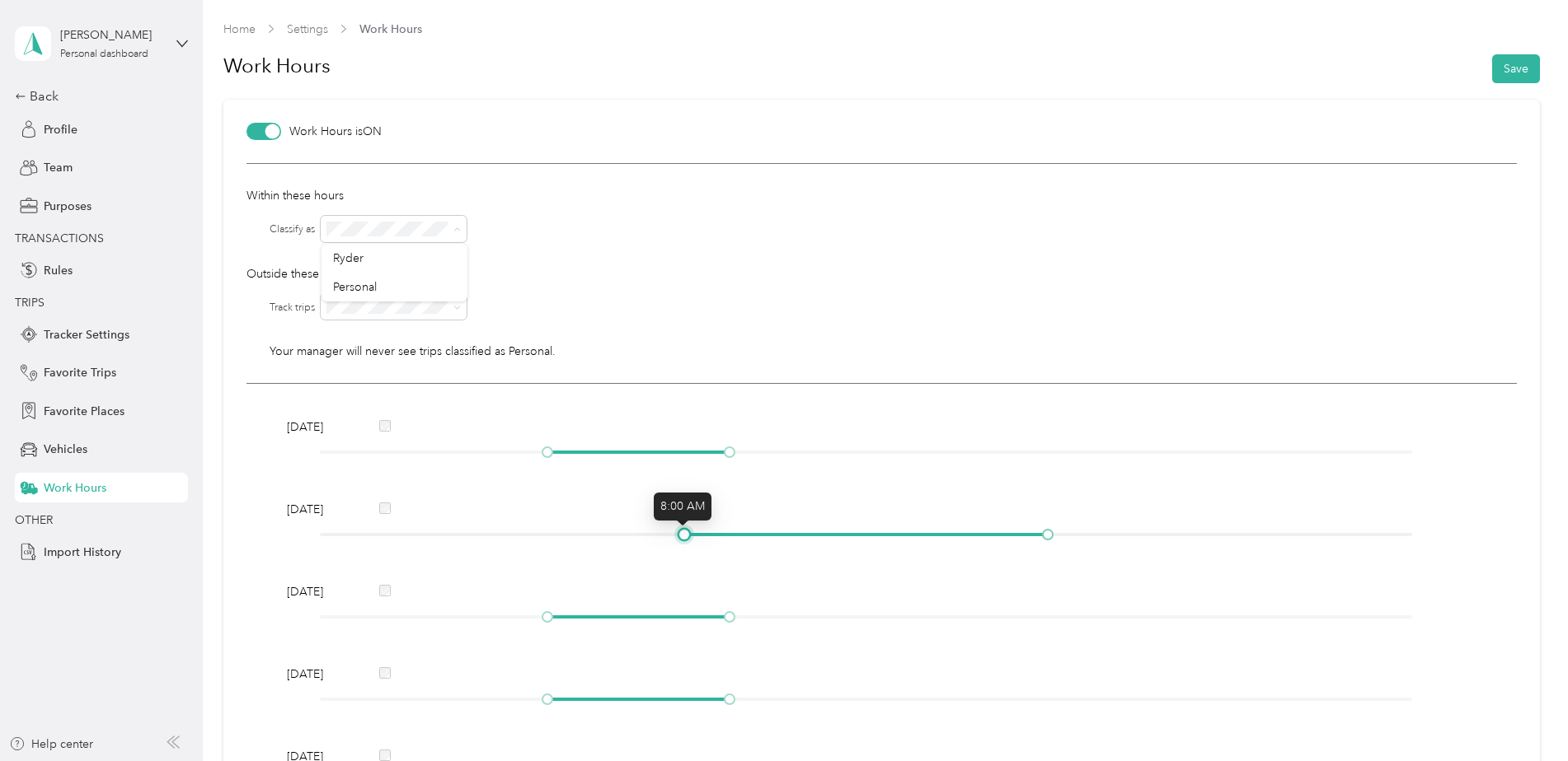
drag, startPoint x: 549, startPoint y: 534, endPoint x: 689, endPoint y: 534, distance: 140.0
click at [686, 534] on div at bounding box center [684, 535] width 9 height 9
click at [1045, 534] on div at bounding box center [1048, 535] width 9 height 9
drag, startPoint x: 725, startPoint y: 449, endPoint x: 1049, endPoint y: 464, distance: 324.3
click at [1049, 464] on div "[DATE]" at bounding box center [882, 443] width 1201 height 48
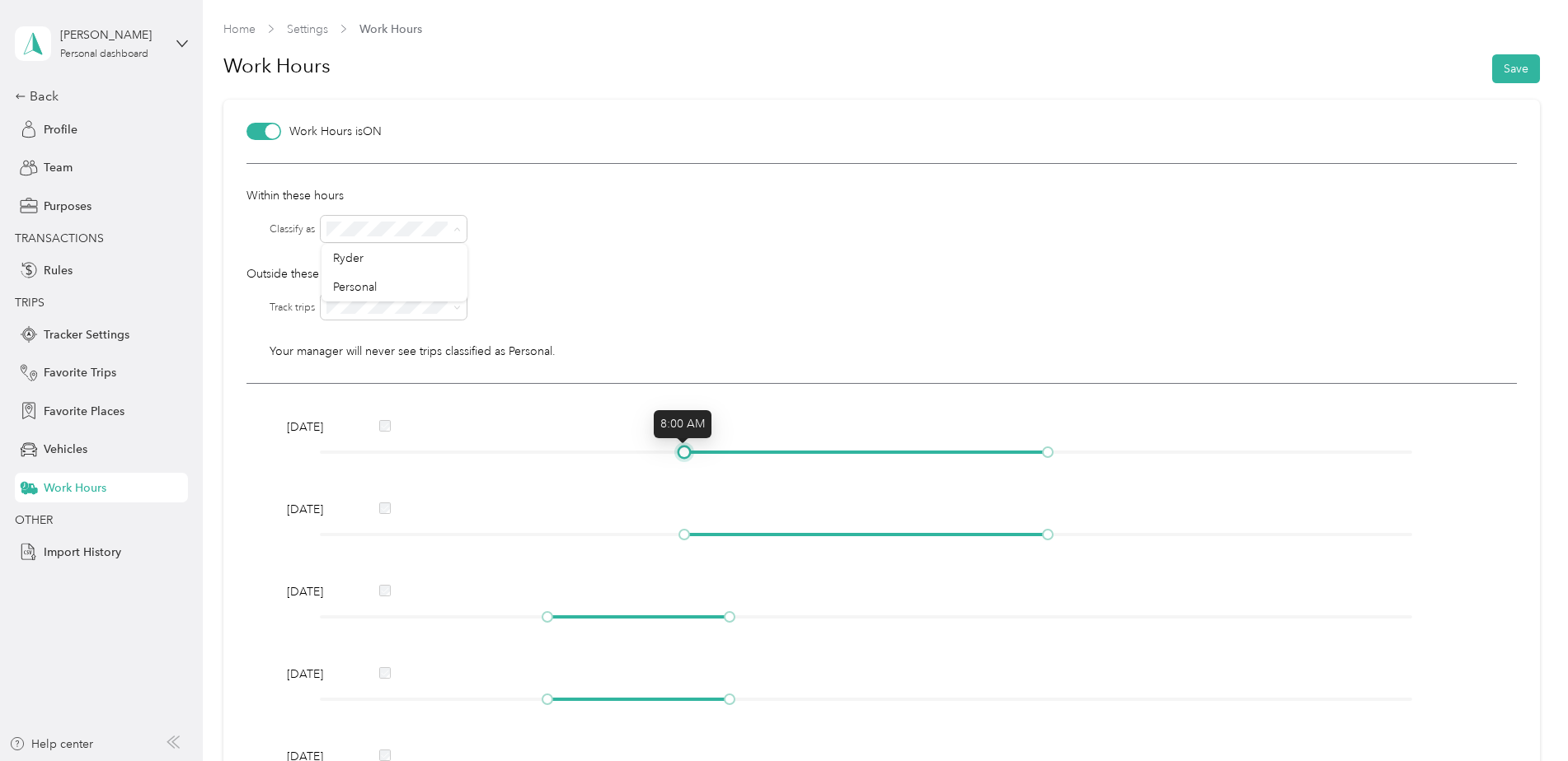
drag, startPoint x: 545, startPoint y: 451, endPoint x: 690, endPoint y: 465, distance: 145.7
click at [690, 465] on div "[DATE]" at bounding box center [882, 443] width 1201 height 48
drag, startPoint x: 725, startPoint y: 619, endPoint x: 1051, endPoint y: 640, distance: 326.7
click at [1051, 640] on div "[DATE] [DATE] [DATE] [DATE] [DATE] [DATE] [DATE]" at bounding box center [881, 671] width 1270 height 574
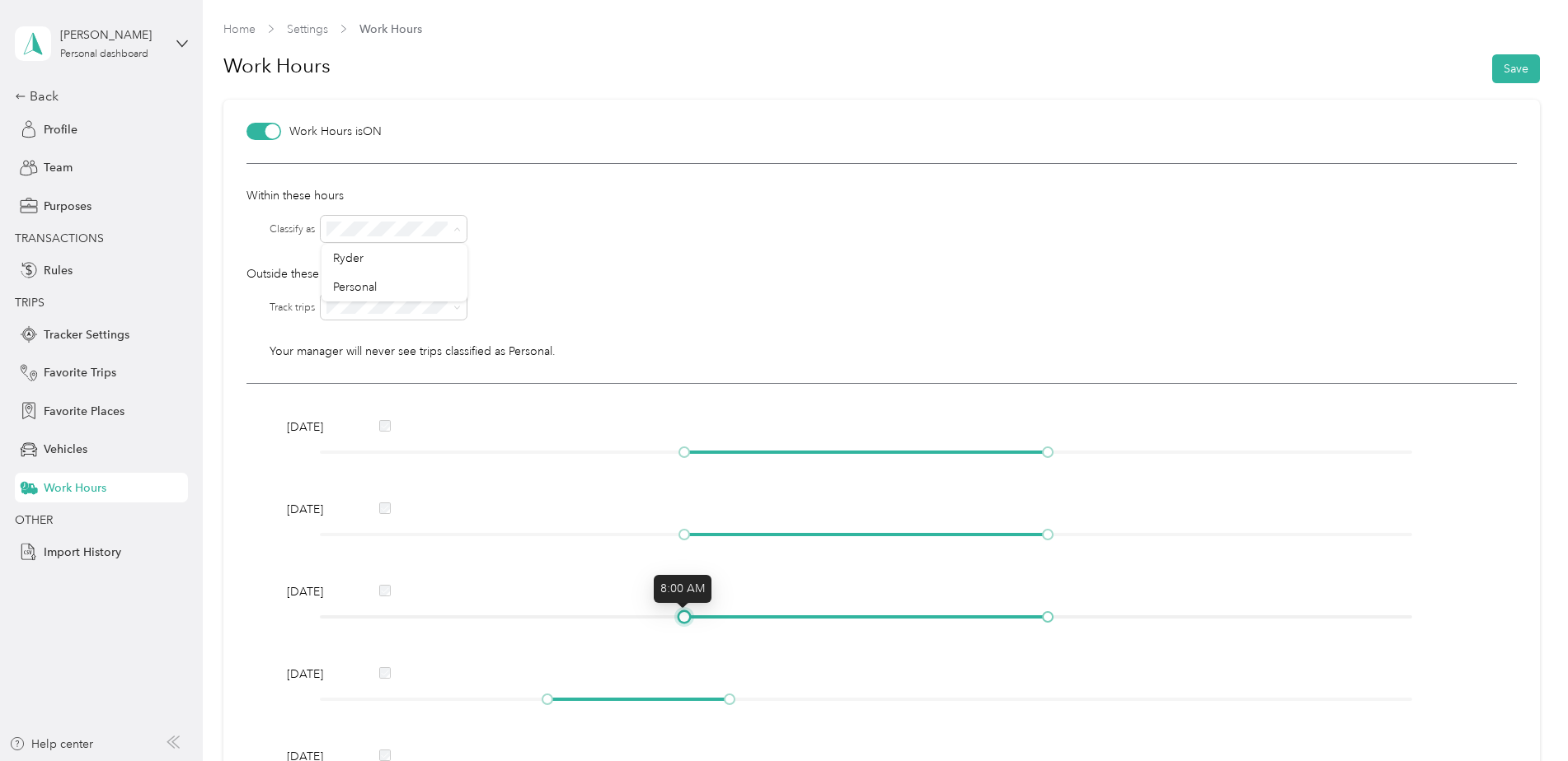
drag, startPoint x: 548, startPoint y: 620, endPoint x: 681, endPoint y: 614, distance: 133.1
click at [681, 614] on div at bounding box center [684, 617] width 9 height 9
drag, startPoint x: 729, startPoint y: 697, endPoint x: 1055, endPoint y: 705, distance: 326.1
click at [1055, 705] on div "[DATE]" at bounding box center [882, 689] width 1201 height 48
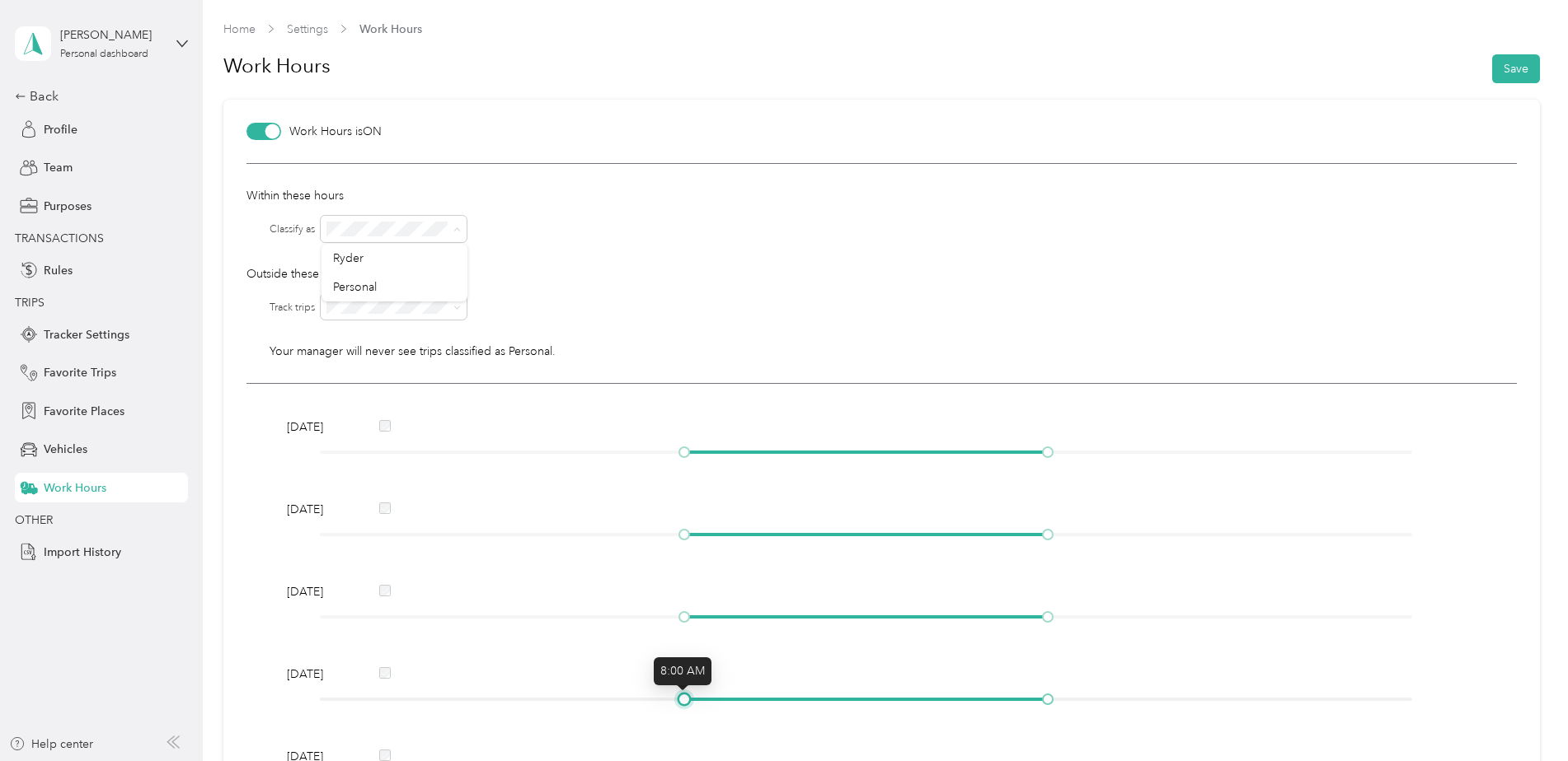
drag, startPoint x: 552, startPoint y: 701, endPoint x: 695, endPoint y: 702, distance: 143.0
click at [695, 702] on div at bounding box center [865, 700] width 1092 height 10
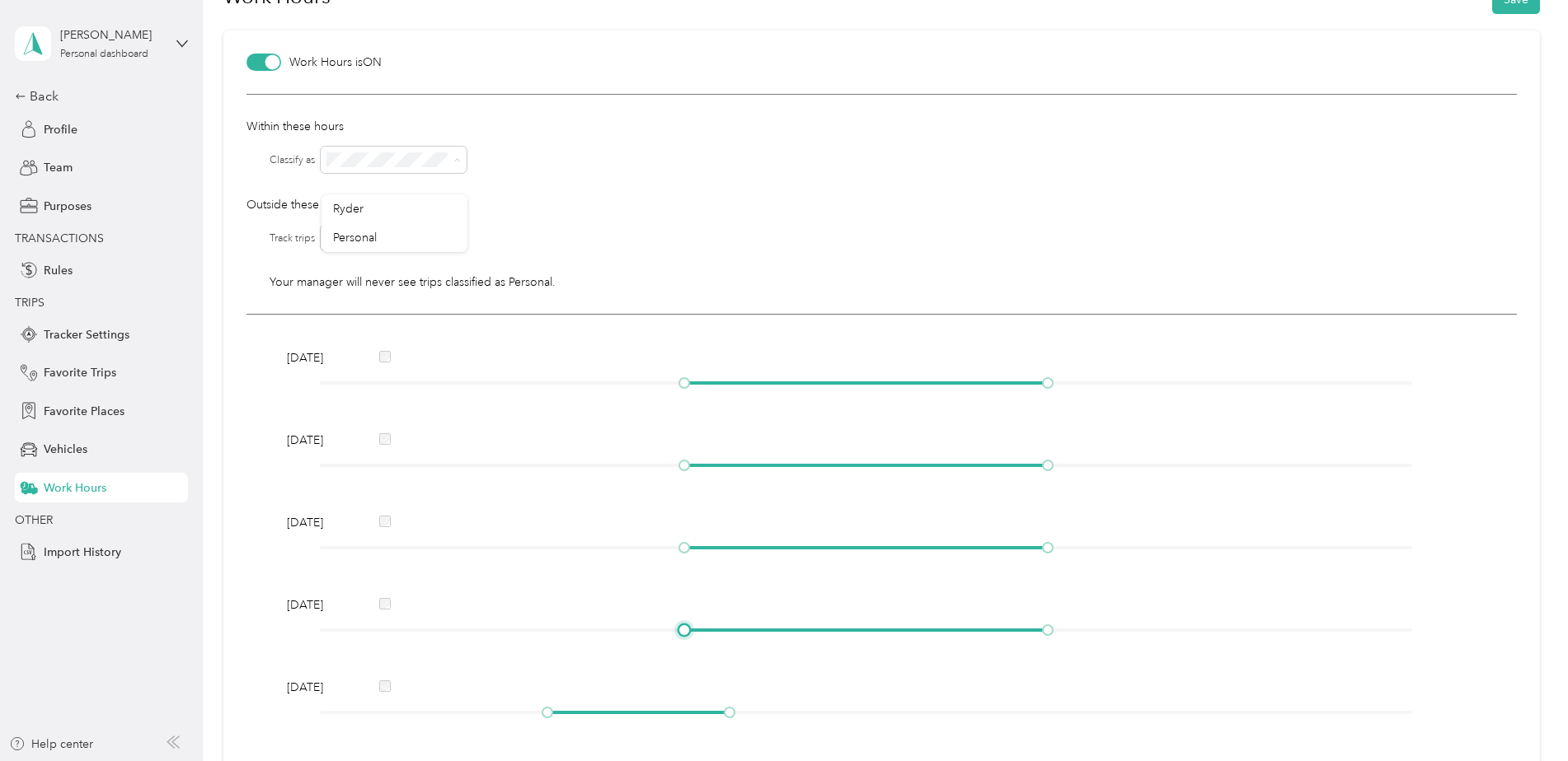
scroll to position [165, 0]
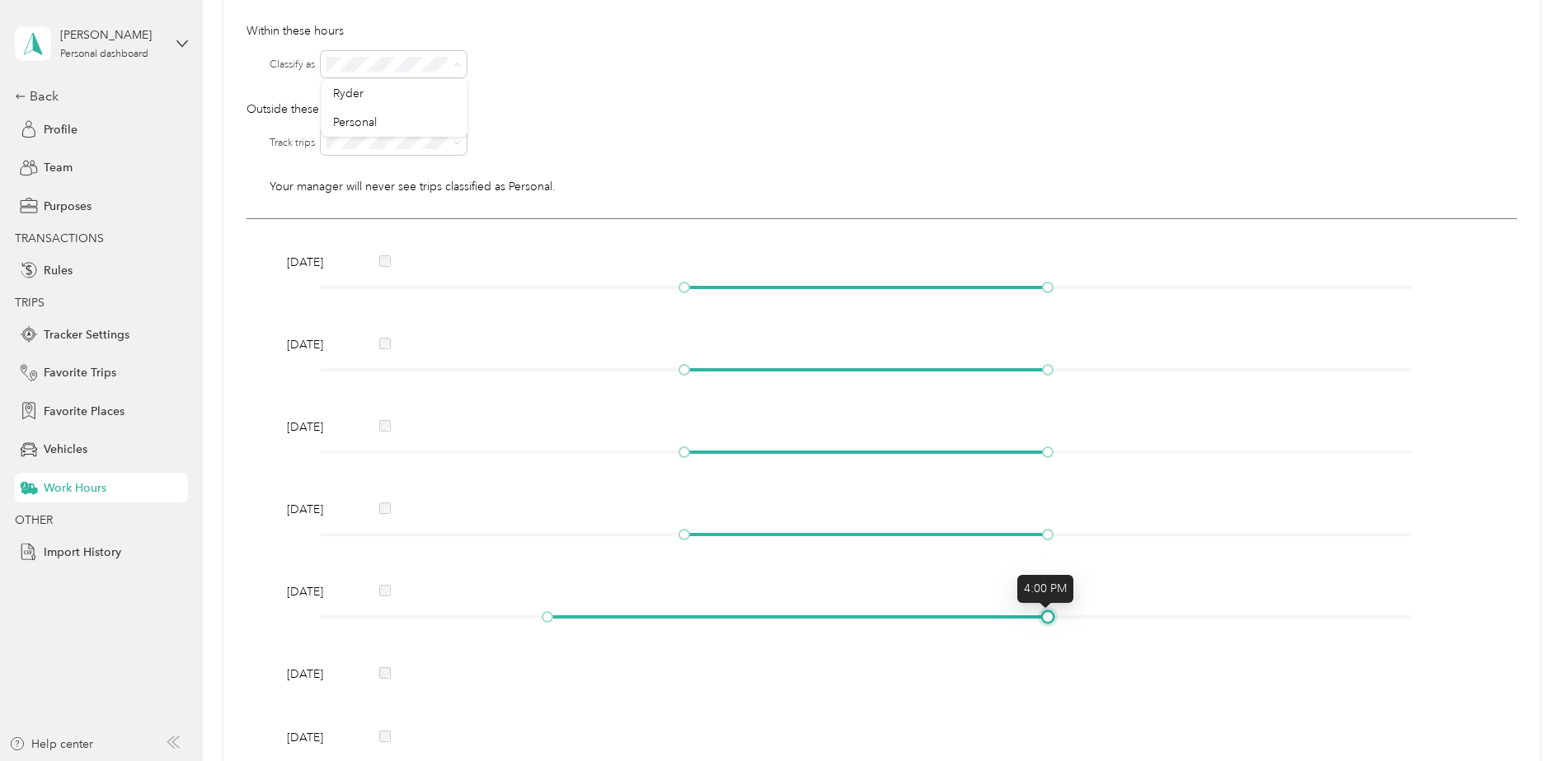
drag, startPoint x: 727, startPoint y: 620, endPoint x: 1048, endPoint y: 638, distance: 321.5
click at [1048, 638] on div "[DATE] [DATE] [DATE] [DATE] [DATE] [DATE] [DATE]" at bounding box center [881, 506] width 1270 height 574
drag, startPoint x: 549, startPoint y: 622, endPoint x: 684, endPoint y: 629, distance: 135.2
click at [684, 629] on div "[DATE]" at bounding box center [882, 607] width 1201 height 48
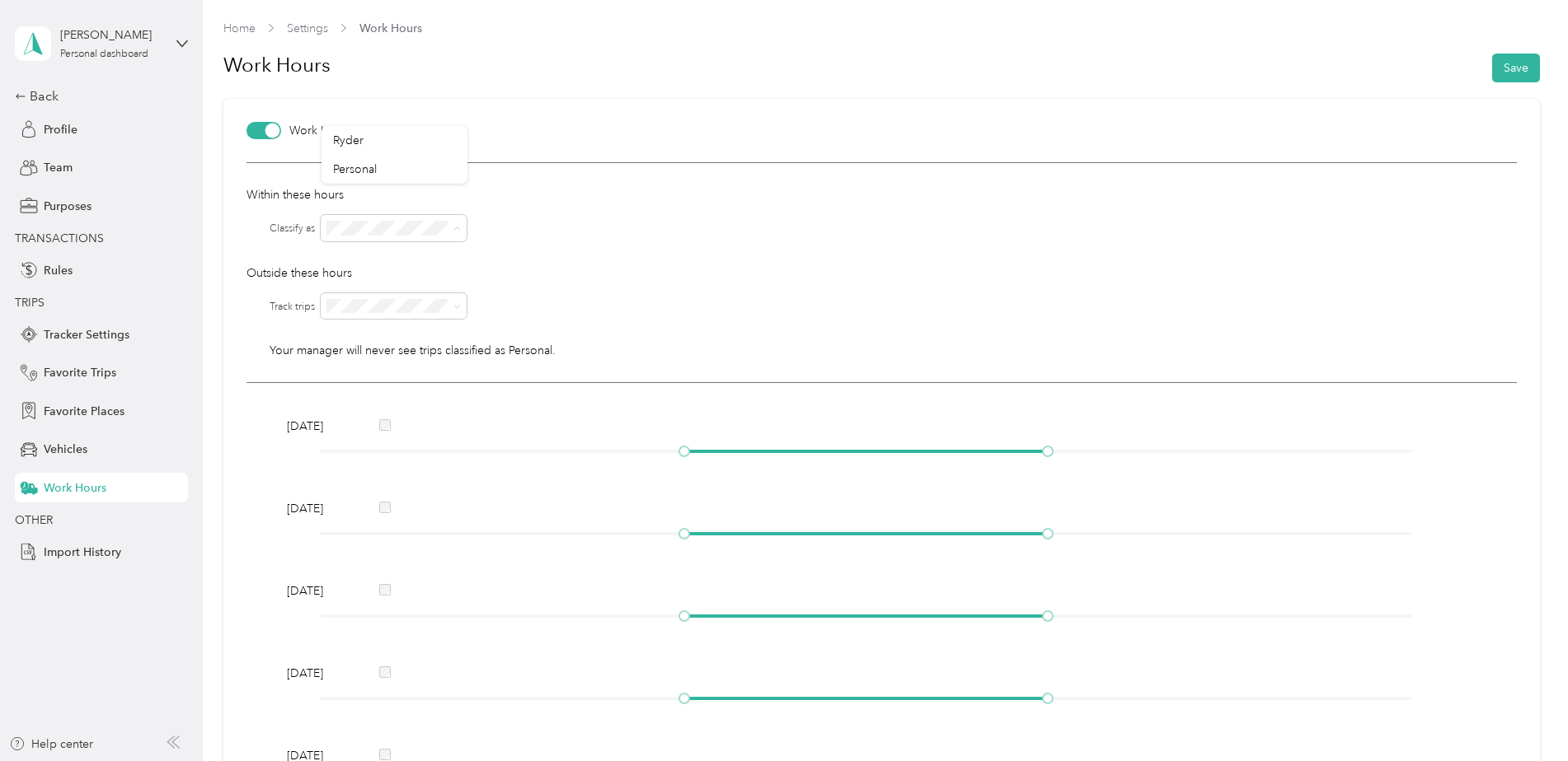
scroll to position [0, 0]
click at [1506, 66] on button "Save" at bounding box center [1516, 69] width 48 height 29
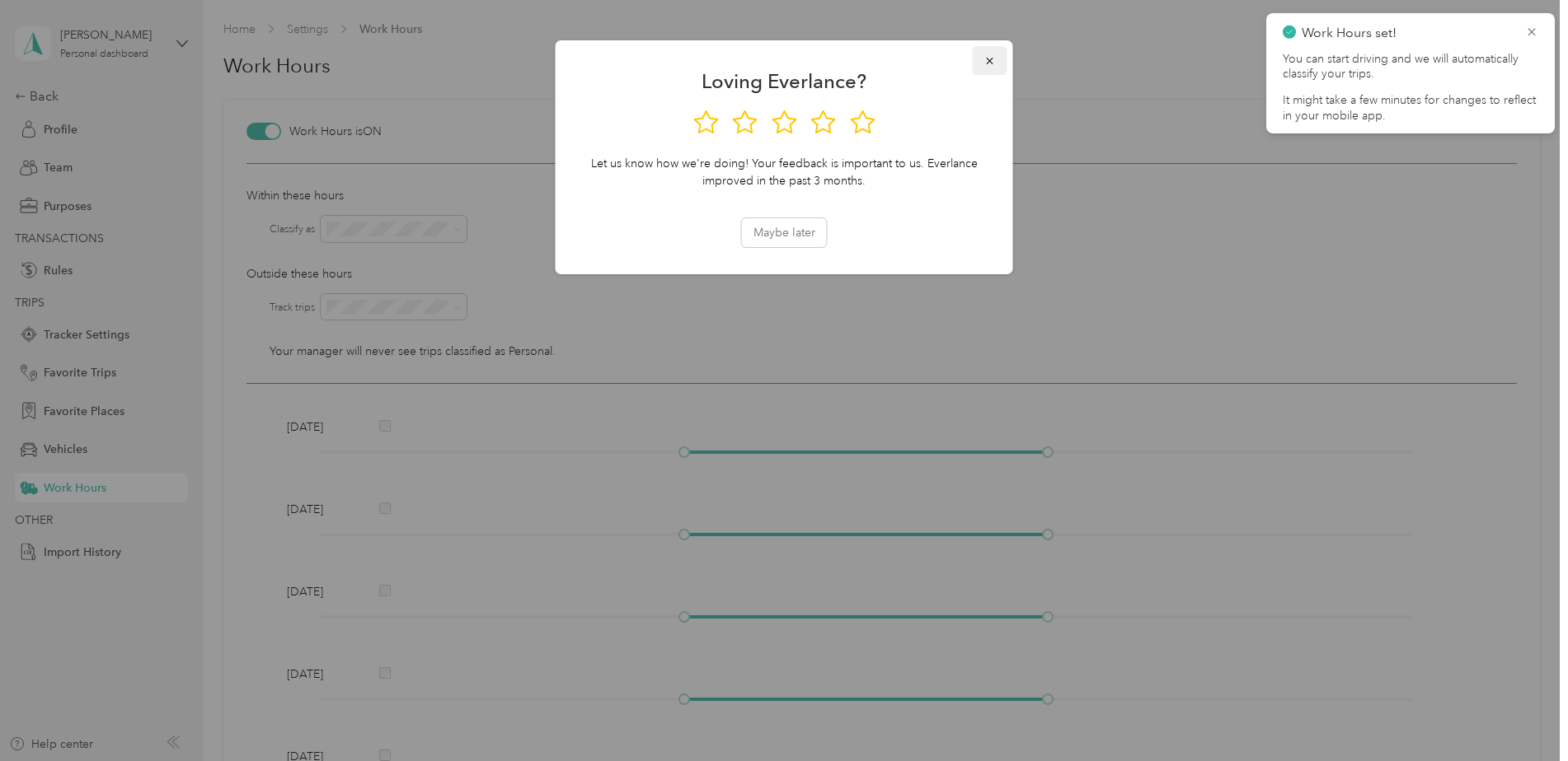
click at [986, 55] on icon "button" at bounding box center [990, 61] width 12 height 12
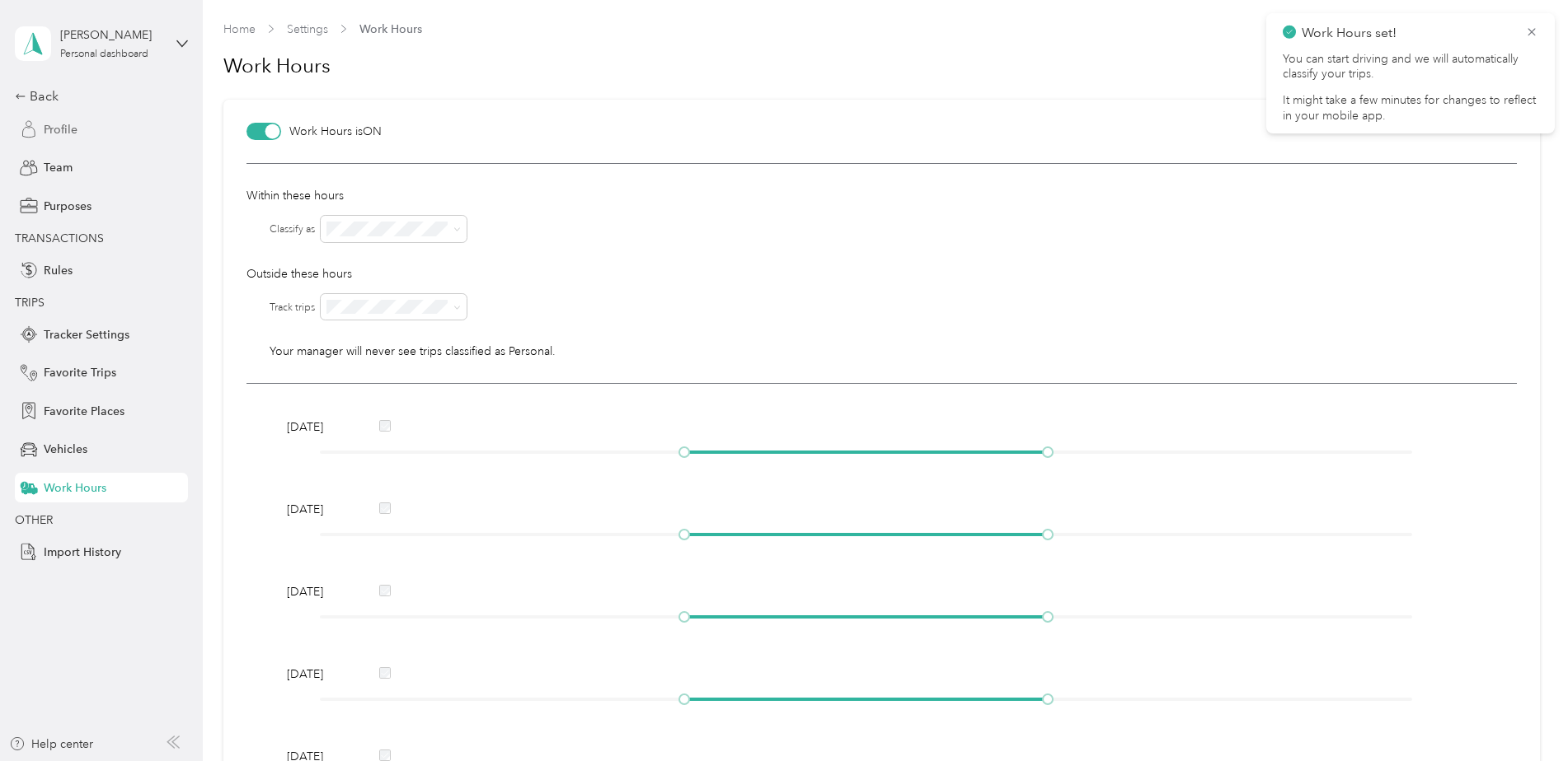
click at [84, 134] on div "Profile" at bounding box center [101, 129] width 173 height 30
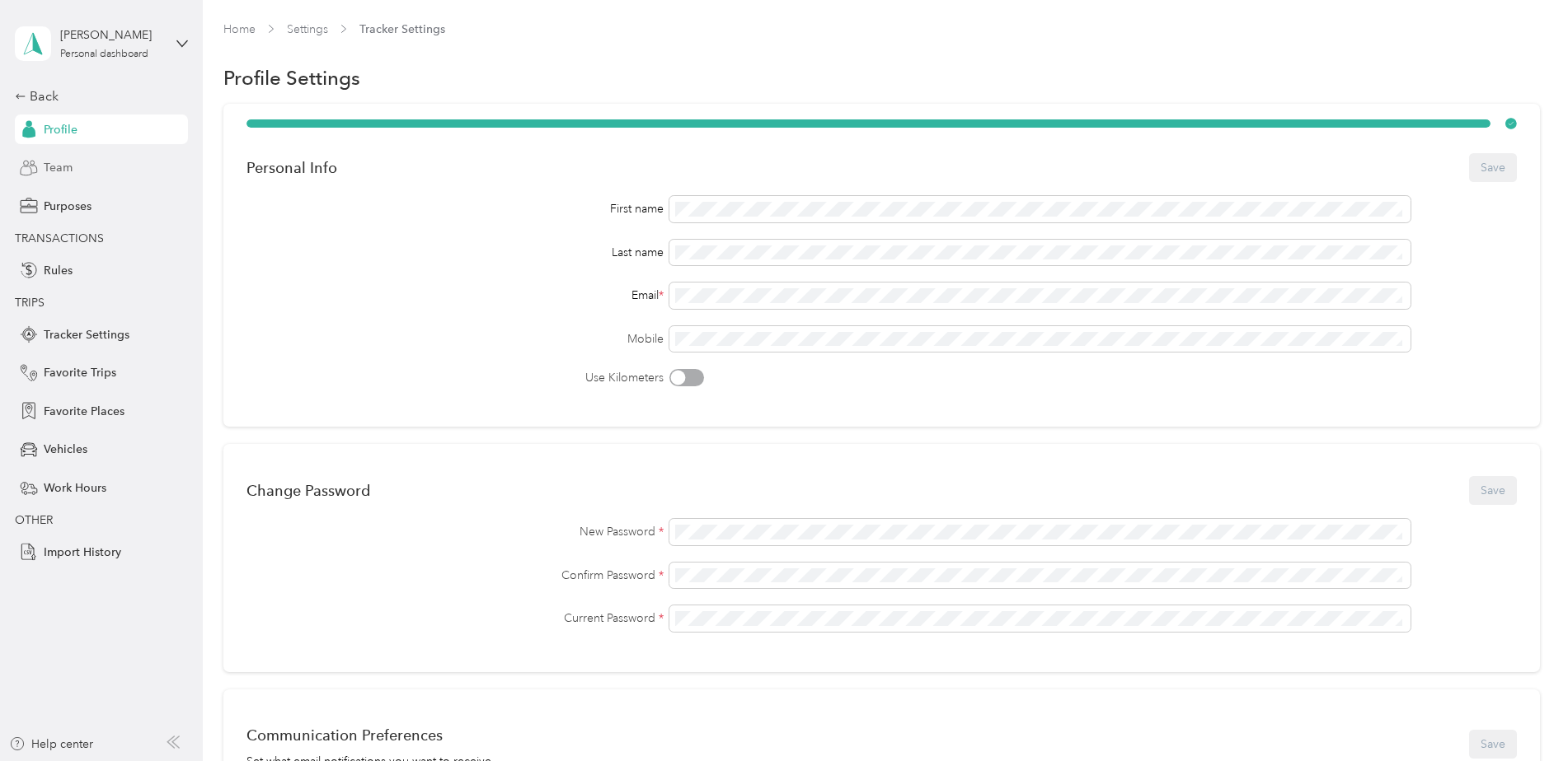
click at [95, 175] on div "Team" at bounding box center [101, 168] width 173 height 30
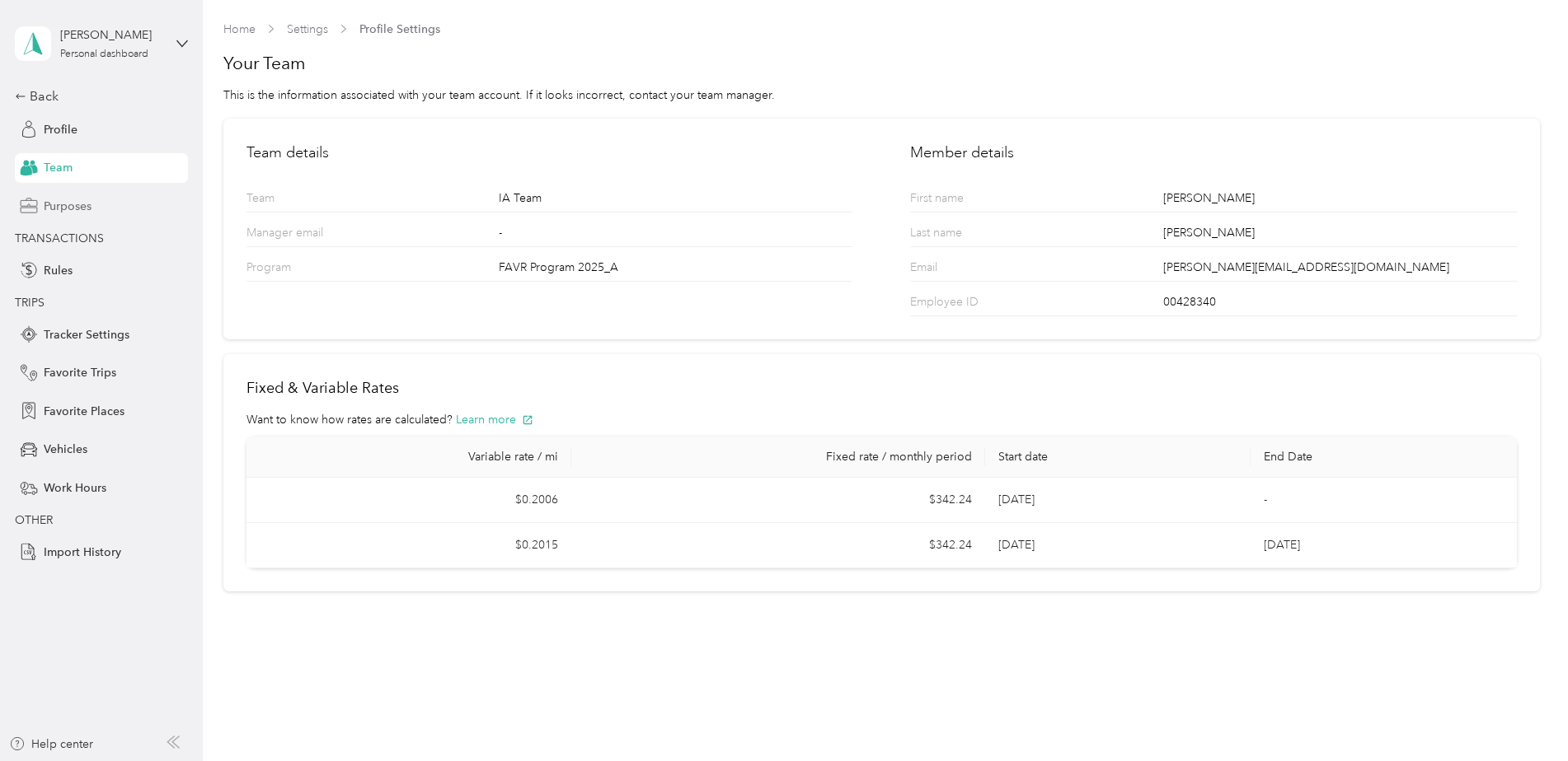
click at [77, 203] on span "Purposes" at bounding box center [67, 206] width 48 height 17
